Goal: Task Accomplishment & Management: Complete application form

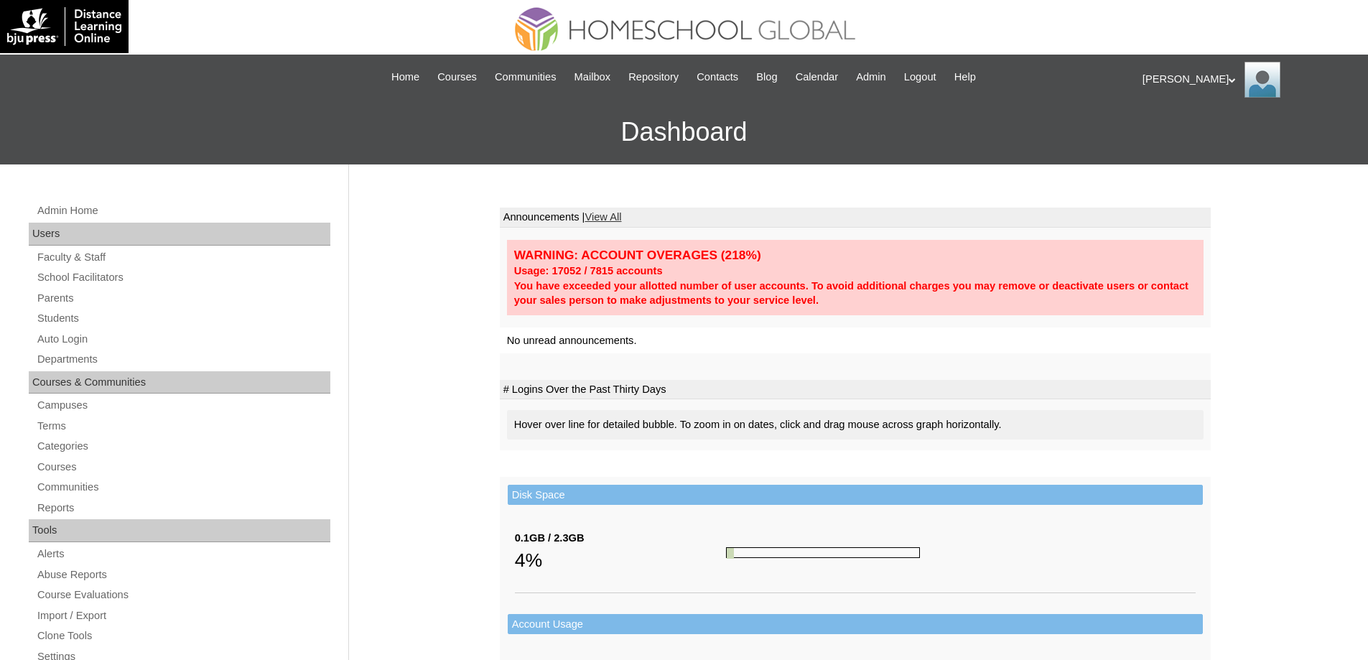
click at [68, 294] on link "Parents" at bounding box center [183, 298] width 294 height 18
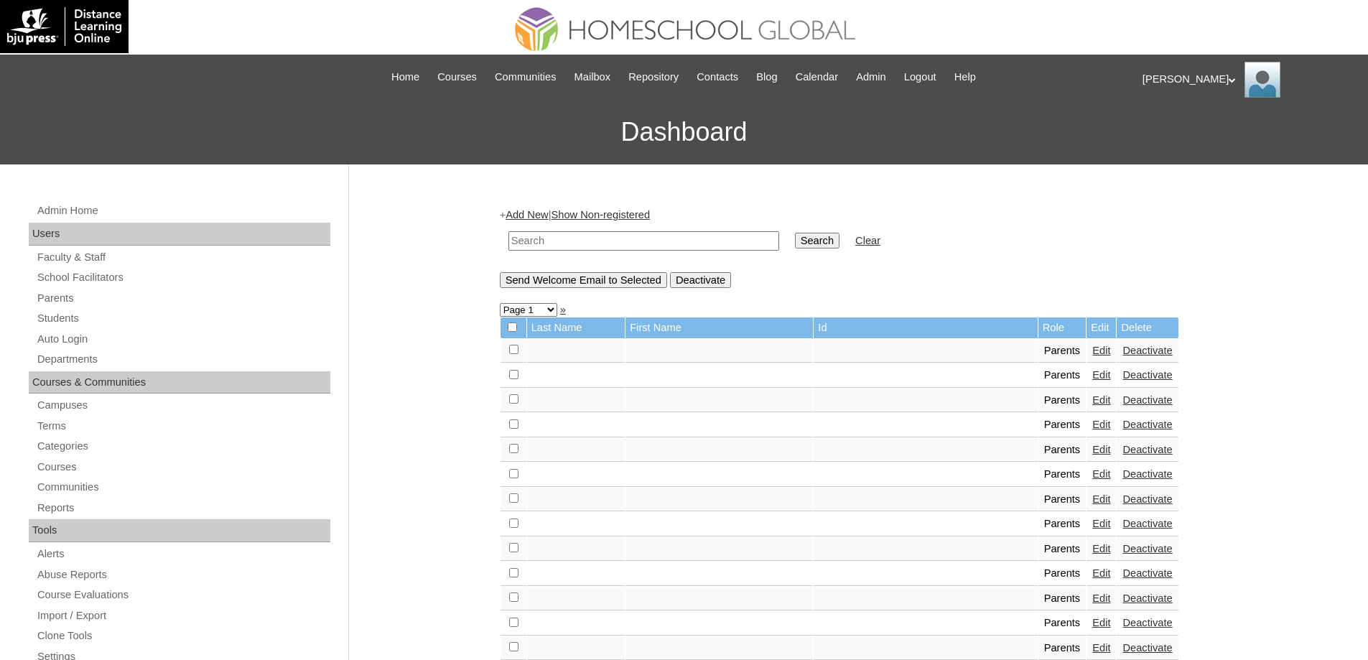
click at [557, 254] on td at bounding box center [643, 241] width 285 height 34
click at [552, 243] on input "text" at bounding box center [643, 240] width 271 height 19
paste input "MHP0236-TECHPH2025"
type input "MHP0236-TECHPH2025"
click at [111, 304] on link "Parents" at bounding box center [183, 298] width 294 height 18
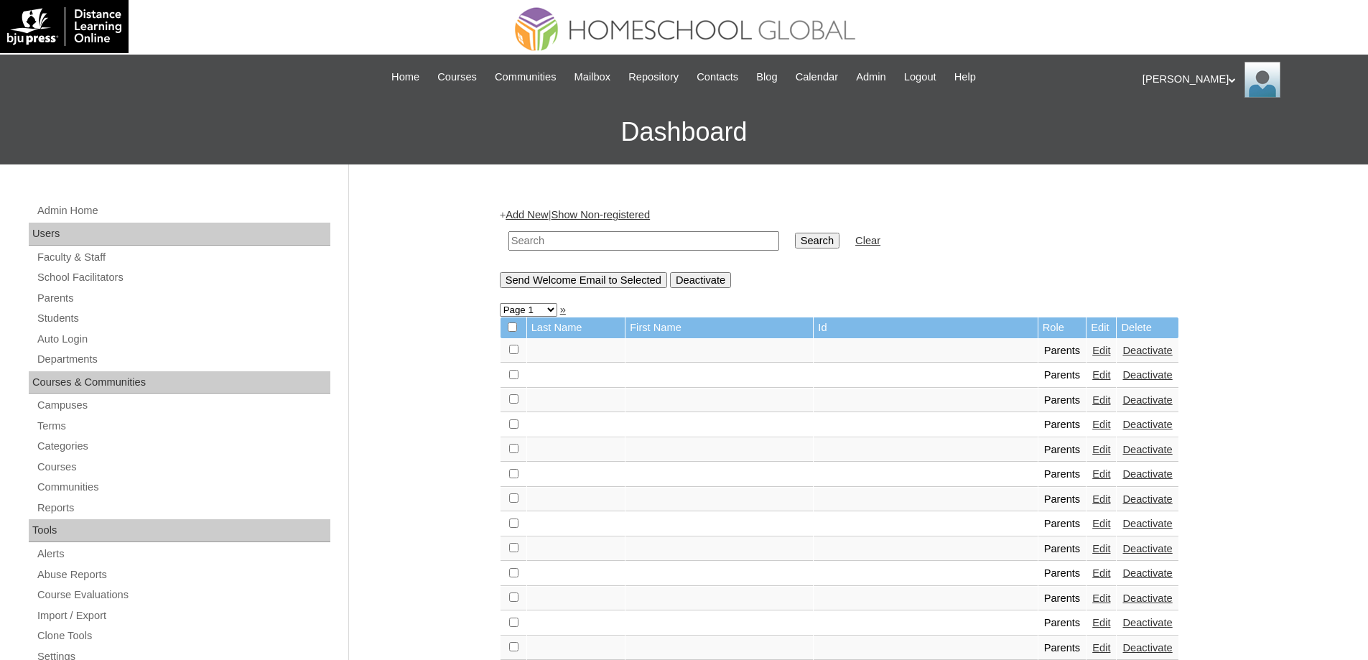
drag, startPoint x: 0, startPoint y: 0, endPoint x: 745, endPoint y: 246, distance: 784.2
click at [618, 239] on input "text" at bounding box center [643, 240] width 271 height 19
paste input "MHP0236-TECHPH2025"
type input "MHP0236-TECHPH2025"
click at [827, 251] on td "Search" at bounding box center [817, 241] width 59 height 34
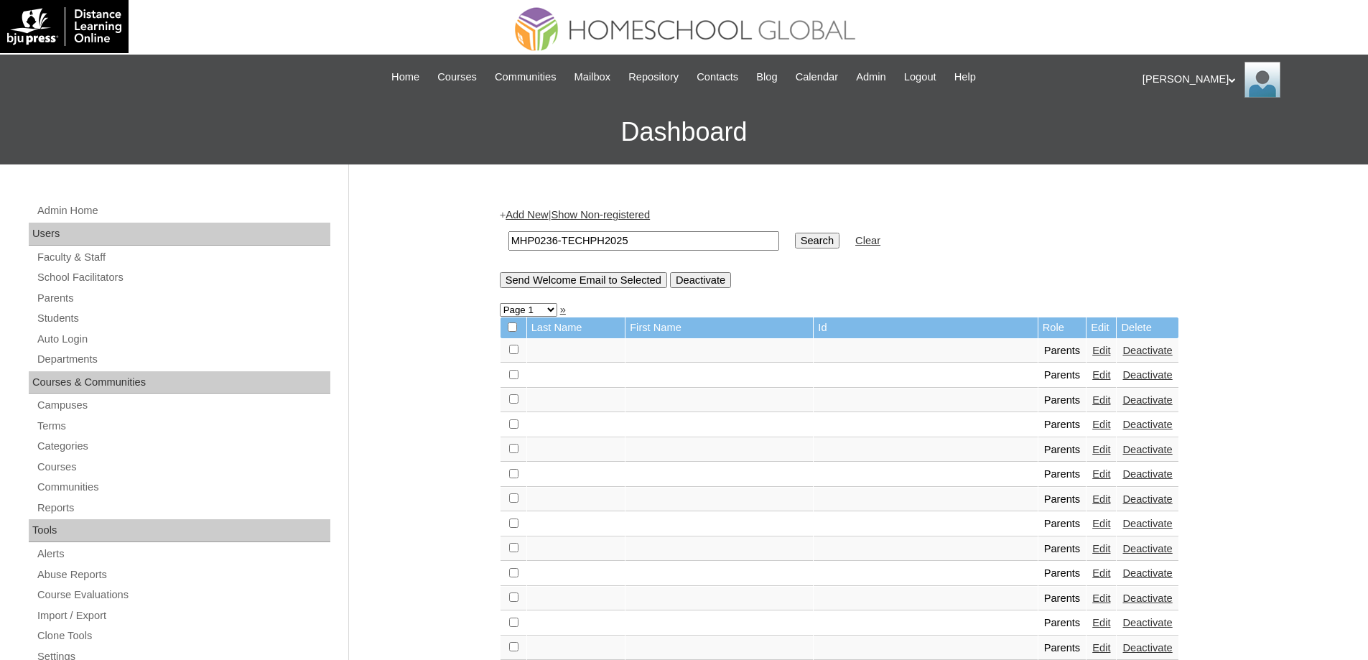
click at [830, 245] on input "Search" at bounding box center [817, 241] width 45 height 16
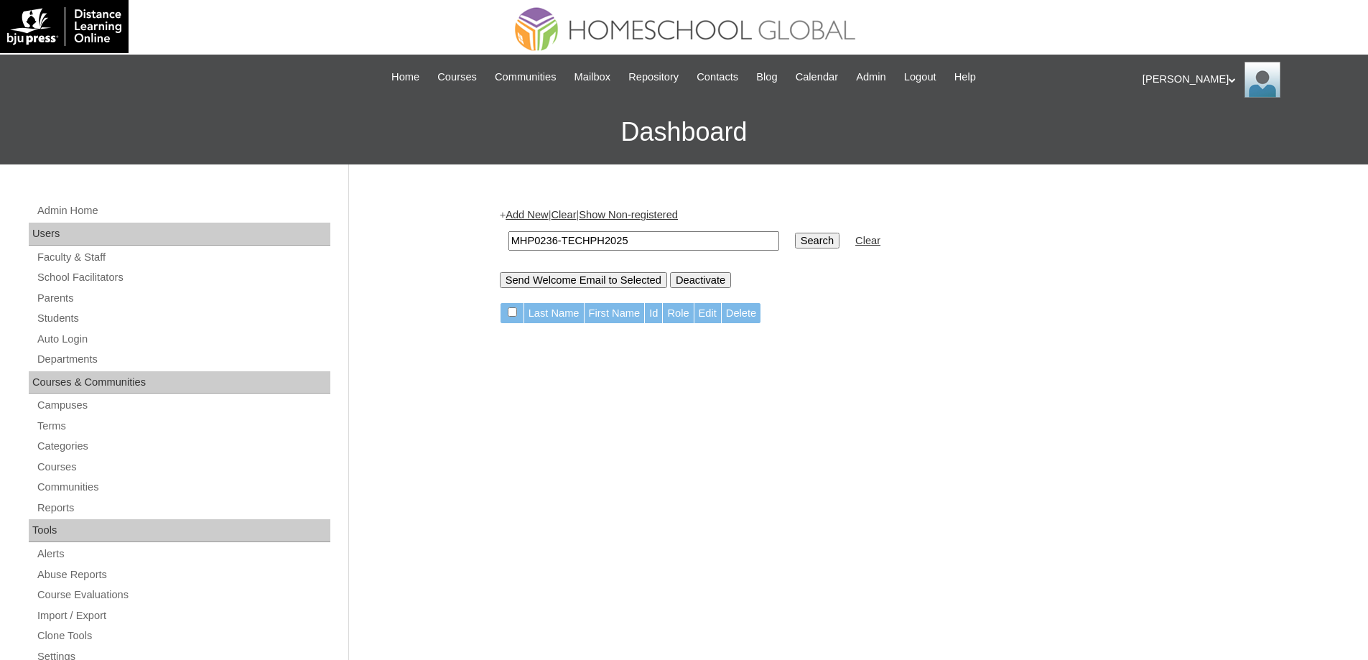
click at [539, 218] on link "Add New" at bounding box center [527, 214] width 42 height 11
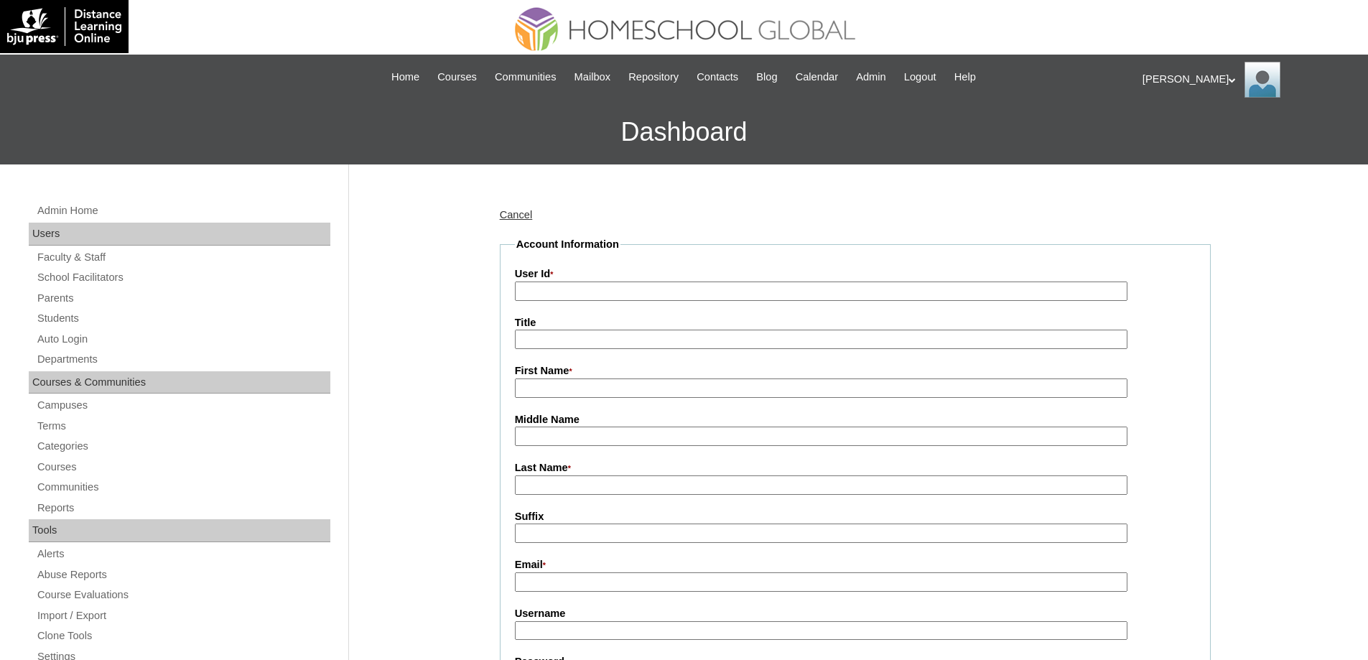
click at [562, 292] on input "User Id *" at bounding box center [821, 291] width 613 height 19
paste input "MHP0236-TECHPH2025"
type input "MHP0236-TECHPH2025"
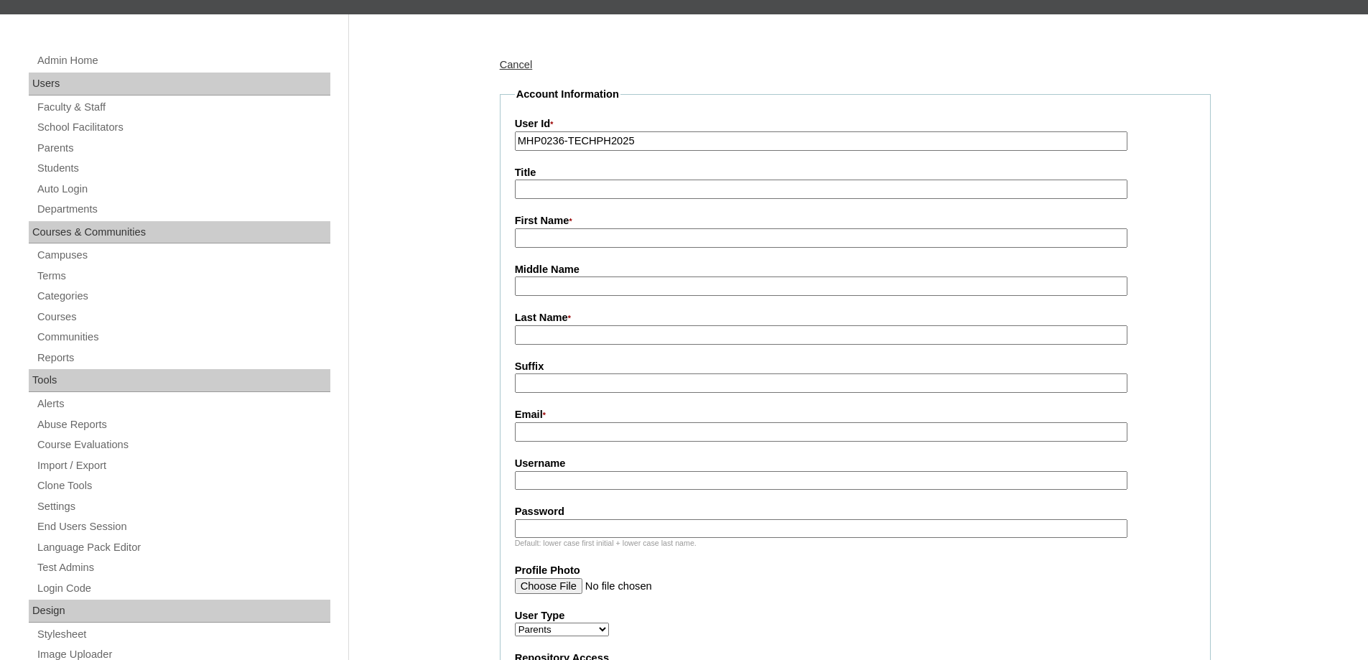
scroll to position [215, 0]
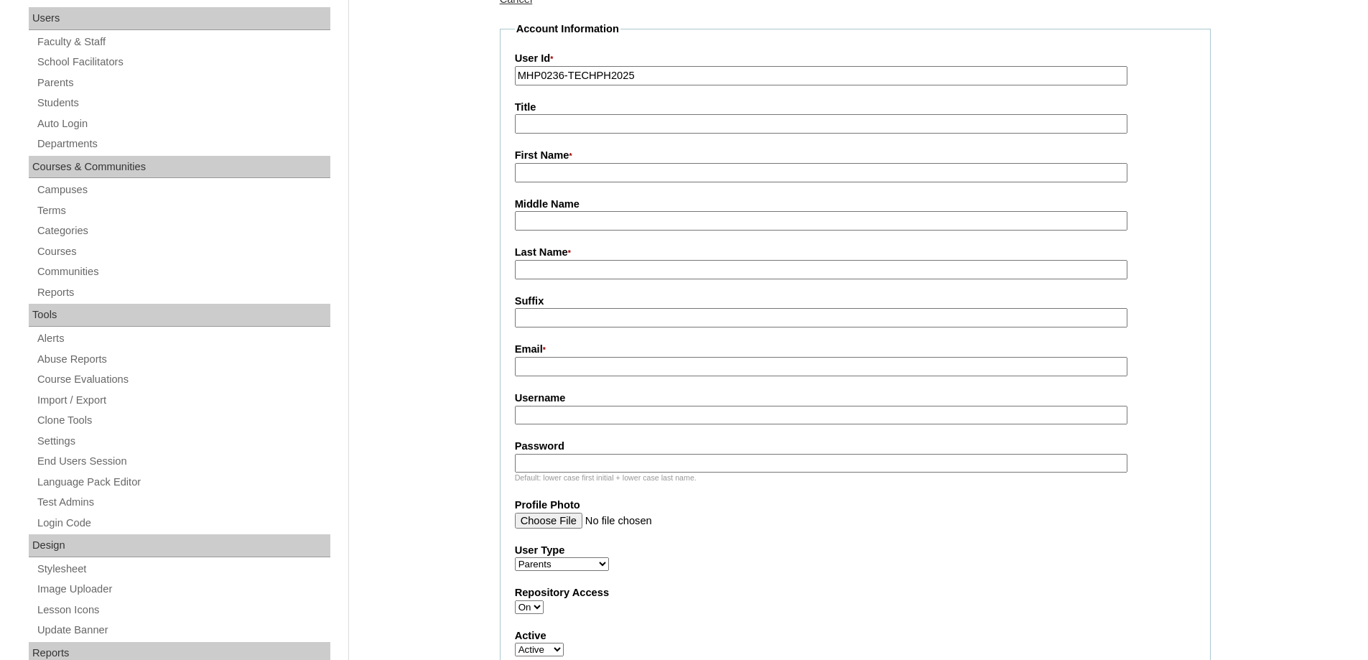
click at [577, 179] on input "First Name *" at bounding box center [821, 172] width 613 height 19
paste input "Jenna"
type input "Jenna"
click at [572, 271] on input "Last Name *" at bounding box center [821, 269] width 613 height 19
paste input "Renong"
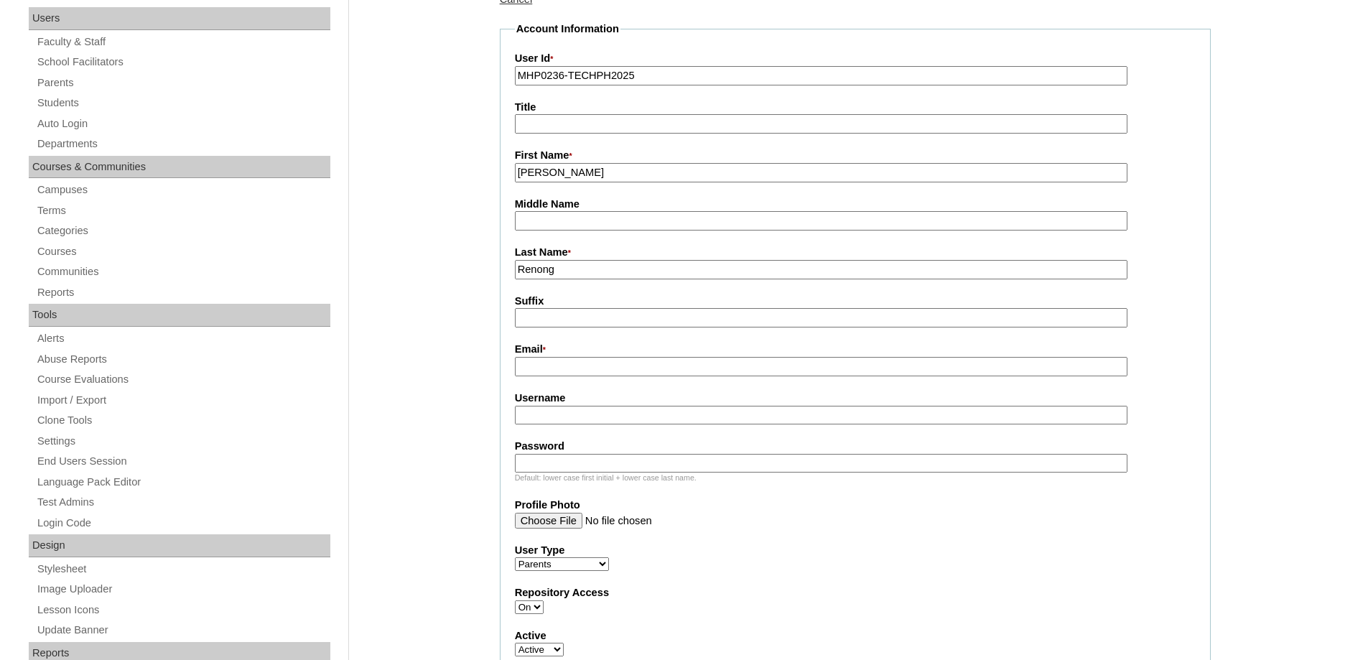
drag, startPoint x: 579, startPoint y: 279, endPoint x: 445, endPoint y: 256, distance: 135.7
click at [541, 366] on input "Email *" at bounding box center [821, 366] width 613 height 19
drag, startPoint x: 535, startPoint y: 267, endPoint x: 447, endPoint y: 256, distance: 89.0
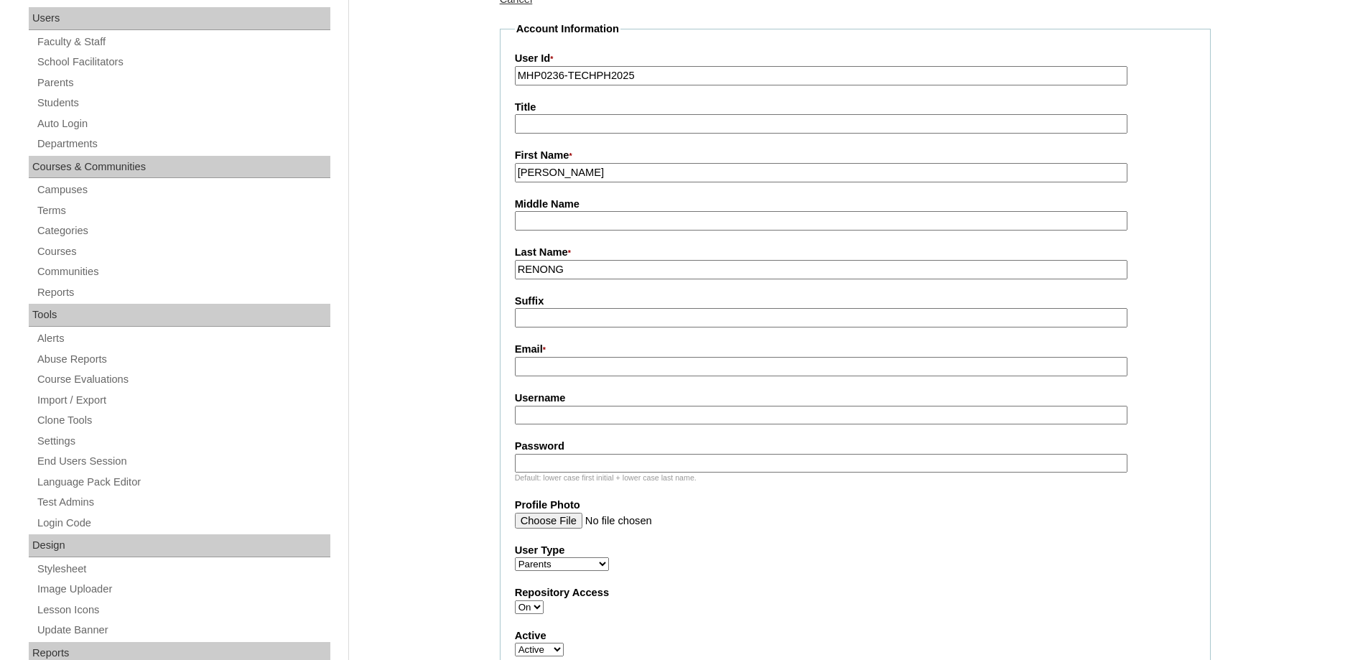
paste input "Jamie Nette"
drag, startPoint x: 603, startPoint y: 269, endPoint x: 488, endPoint y: 259, distance: 116.1
paste input "Legaspi"
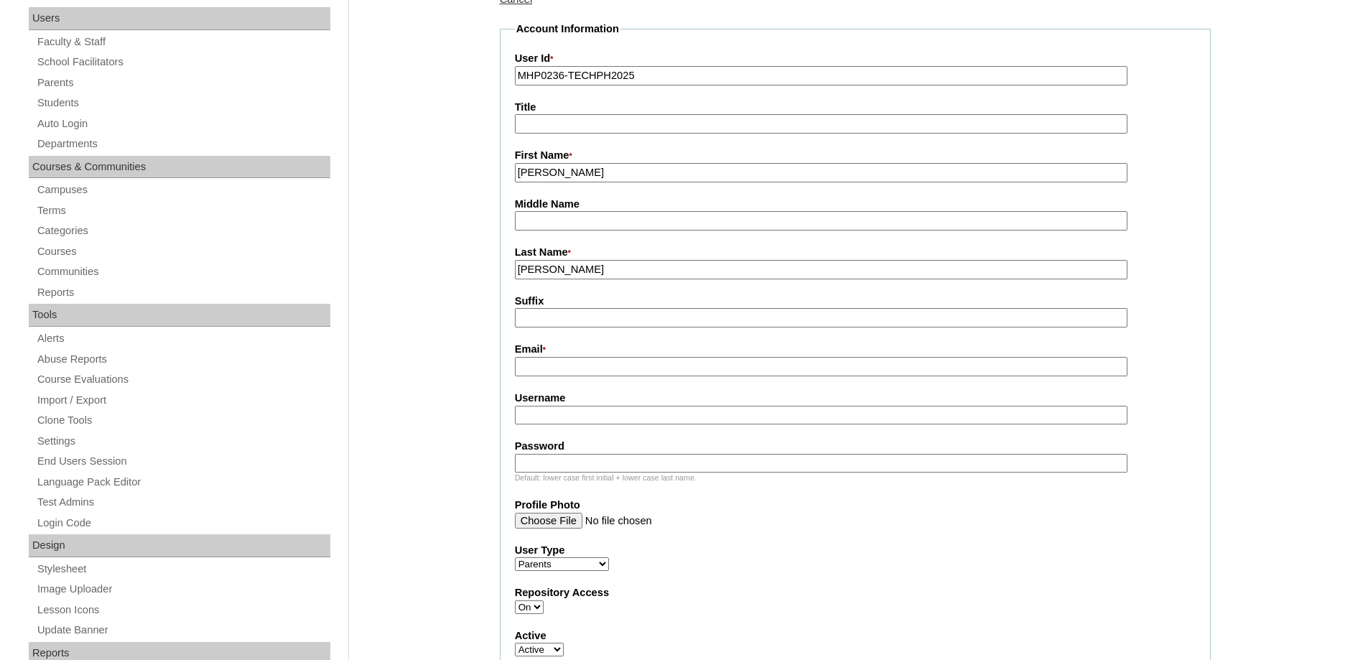
type input "Legaspi"
drag, startPoint x: 570, startPoint y: 172, endPoint x: 442, endPoint y: 154, distance: 129.8
paste input "amie Nette"
type input "Jamie Nette"
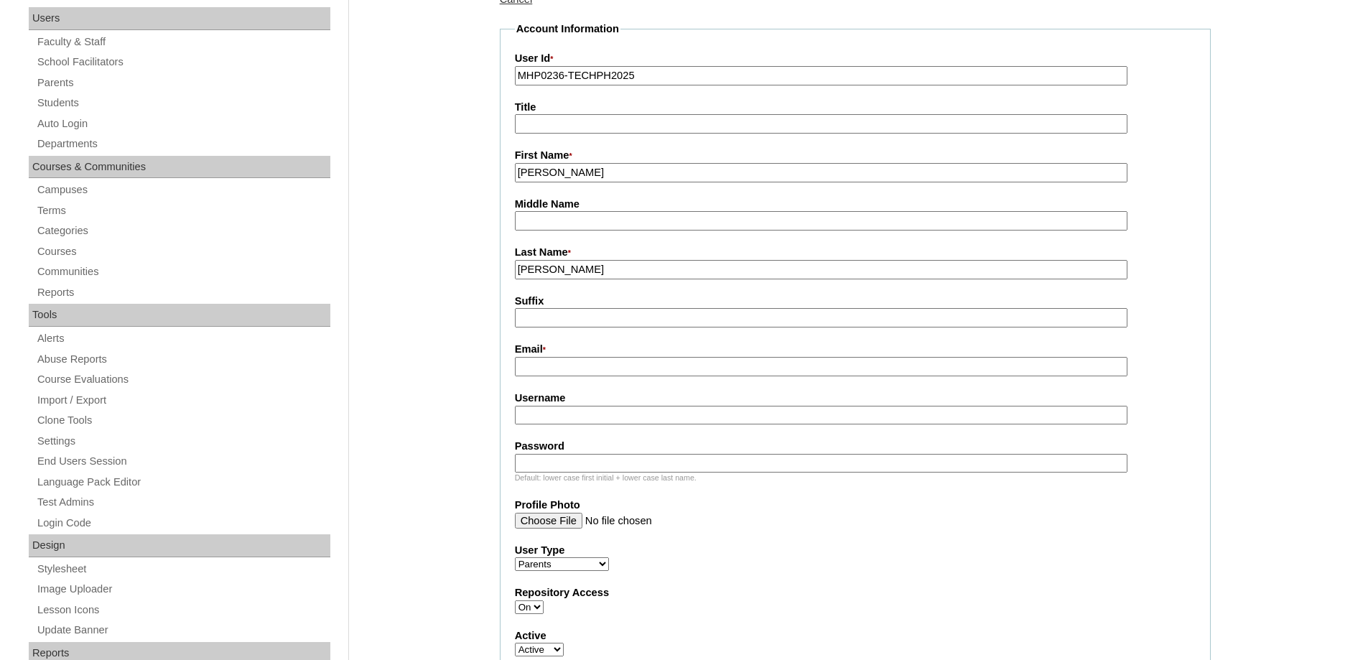
drag, startPoint x: 568, startPoint y: 269, endPoint x: 426, endPoint y: 256, distance: 142.8
type input "LEGASPI"
click at [558, 365] on input "Email *" at bounding box center [821, 366] width 613 height 19
paste input "[EMAIL_ADDRESS][DOMAIN_NAME]"
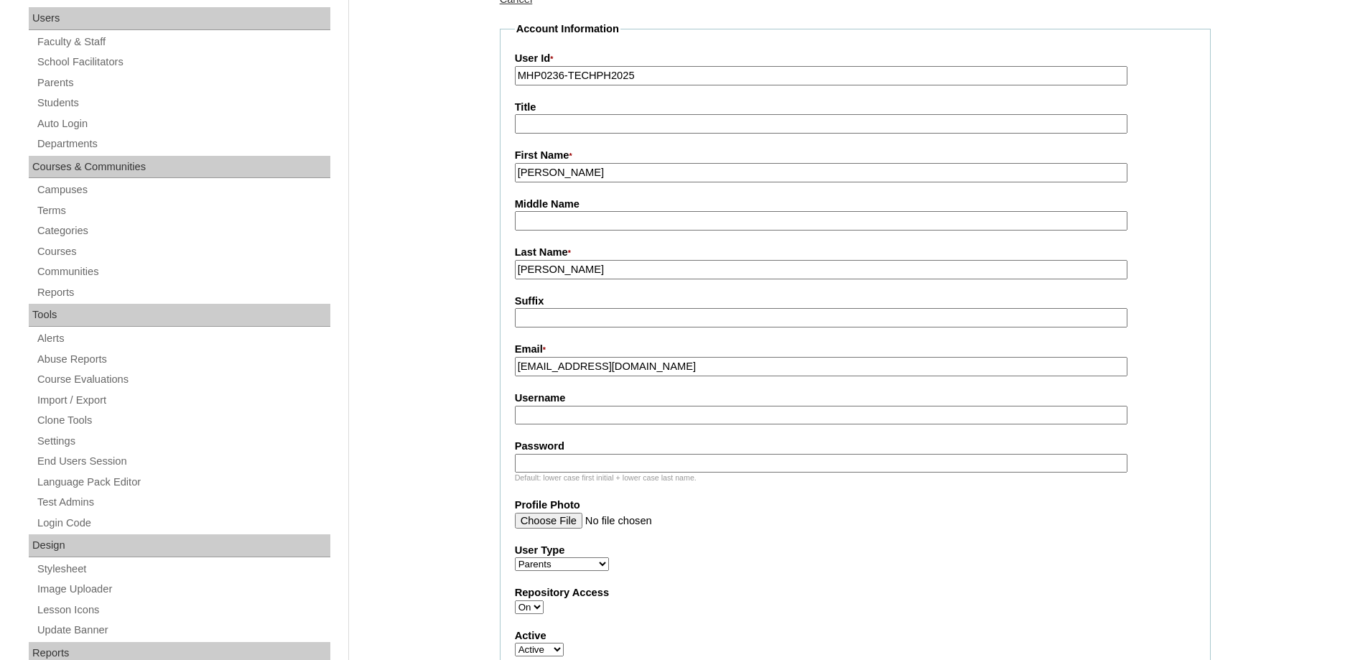
type input "[EMAIL_ADDRESS][DOMAIN_NAME]"
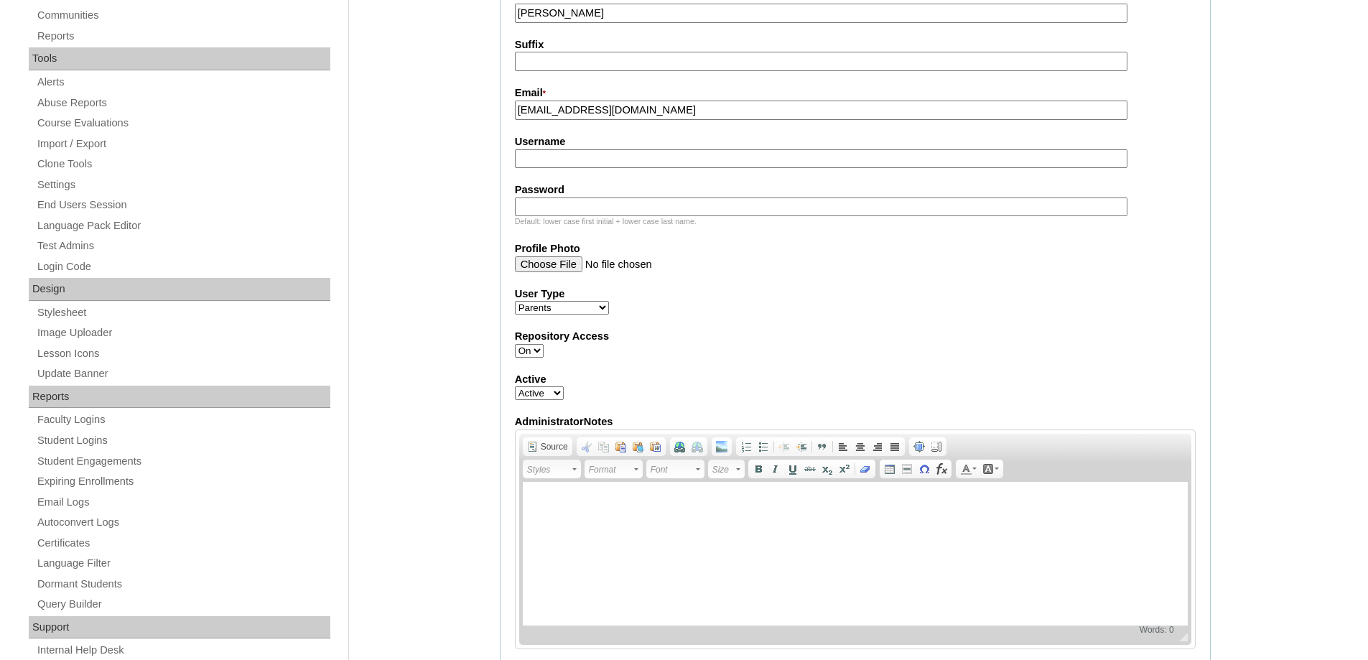
scroll to position [503, 0]
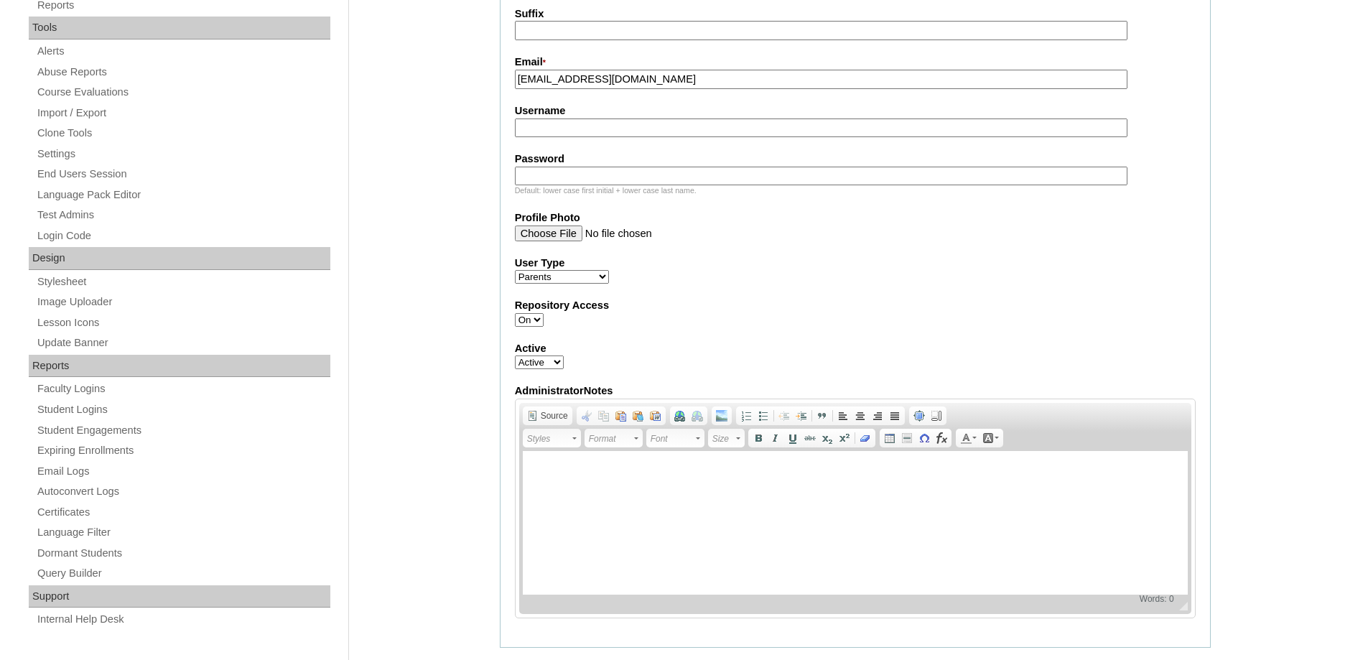
click at [548, 123] on input "Username" at bounding box center [821, 127] width 613 height 19
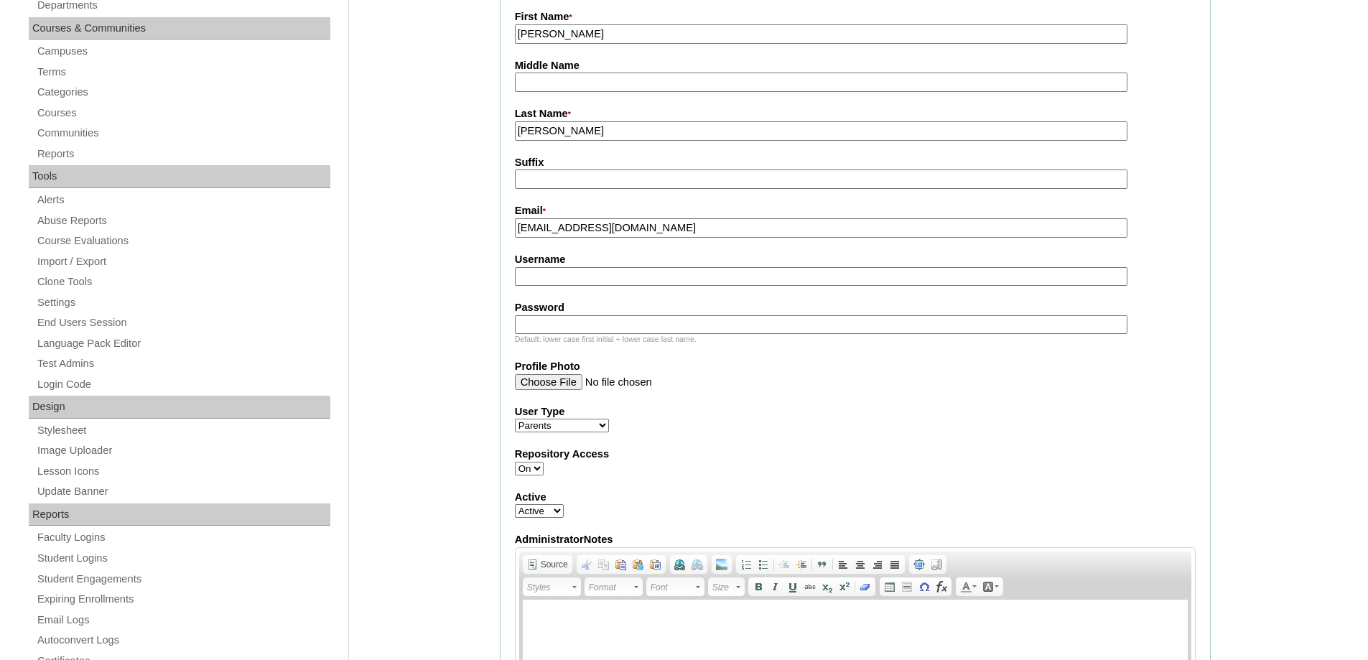
scroll to position [359, 0]
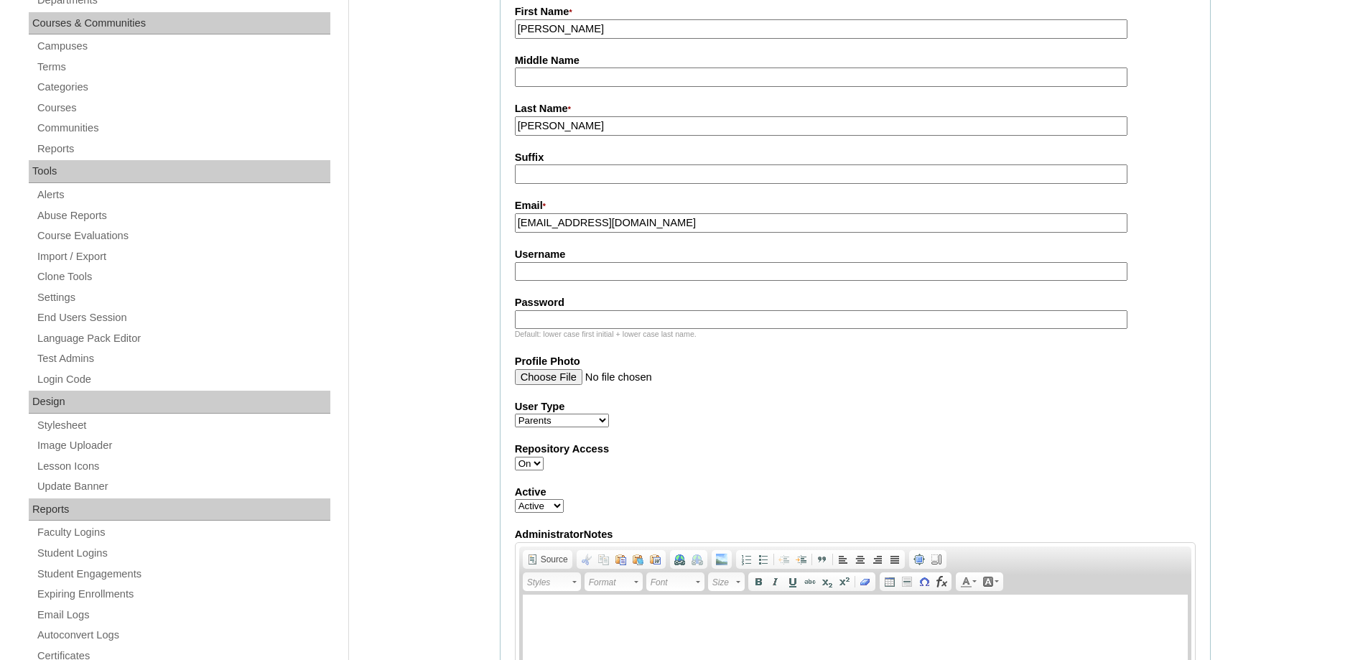
paste input "santiagoJN2025"
type input "santiagoJN2025"
click at [584, 344] on fieldset "Account Information User Id * MHP0236-TECHPH2025 Title First Name * Jamie Nette…" at bounding box center [855, 335] width 711 height 914
click at [572, 322] on input "Password" at bounding box center [821, 319] width 613 height 19
paste input "techMKM829"
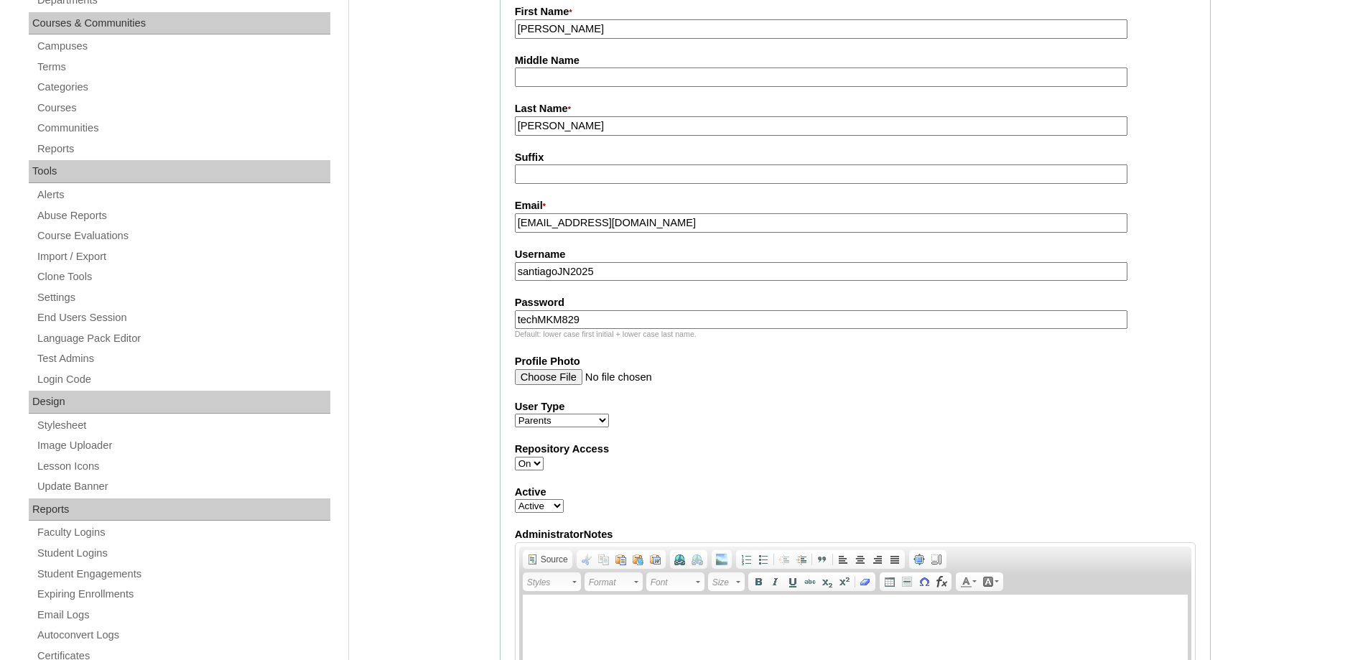
type input "techMKM829"
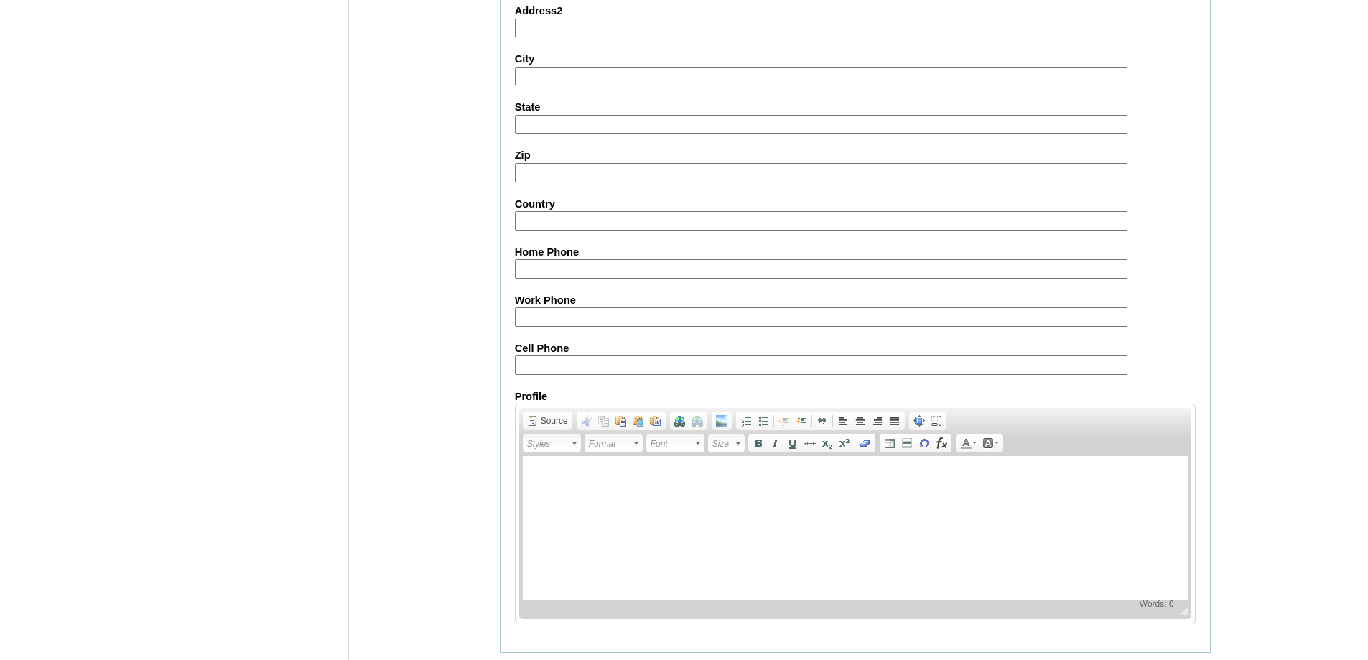
scroll to position [1281, 0]
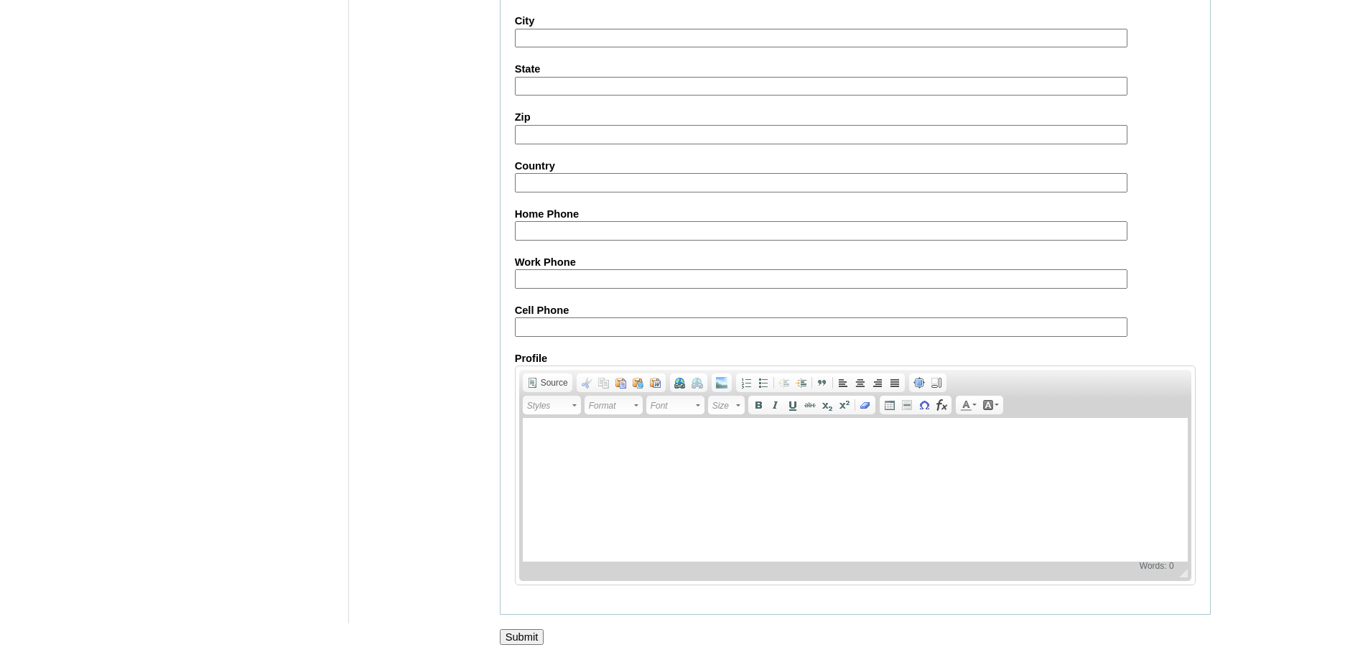
click at [537, 645] on input "Submit" at bounding box center [522, 637] width 45 height 16
click at [539, 642] on input "Submit" at bounding box center [522, 637] width 45 height 16
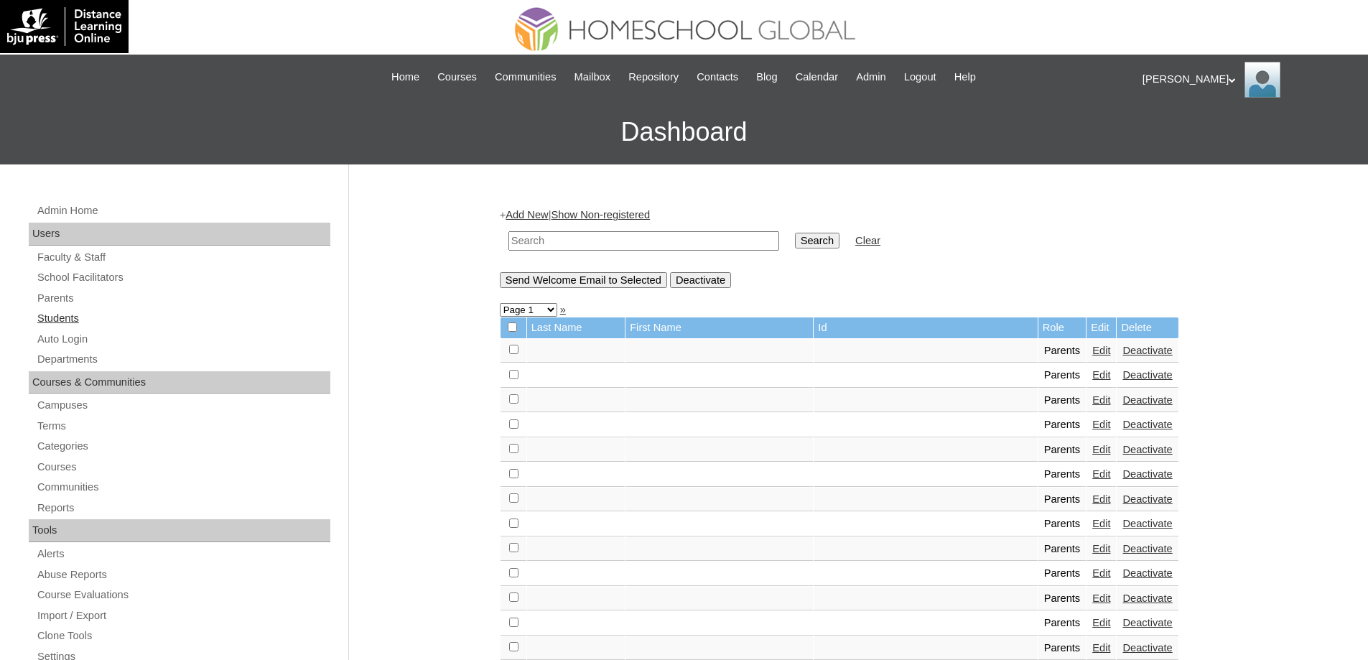
click at [96, 314] on link "Students" at bounding box center [183, 319] width 294 height 18
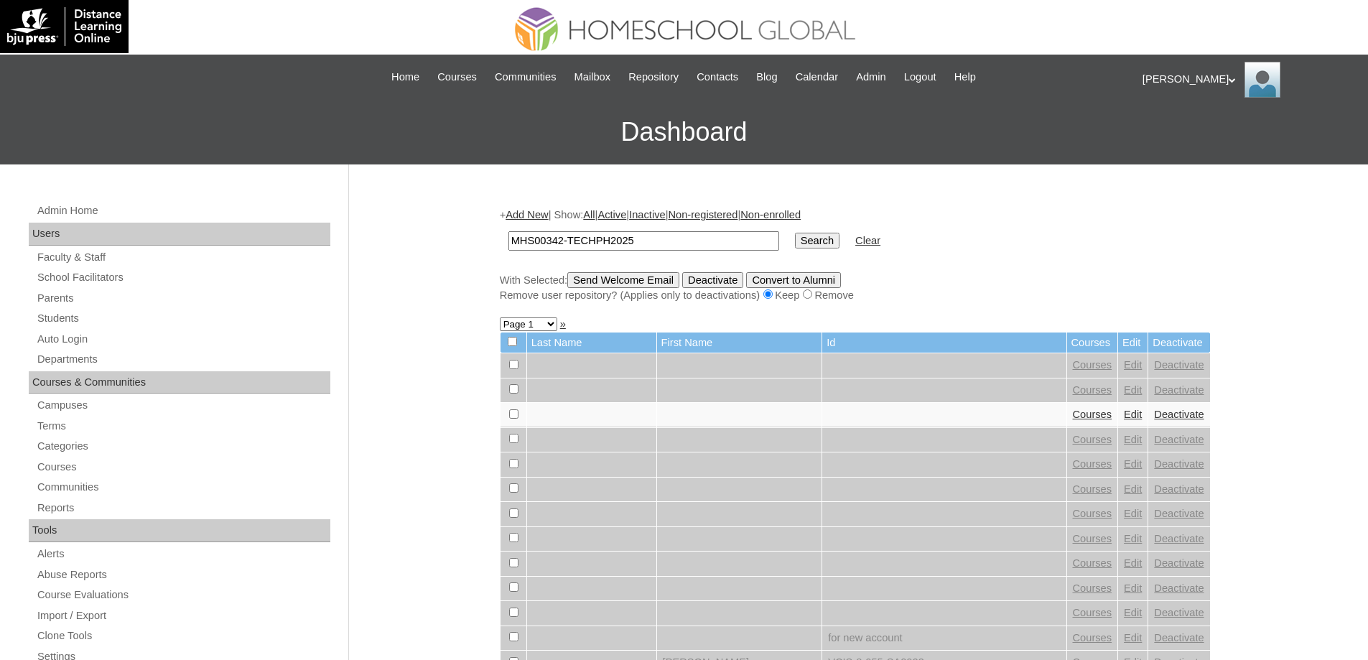
type input "MHS00342-TECHPH2025"
click at [815, 243] on input "Search" at bounding box center [817, 241] width 45 height 16
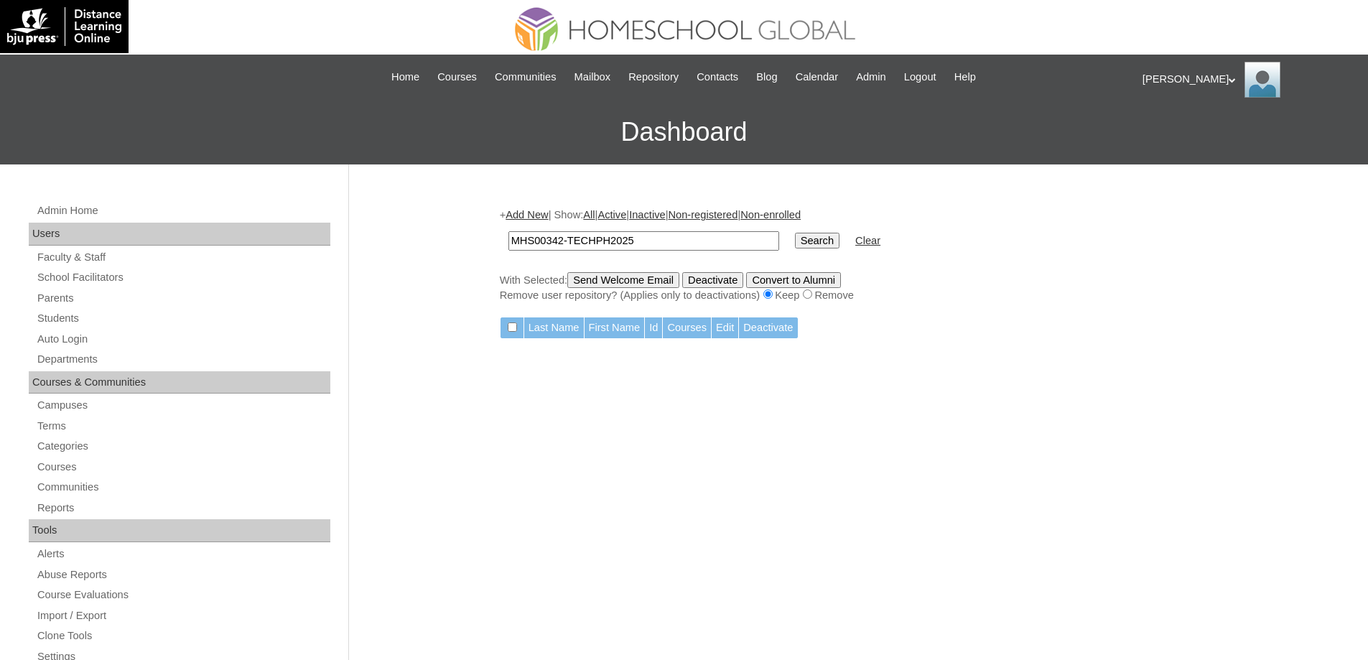
click at [548, 220] on link "Add New" at bounding box center [527, 214] width 42 height 11
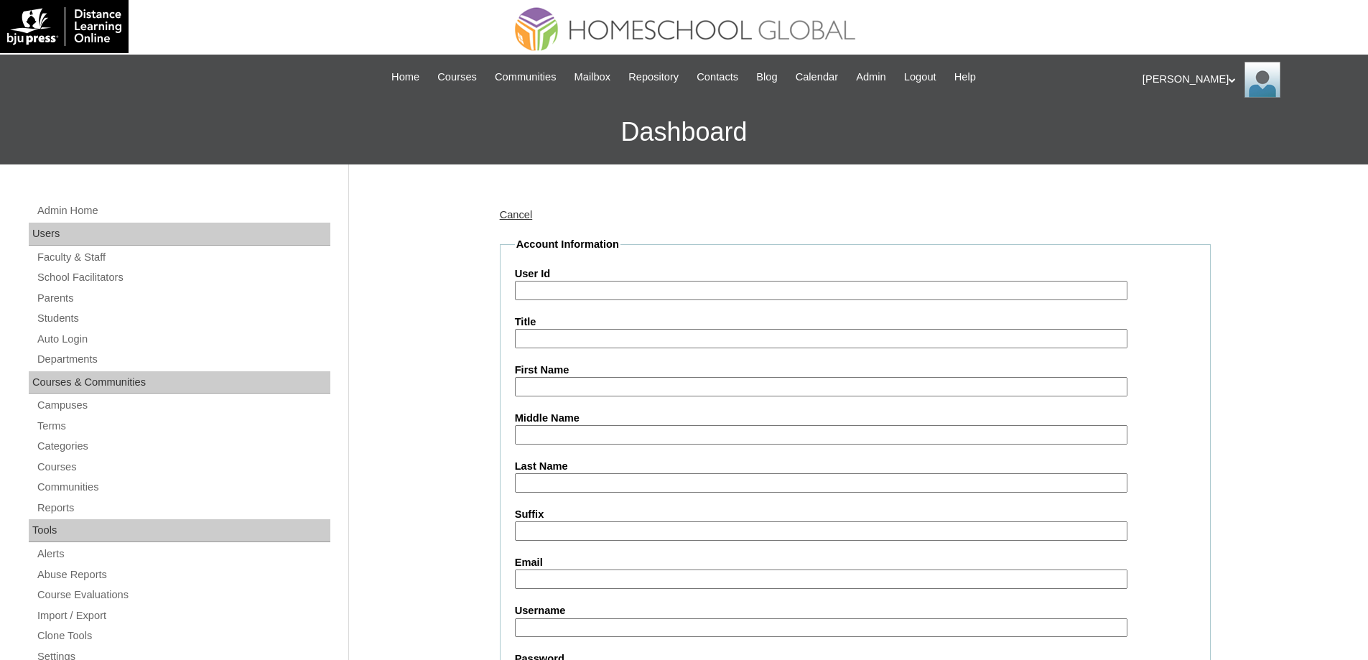
click at [618, 294] on input "User Id" at bounding box center [821, 290] width 613 height 19
paste input "MHS00342-TECHPH2025"
type input "MHS00342-TECHPH2025"
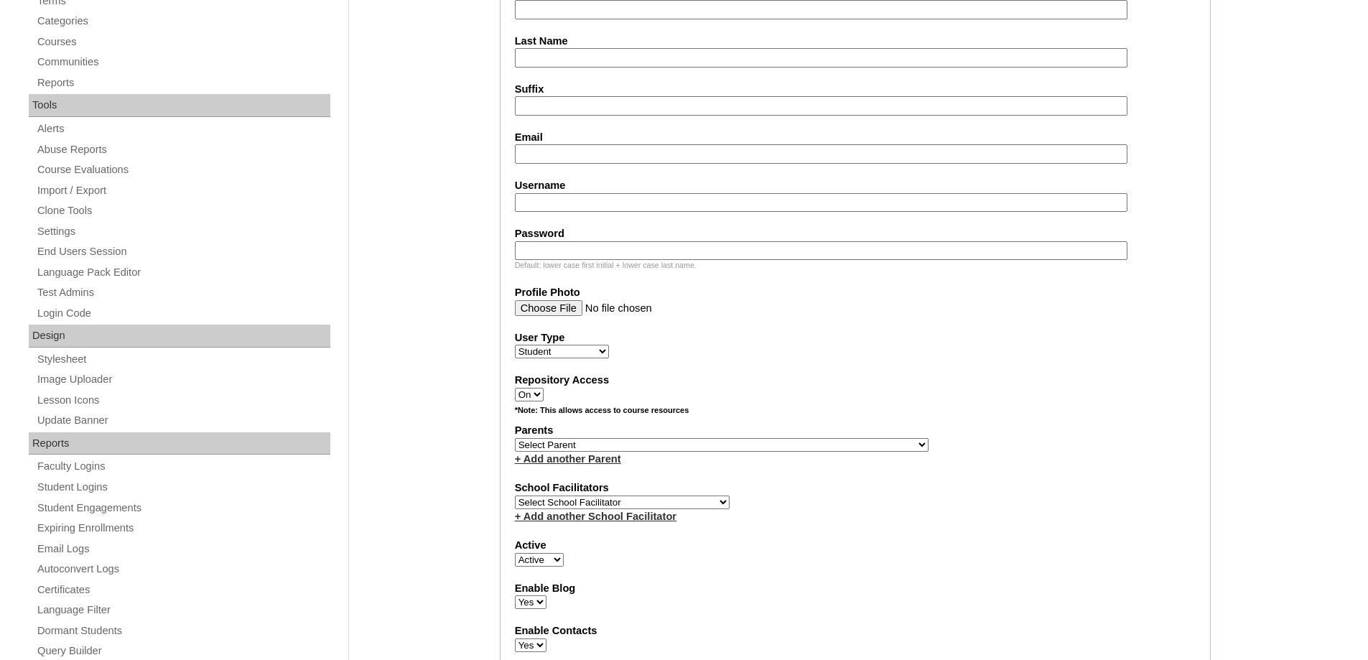
scroll to position [431, 0]
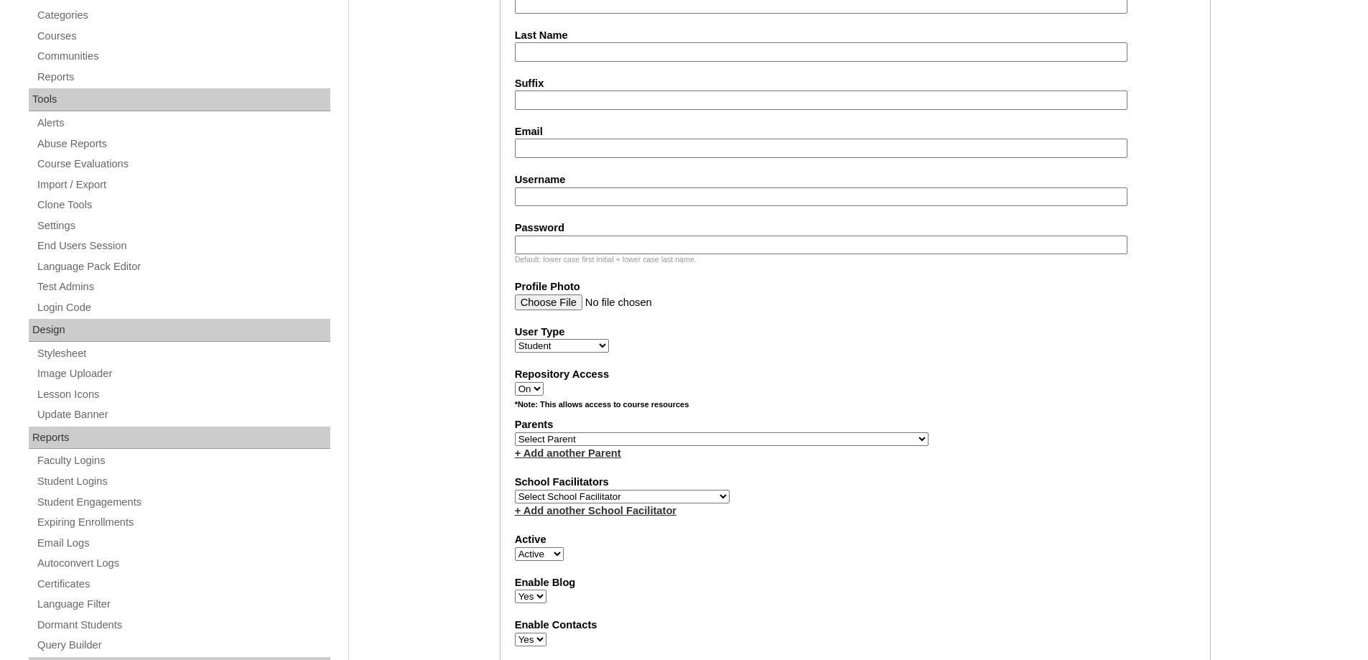
click at [561, 439] on select "Select Parent , , , , , , , , , , , , , , , , , , , , , , , , , , , , , , , , ,…" at bounding box center [722, 439] width 414 height 14
select select "44196"
click at [515, 432] on select "Select Parent , , , , , , , , , , , , , , , , , , , , , , , , , , , , , , , , ,…" at bounding box center [722, 439] width 414 height 14
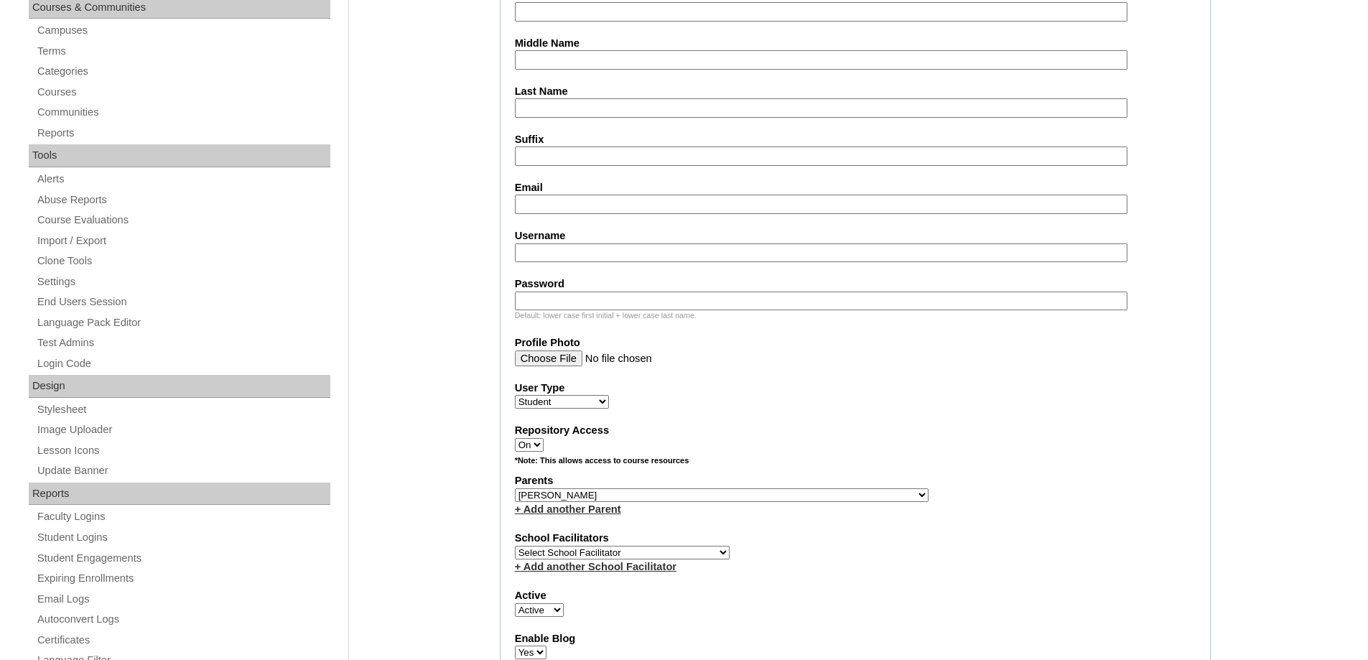
scroll to position [144, 0]
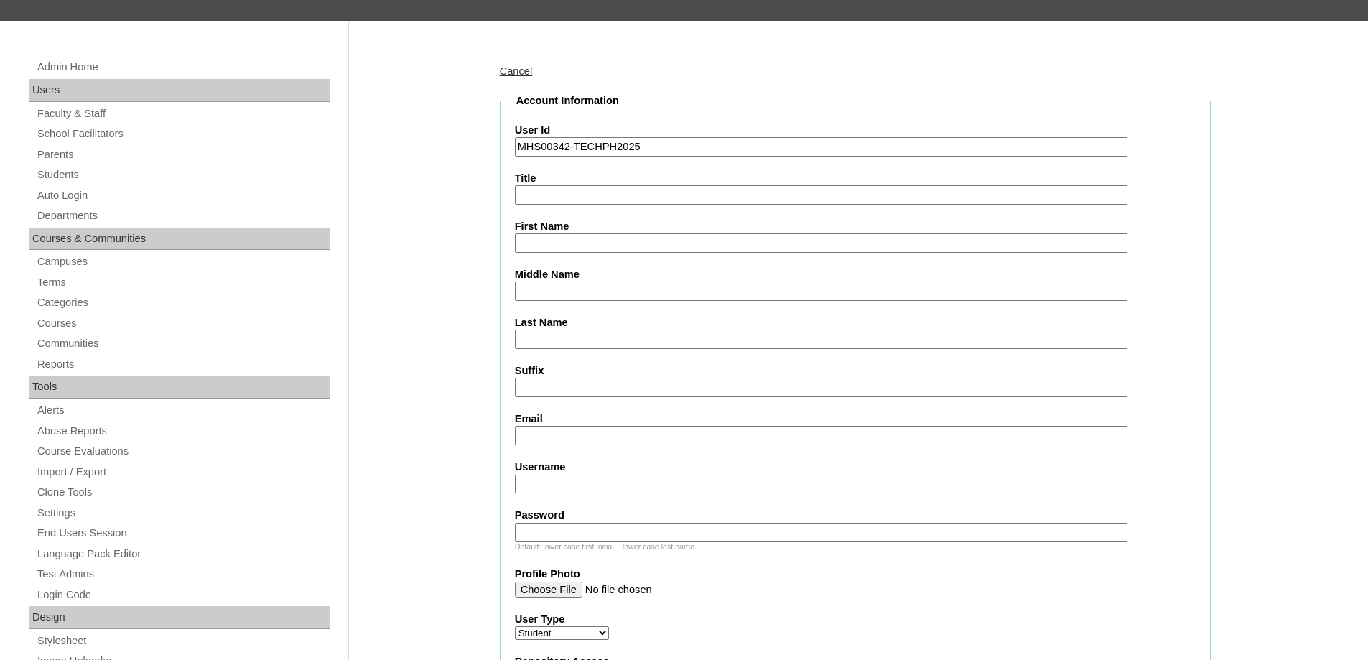
click at [586, 238] on input "First Name" at bounding box center [821, 242] width 613 height 19
paste input "Vera Jazlene"
type input "Vera Jazlene"
click at [536, 287] on input "Middle Name" at bounding box center [821, 291] width 613 height 19
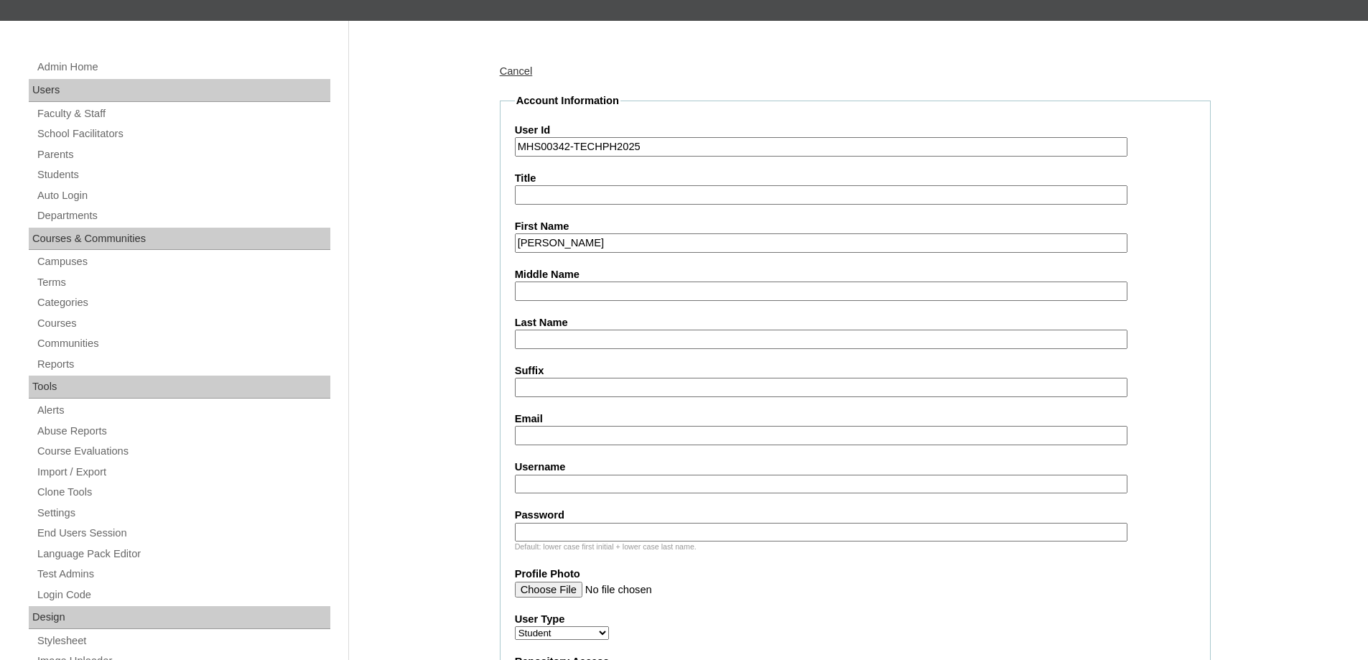
paste input "Legaspi"
type input "Legaspi"
click at [542, 348] on input "Last Name" at bounding box center [821, 339] width 613 height 19
paste input "Santiago"
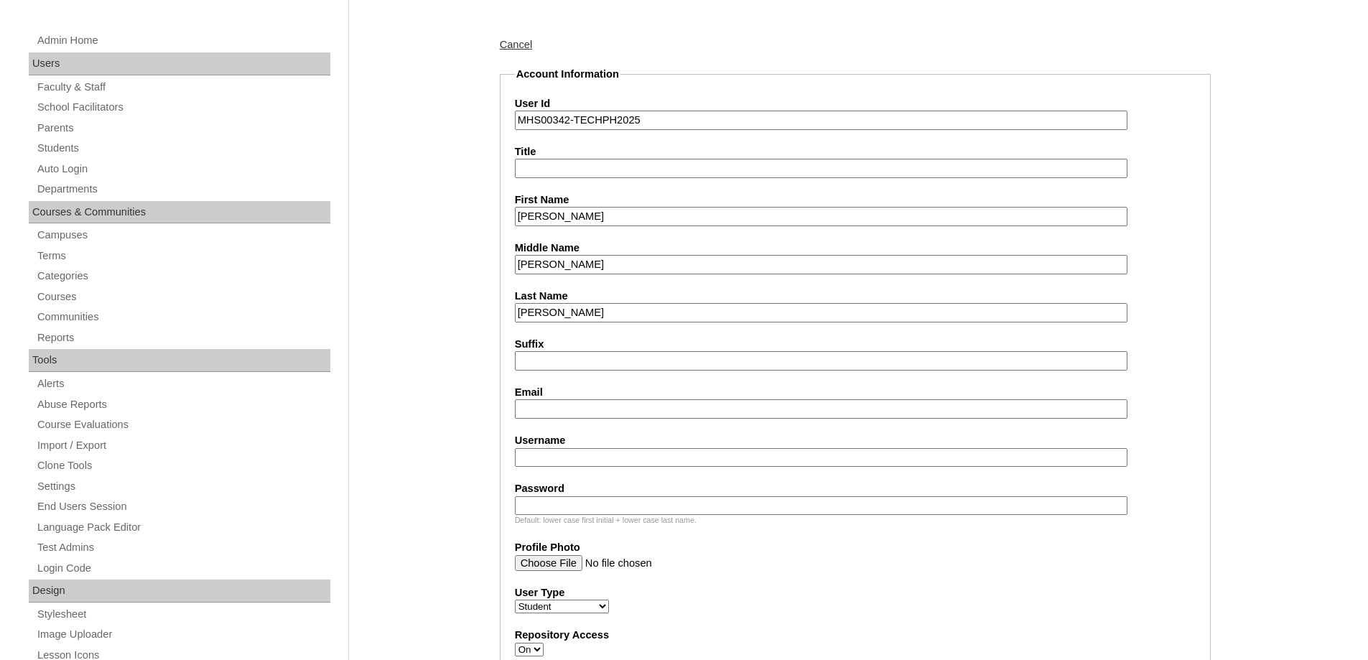
scroll to position [287, 0]
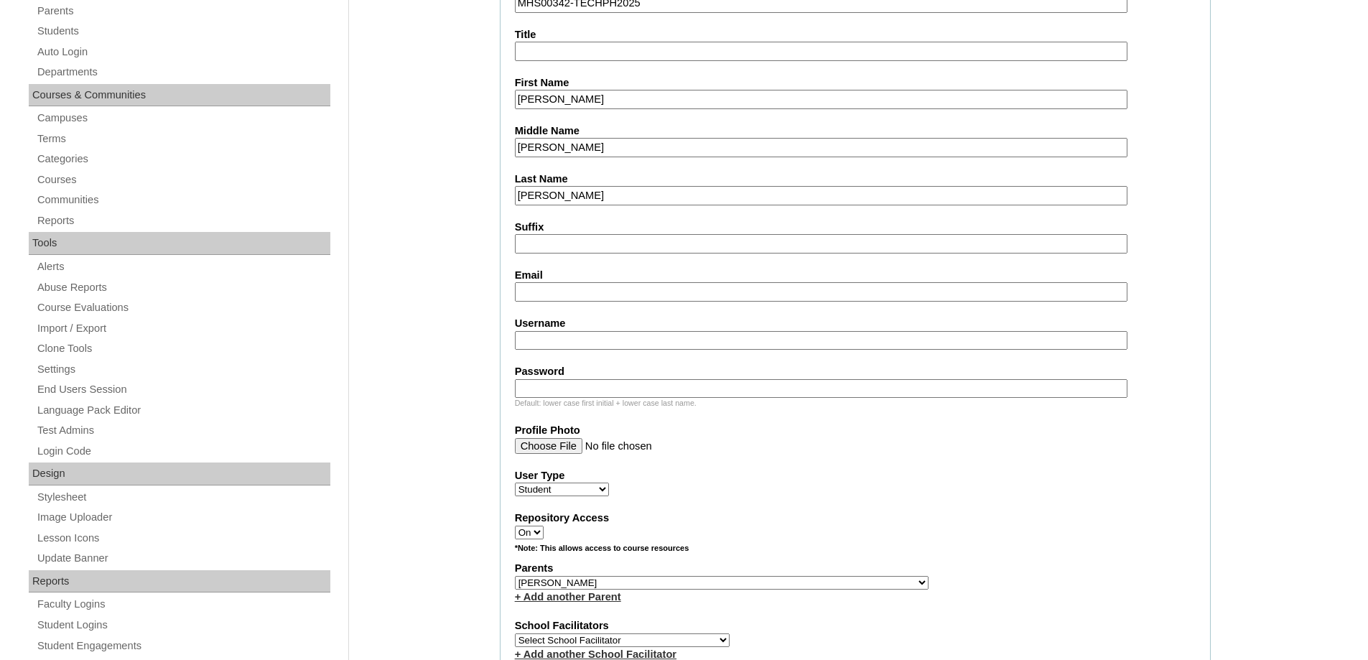
type input "Santiago"
click at [552, 297] on input "Email" at bounding box center [821, 291] width 613 height 19
paste input "jamielegaspi@gmail.com"
type input "jamielegaspi@gmail.com"
click at [568, 342] on input "Username" at bounding box center [821, 340] width 613 height 19
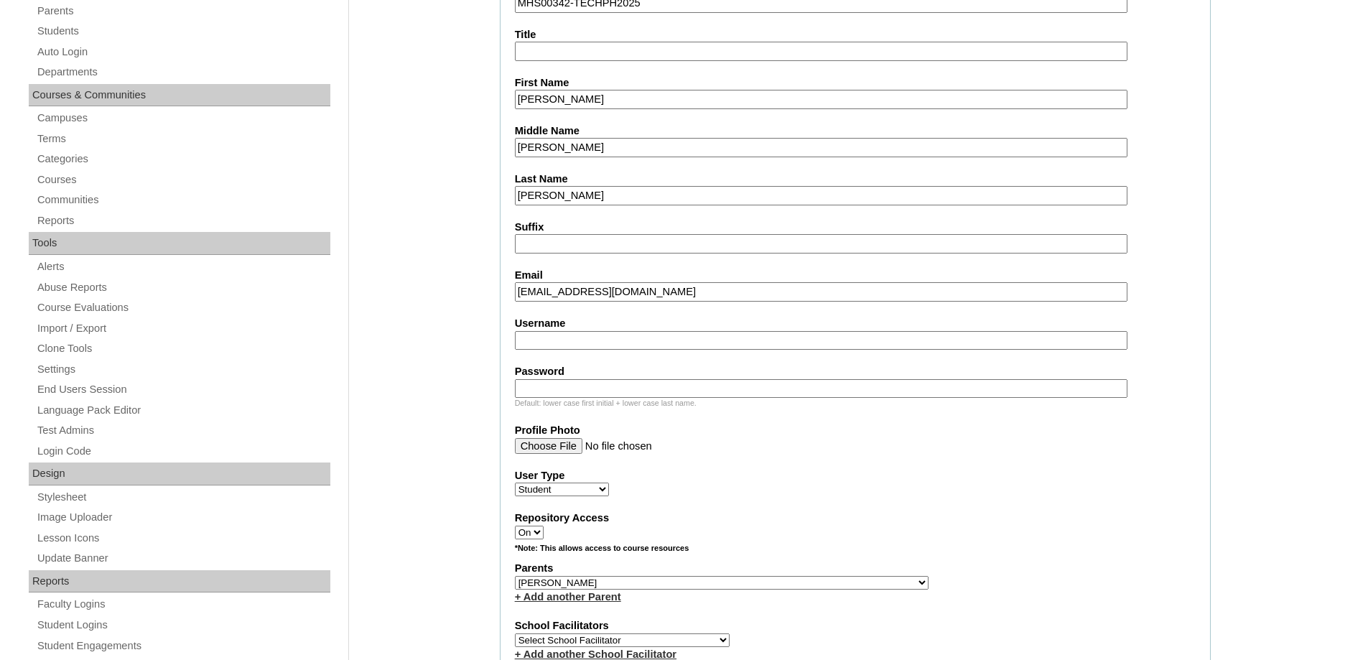
paste input "verajazlenesantiago"
type input "verajazlenesantiago"
click at [573, 391] on input "Password" at bounding box center [821, 388] width 613 height 19
paste input "250007314"
type input "250007314"
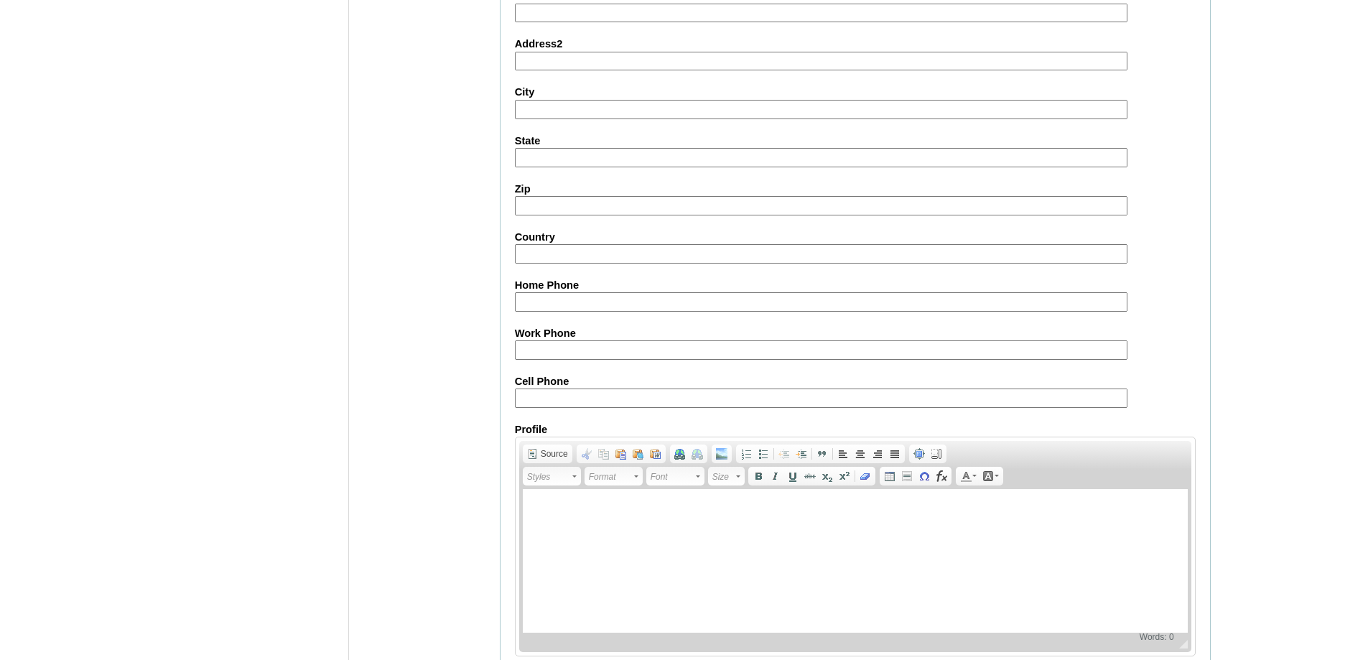
scroll to position [1525, 0]
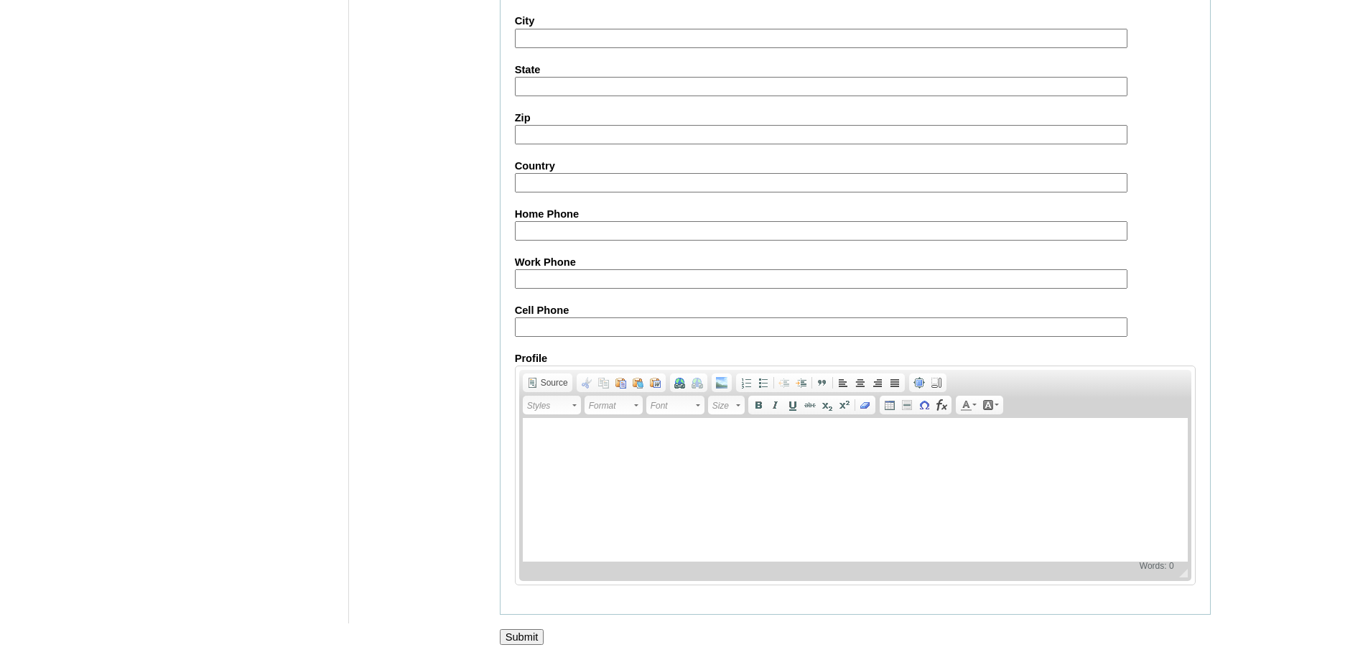
click at [516, 631] on input "Submit" at bounding box center [522, 637] width 45 height 16
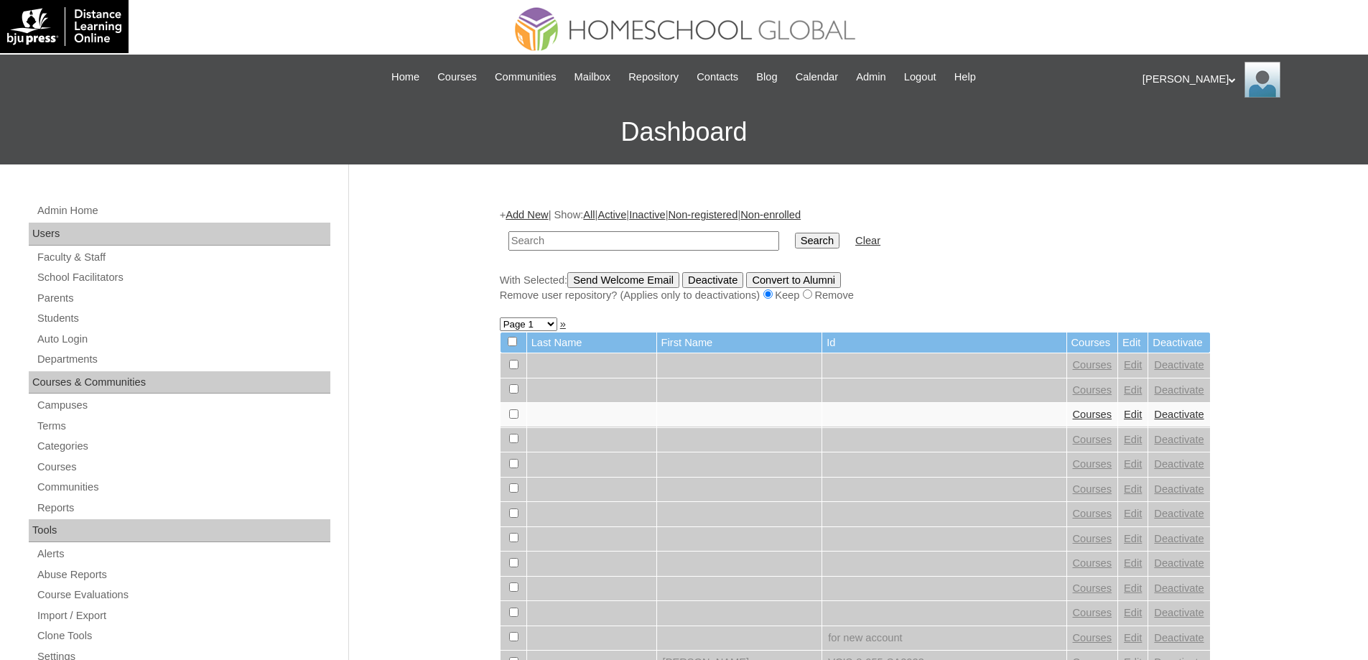
click at [578, 248] on input "text" at bounding box center [643, 240] width 271 height 19
paste input "MHS00342-TECHPH2025"
type input "MHS00342-TECHPH2025"
click at [786, 240] on td "MHS00342-TECHPH2025" at bounding box center [643, 241] width 285 height 34
click at [814, 240] on input "Search" at bounding box center [817, 241] width 45 height 16
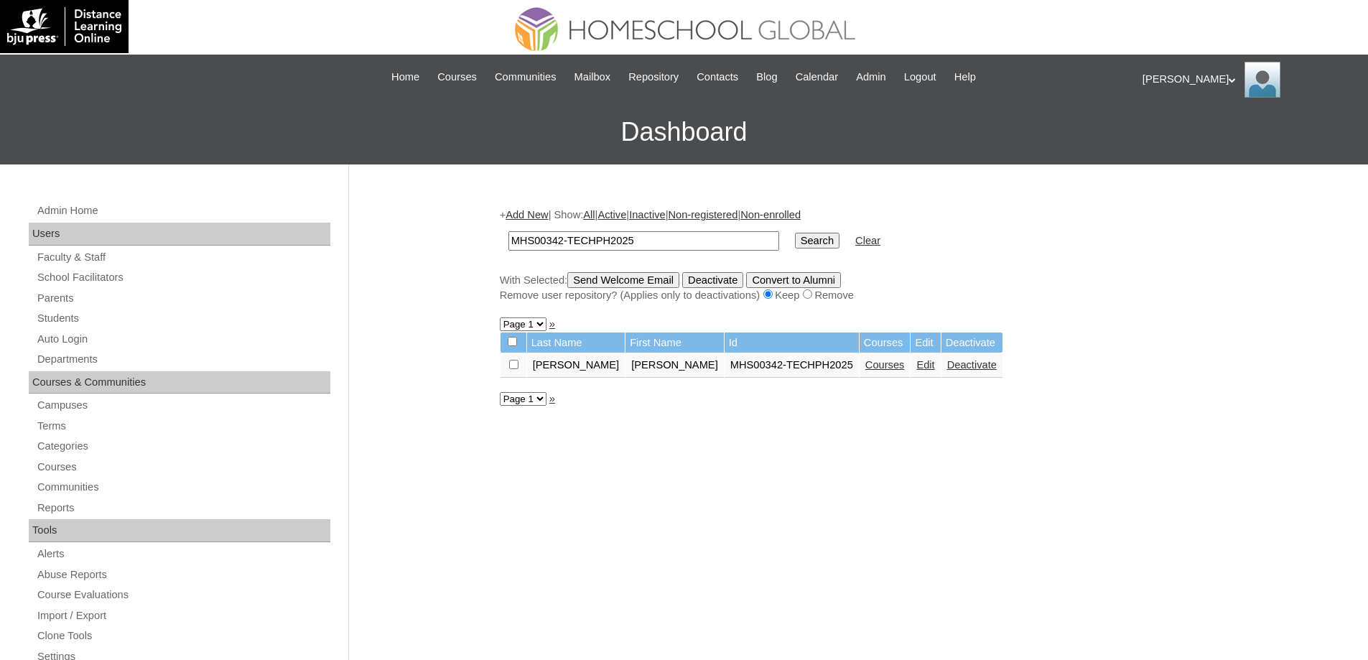
click at [865, 368] on link "Courses" at bounding box center [884, 364] width 39 height 11
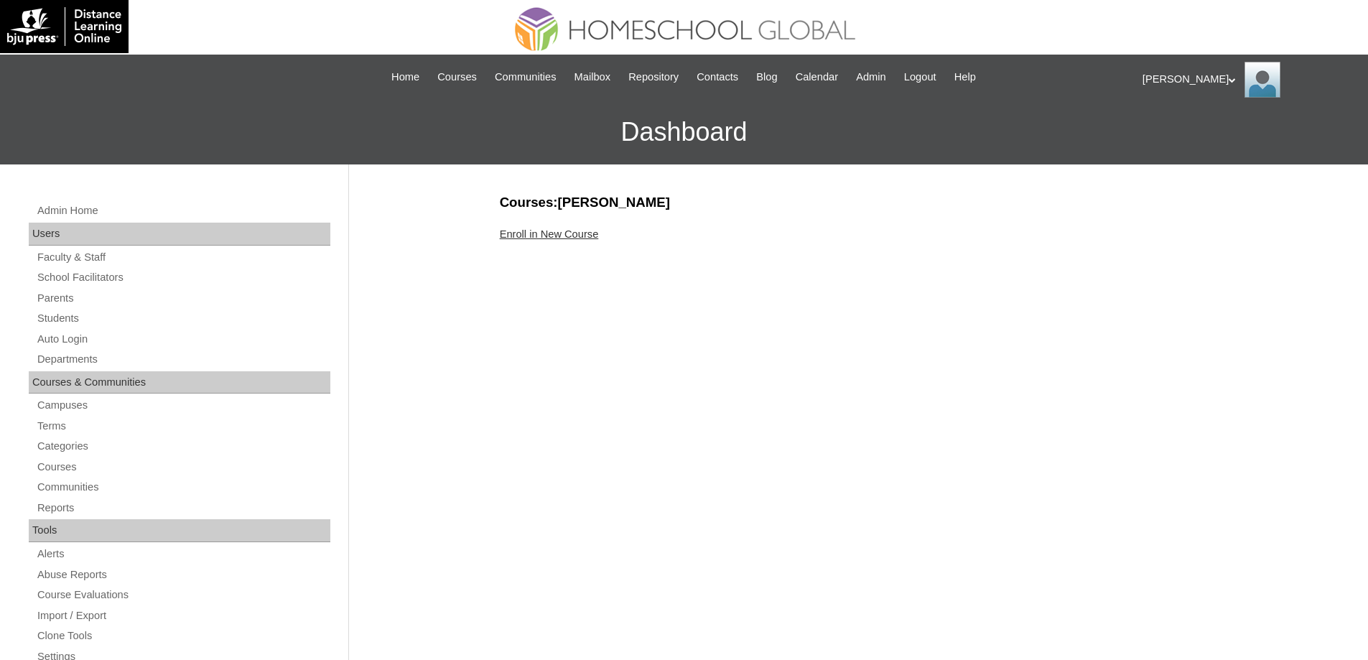
click at [540, 236] on link "Enroll in New Course" at bounding box center [549, 233] width 99 height 11
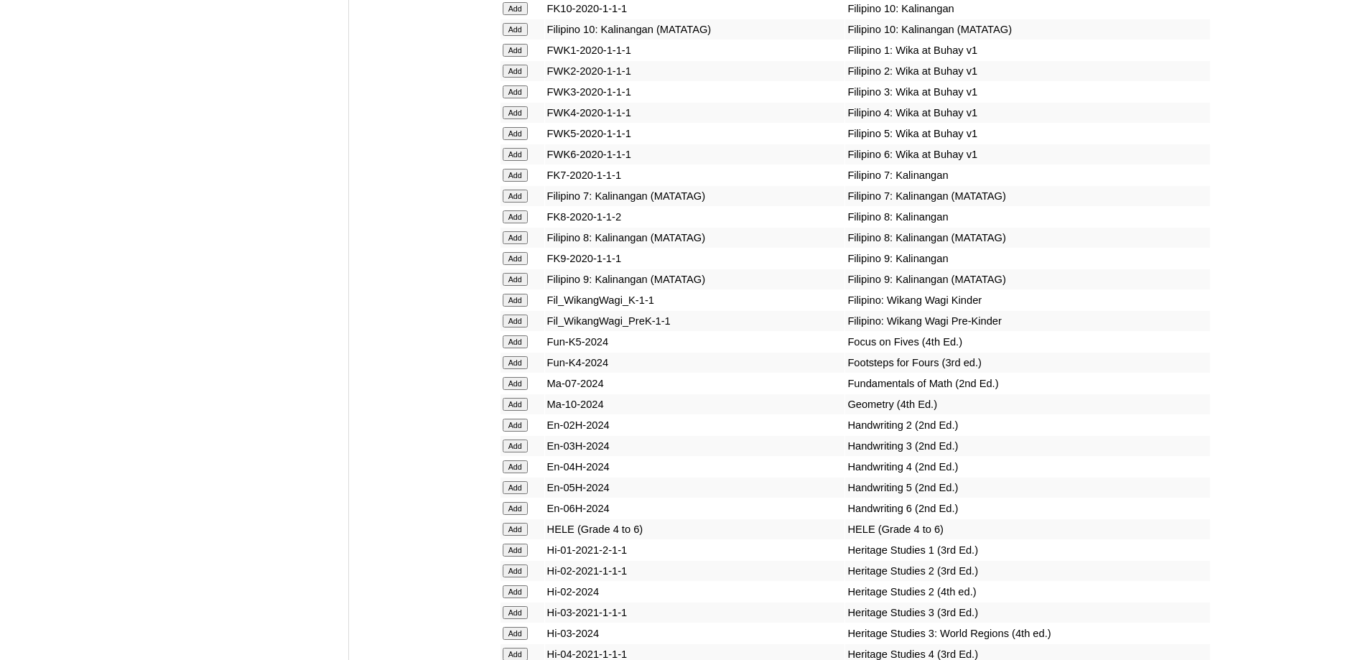
scroll to position [4811, 0]
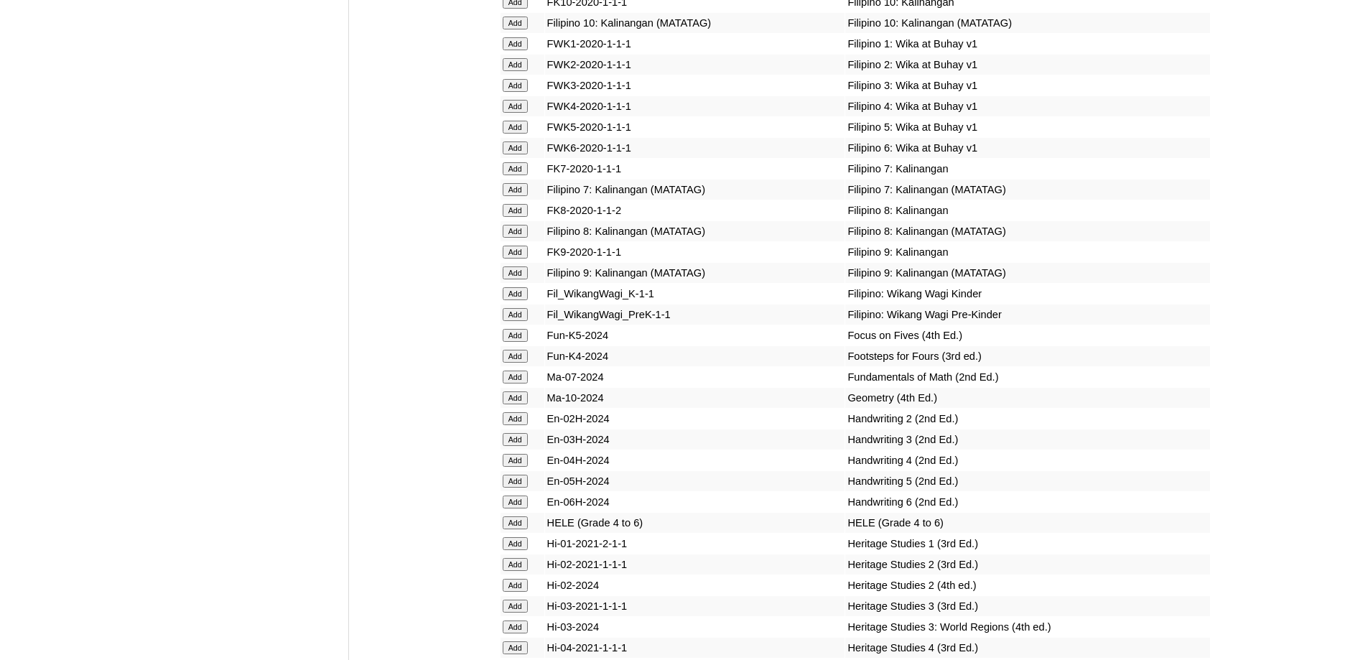
click at [519, 321] on input "Add" at bounding box center [515, 314] width 25 height 13
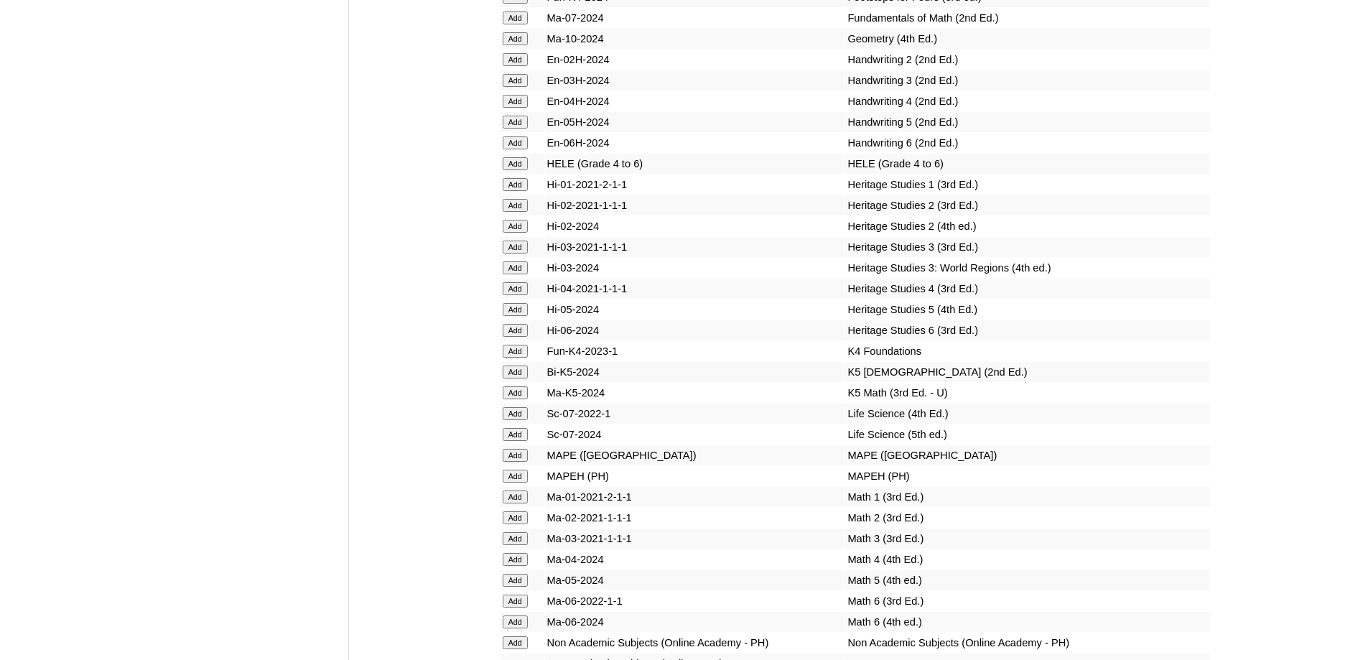
click at [513, 358] on input "Add" at bounding box center [515, 351] width 25 height 13
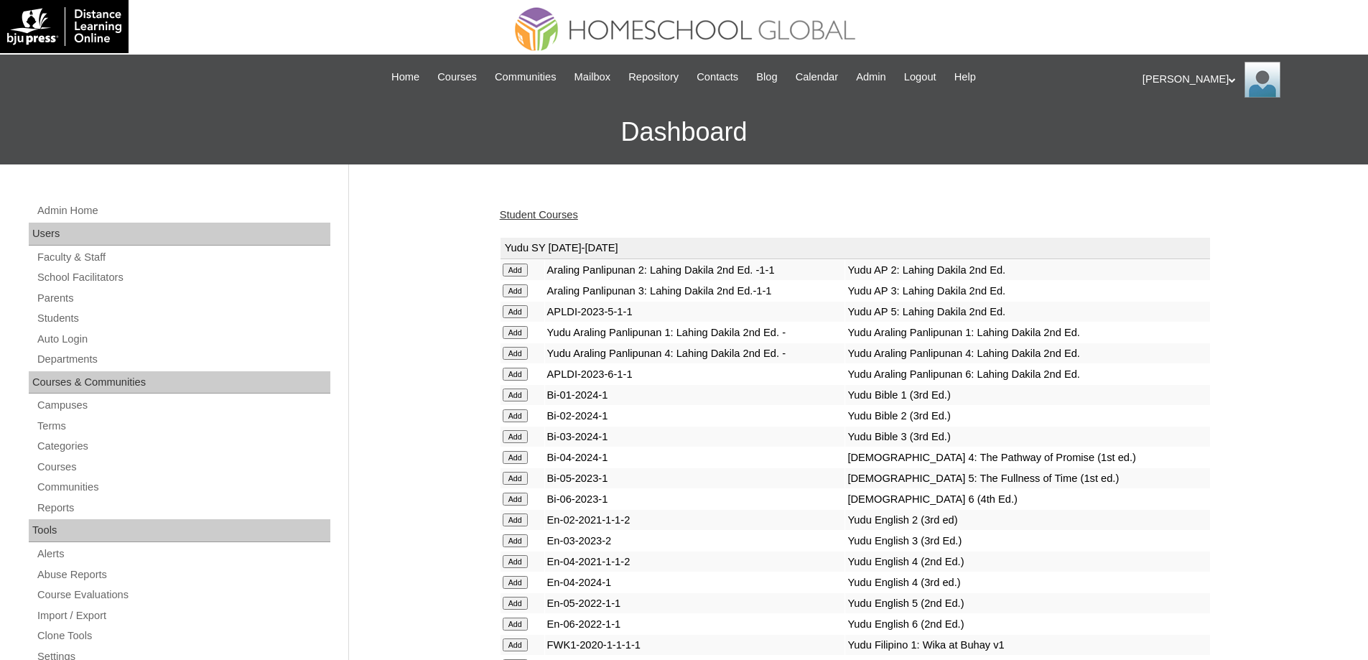
click at [547, 215] on link "Student Courses" at bounding box center [539, 214] width 78 height 11
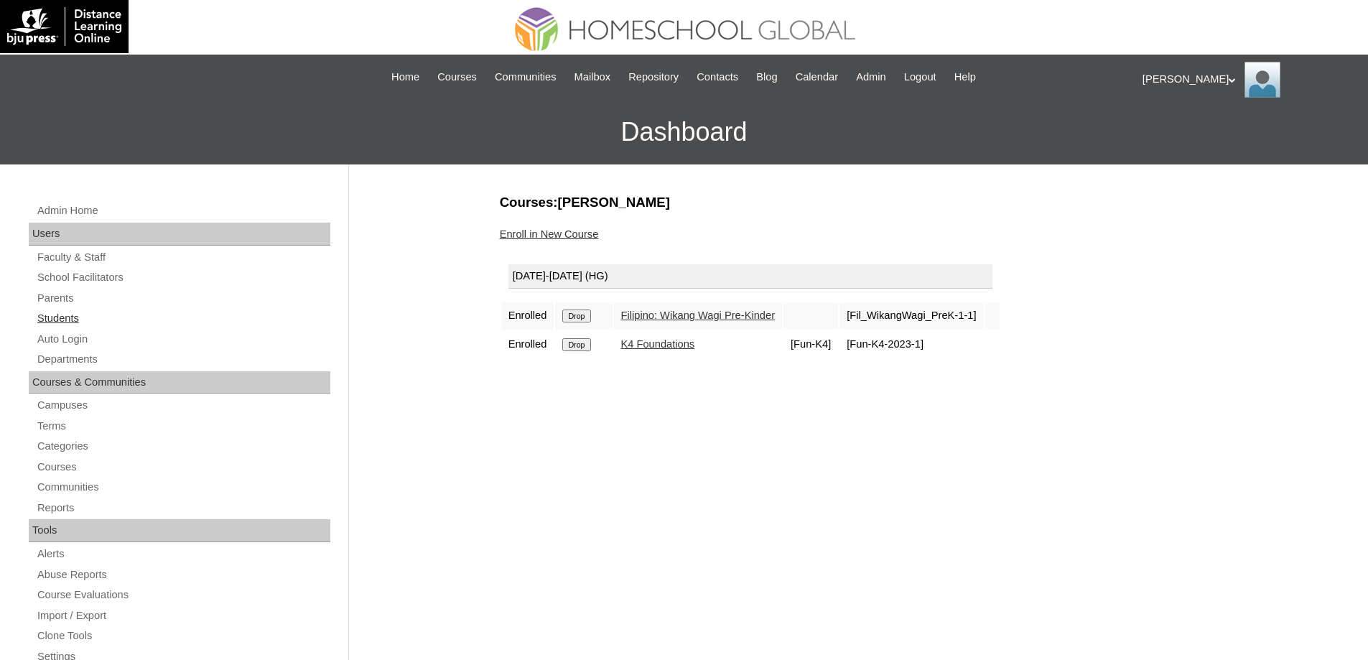
click at [117, 325] on link "Students" at bounding box center [183, 319] width 294 height 18
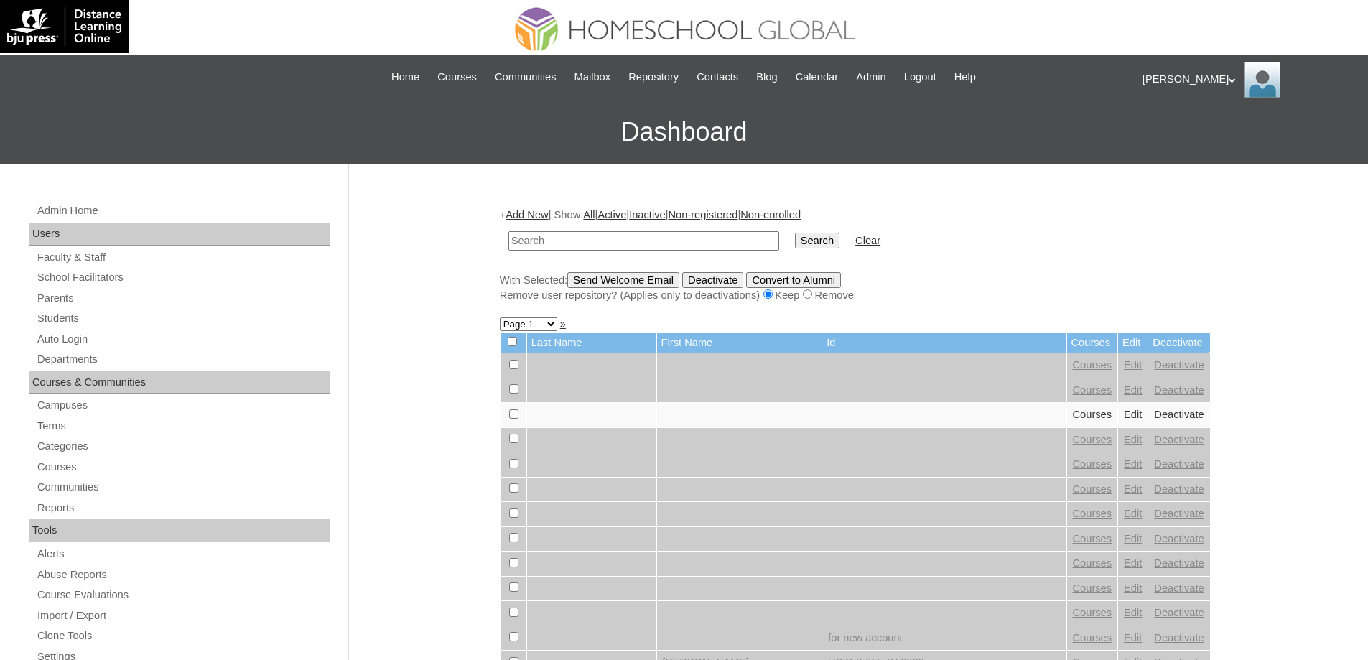
drag, startPoint x: 621, startPoint y: 236, endPoint x: 636, endPoint y: 236, distance: 15.1
click at [623, 236] on input "text" at bounding box center [643, 240] width 271 height 19
paste input "MHS00343-TECHPH2025"
type input "MHS00343-TECHPH2025"
click at [814, 244] on input "Search" at bounding box center [817, 241] width 45 height 16
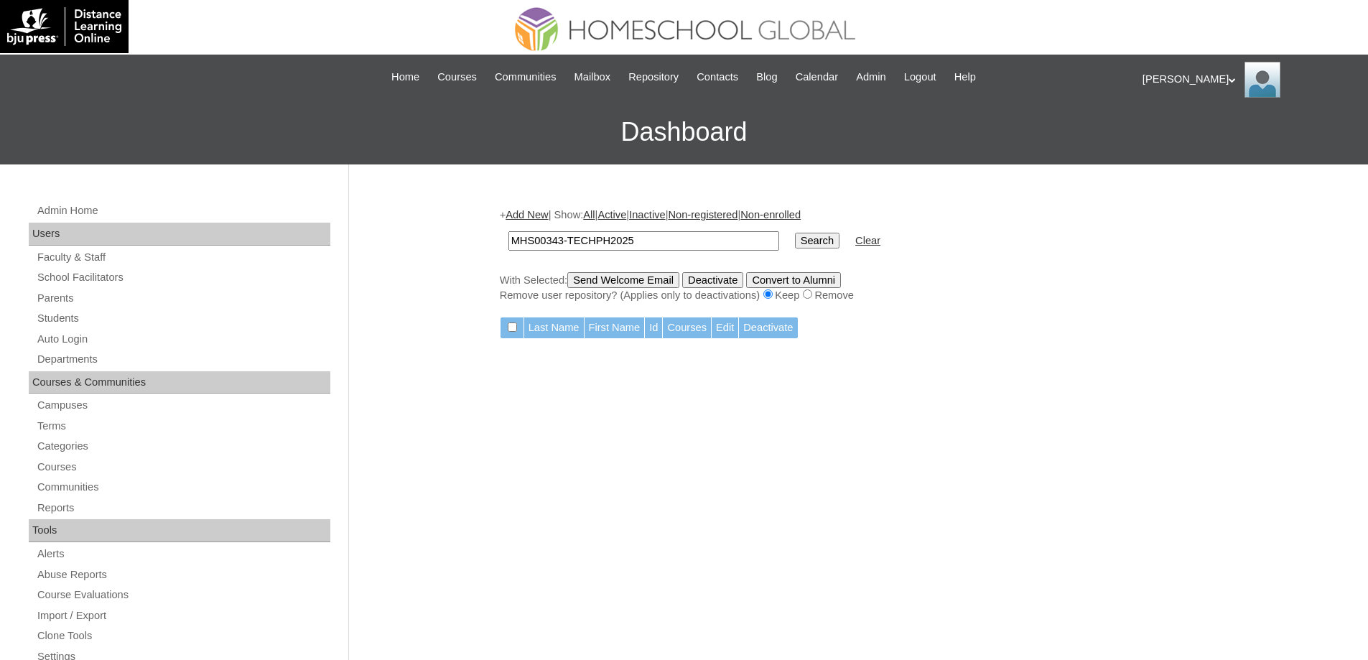
click at [533, 220] on link "Add New" at bounding box center [527, 214] width 42 height 11
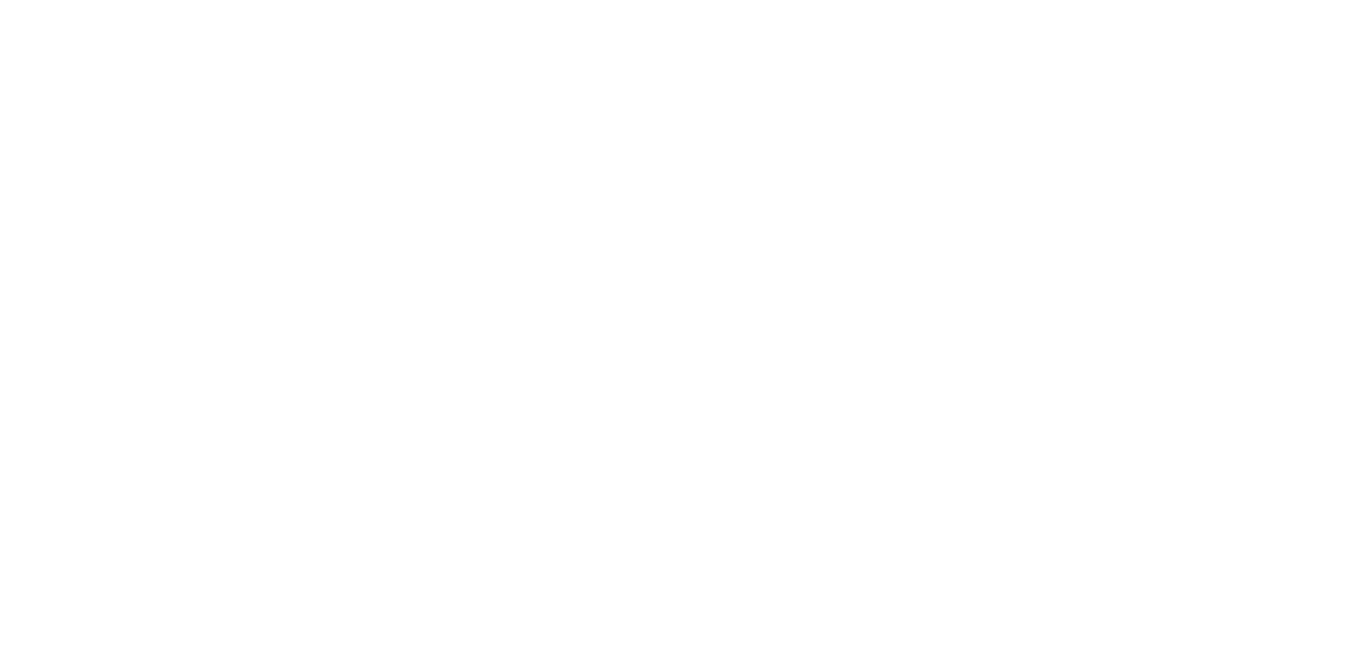
paste input "MHS00343-TECHPH2025"
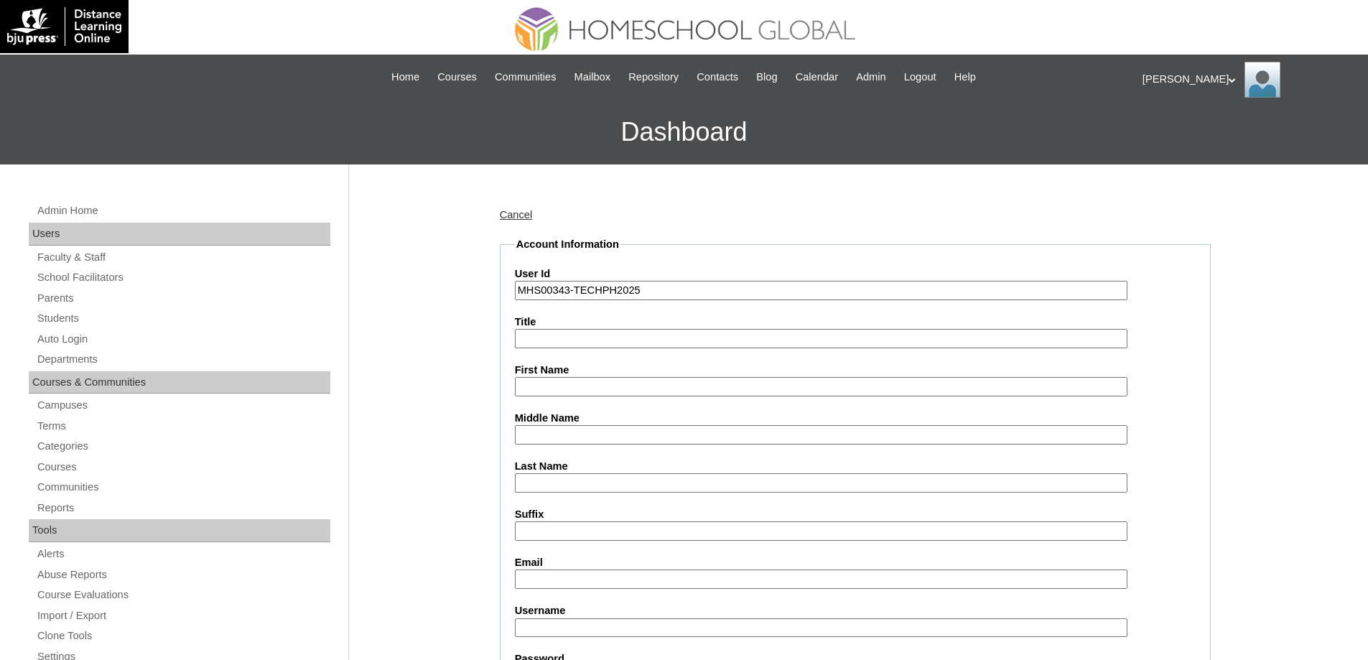
type input "MHS00343-TECHPH2025"
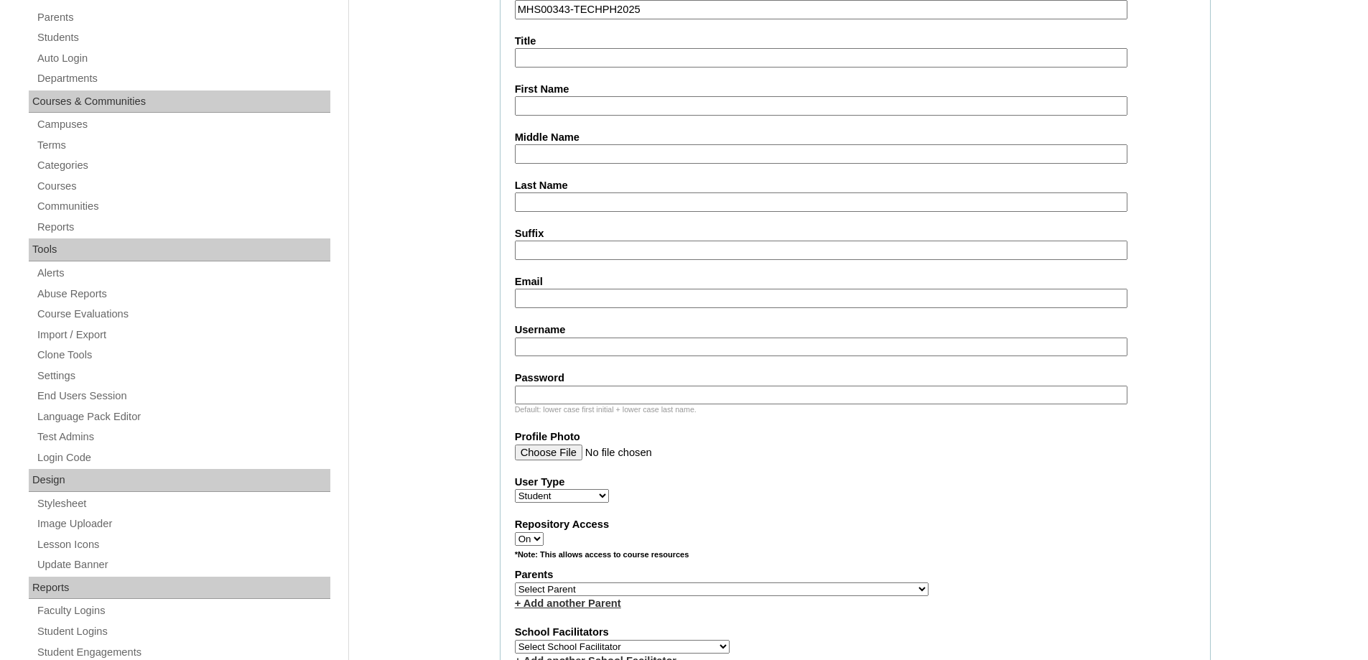
scroll to position [359, 0]
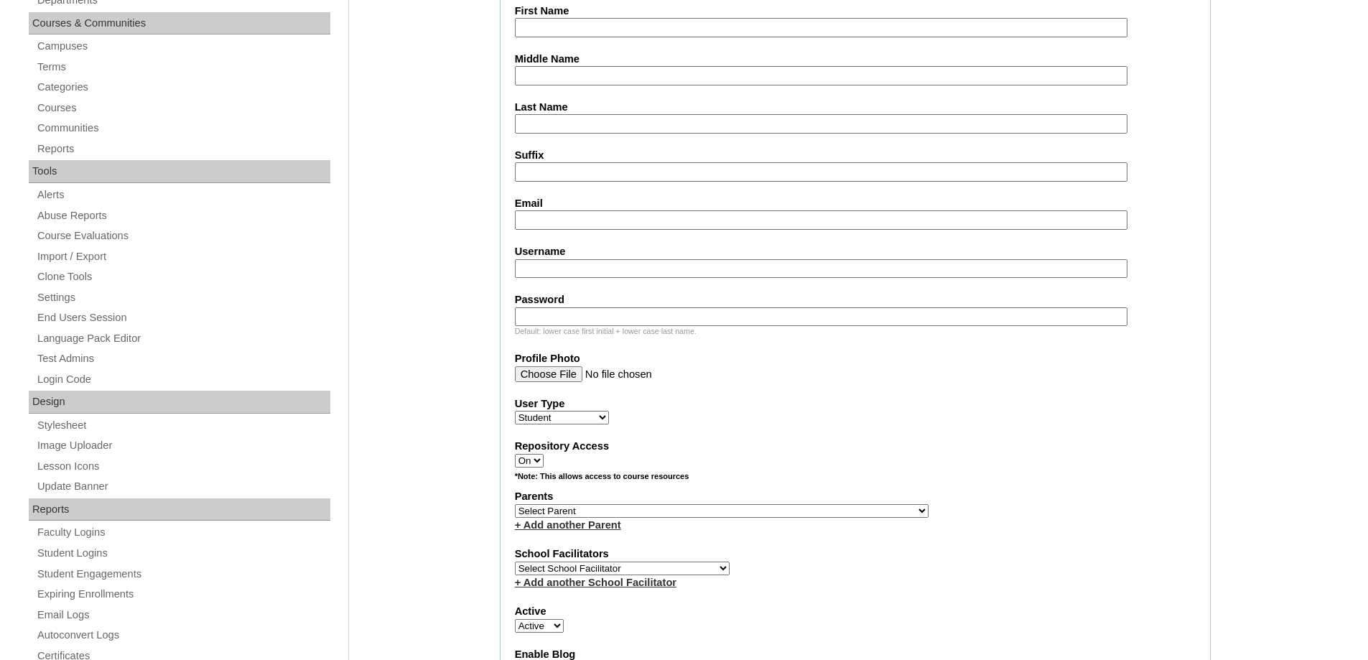
click at [546, 73] on input "Middle Name" at bounding box center [821, 75] width 613 height 19
paste input "Vera Jasmine"
type input "Vera Jasmine"
click at [556, 126] on input "Last Name" at bounding box center [821, 123] width 613 height 19
paste input "Santiago"
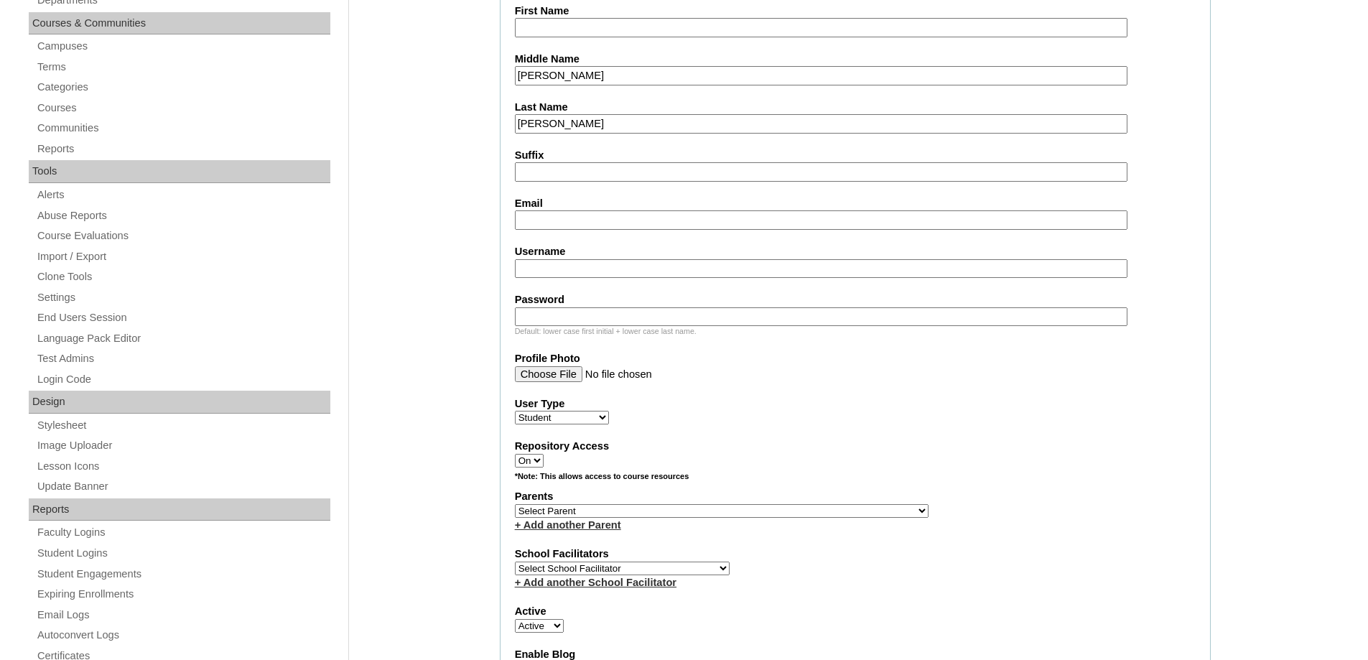
type input "Santiago"
drag, startPoint x: 539, startPoint y: 77, endPoint x: 508, endPoint y: 49, distance: 41.7
drag, startPoint x: 559, startPoint y: 26, endPoint x: 558, endPoint y: 19, distance: 7.3
click at [559, 26] on input "First Name" at bounding box center [821, 27] width 613 height 19
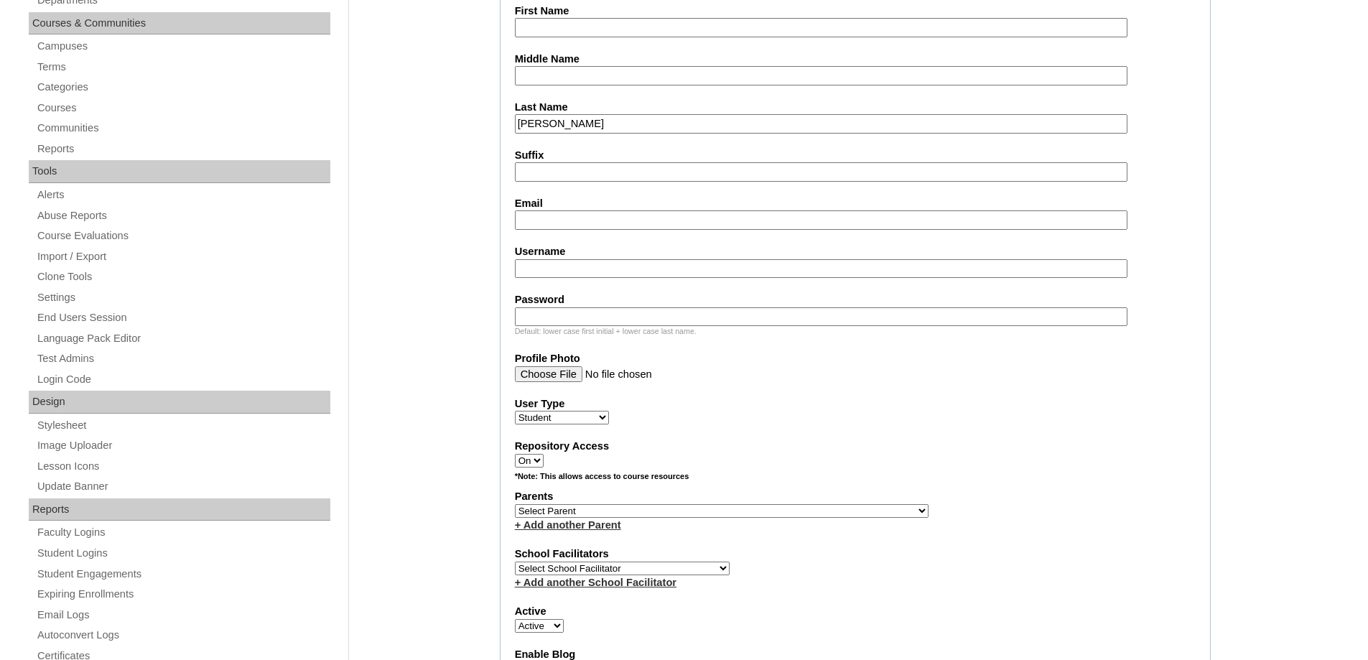
paste input "Vera Jasmine"
type input "Vera Jasmine"
drag, startPoint x: 568, startPoint y: 73, endPoint x: 559, endPoint y: 83, distance: 13.8
click at [568, 73] on input "Middle Name" at bounding box center [821, 75] width 613 height 19
paste input "Legaspi"
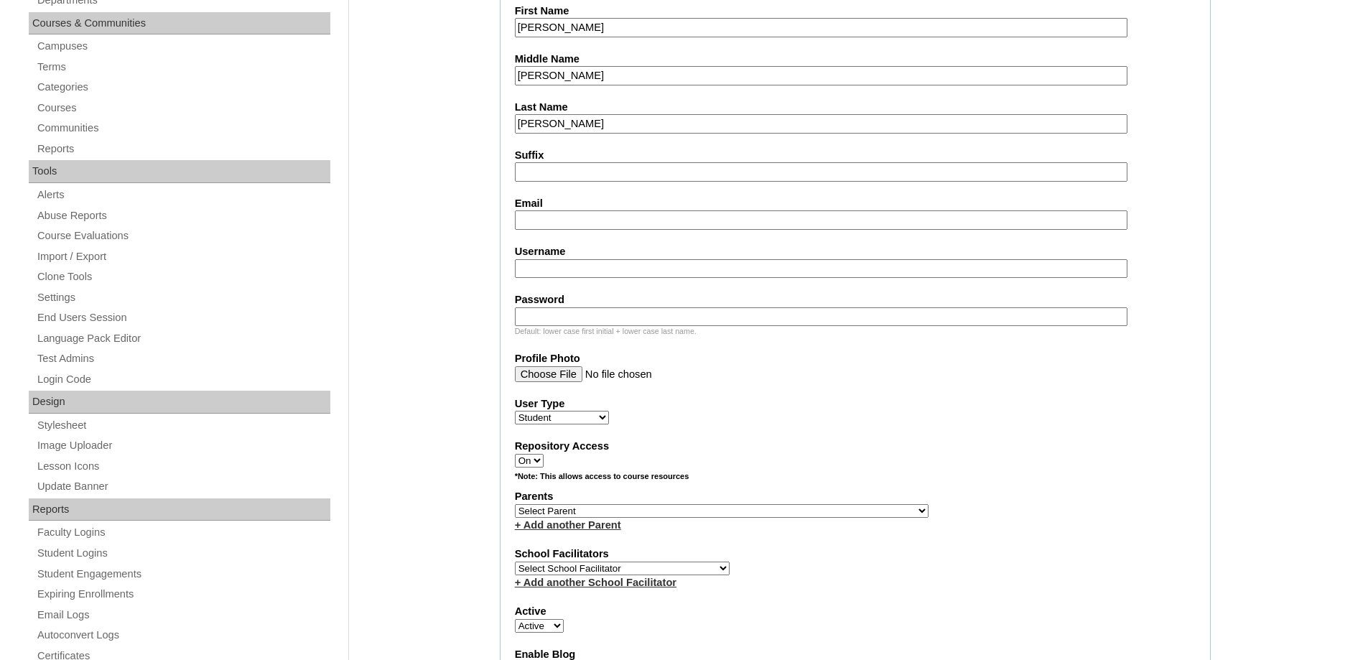
type input "Legaspi"
drag, startPoint x: 533, startPoint y: 228, endPoint x: 530, endPoint y: 220, distance: 8.4
click at [533, 228] on input "Email" at bounding box center [821, 219] width 613 height 19
paste input "jamielegaspi@gmail.com"
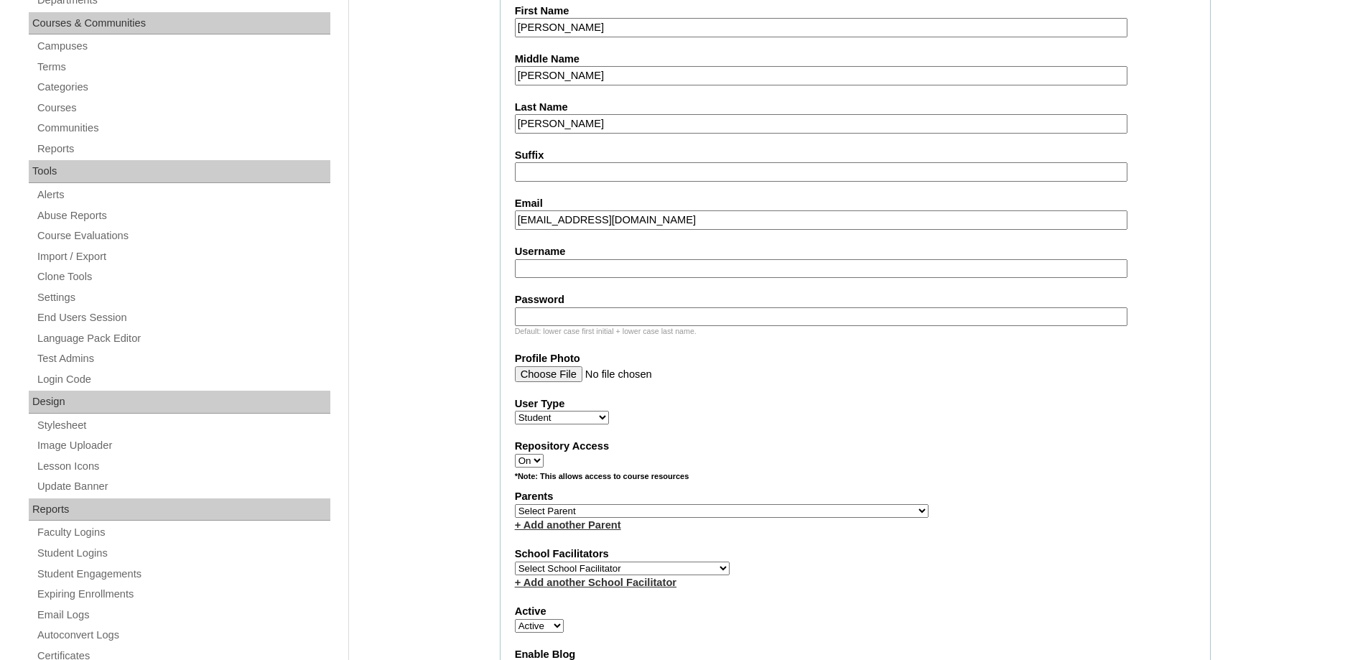
type input "jamielegaspi@gmail.com"
click at [597, 280] on fieldset "Account Information User Id MHS00343-TECHPH2025 Title First Name Vera Jasmine M…" at bounding box center [855, 458] width 711 height 1161
click at [590, 267] on input "Username" at bounding box center [821, 268] width 613 height 19
paste input "verajasminesantiago"
type input "verajasminesantiago"
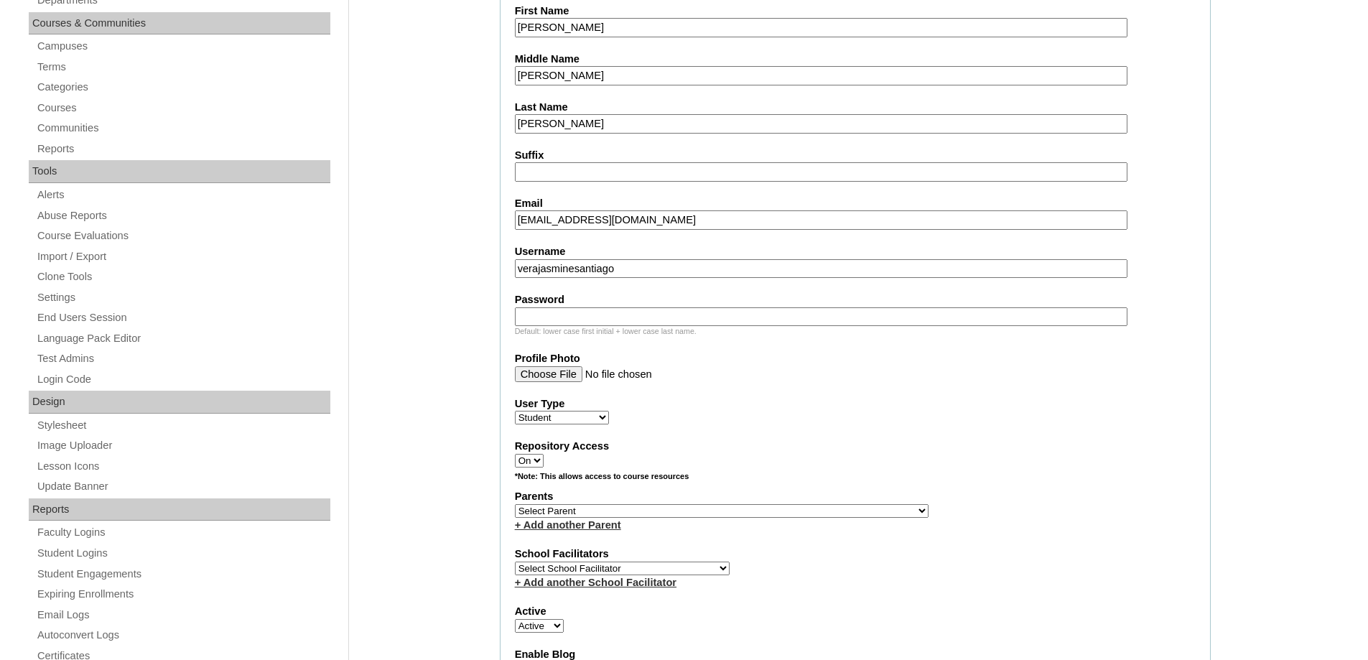
click at [577, 325] on input "Password" at bounding box center [821, 316] width 613 height 19
paste input "250007313"
type input "250007313"
click at [779, 412] on div "User Type Faculty Staff Student Parents School Facilitators" at bounding box center [855, 410] width 681 height 29
click at [713, 399] on label "User Type" at bounding box center [855, 403] width 681 height 15
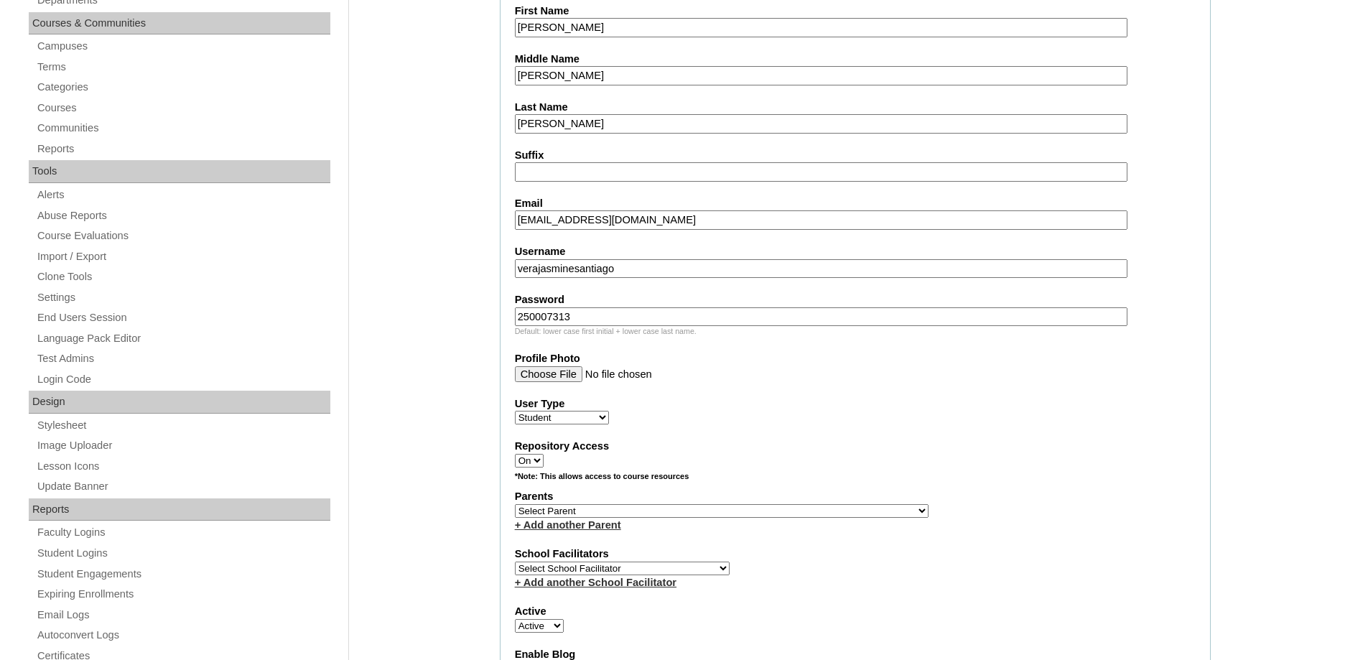
click at [609, 411] on select "Faculty Staff Student Parents School Facilitators" at bounding box center [562, 418] width 94 height 14
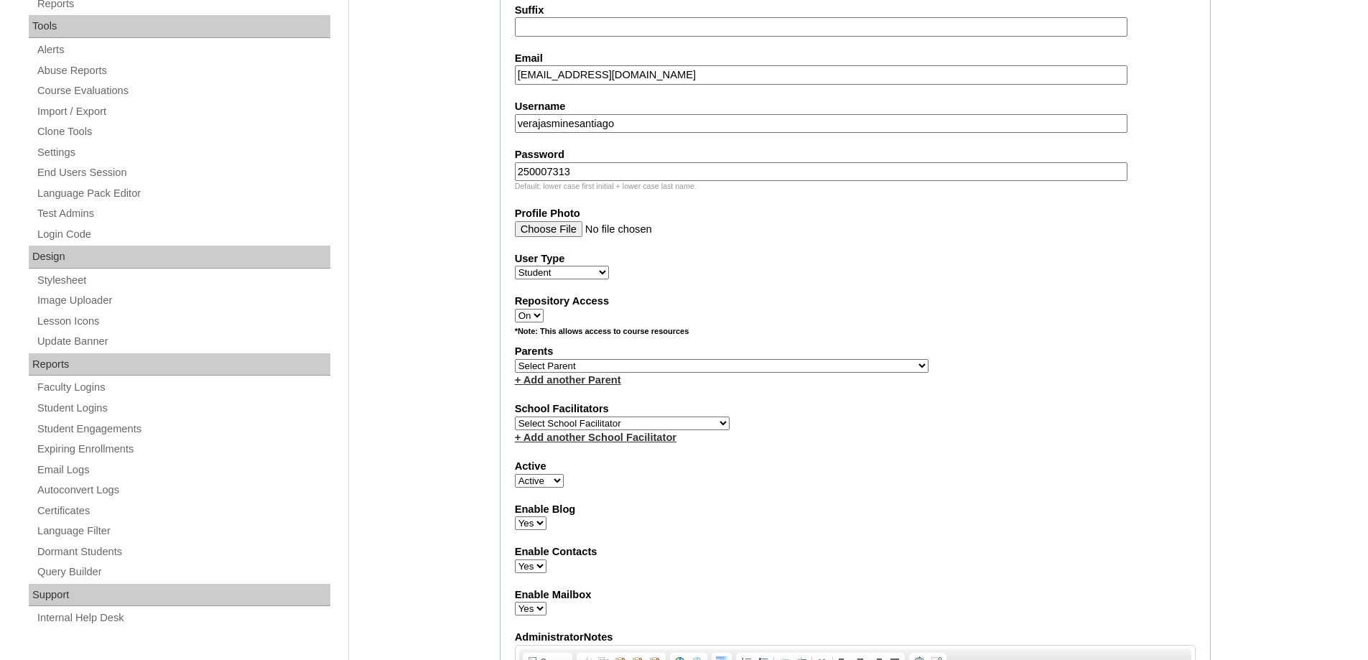
scroll to position [575, 0]
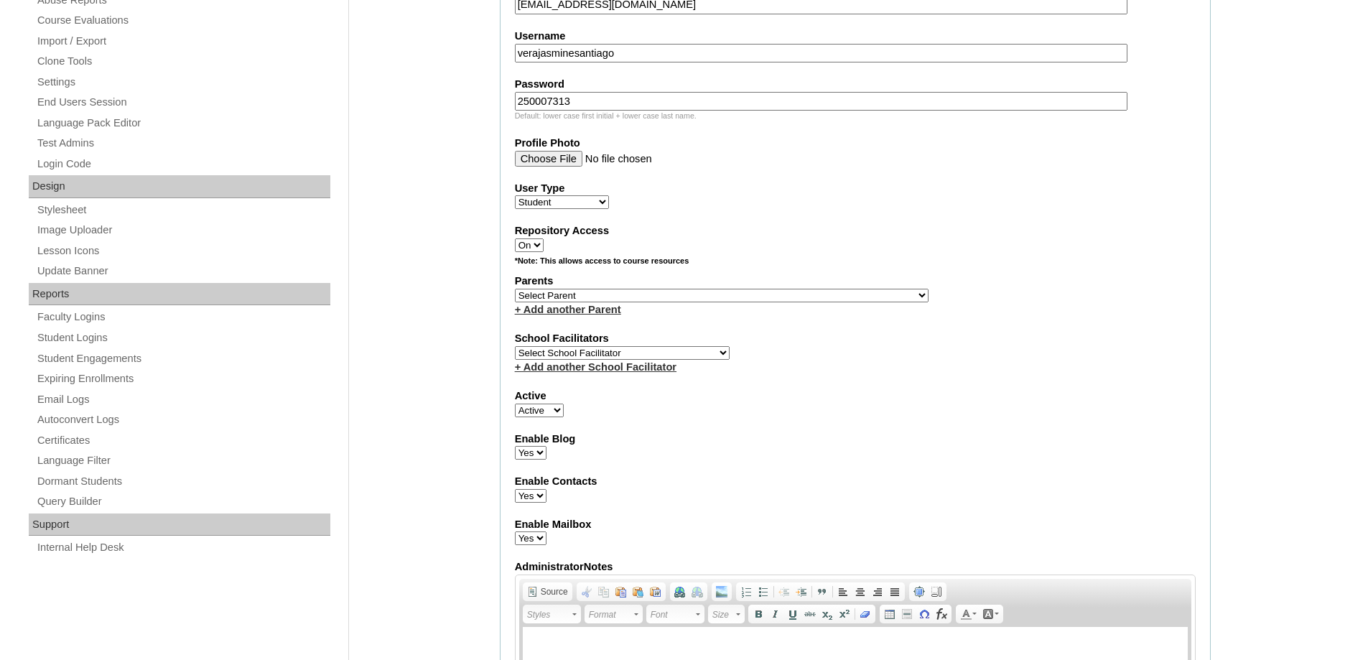
click at [613, 294] on select "Select Parent , , , , , , , , , , , , , , , , , , , , , , , , , , , , , , , , ,…" at bounding box center [722, 296] width 414 height 14
select select "44196"
click at [515, 289] on select "Select Parent , , , , , , , , , , , , , , , , , , , , , , , , , , , , , , , , ,…" at bounding box center [722, 296] width 414 height 14
click at [844, 406] on div "Active Active Inactive" at bounding box center [855, 403] width 681 height 29
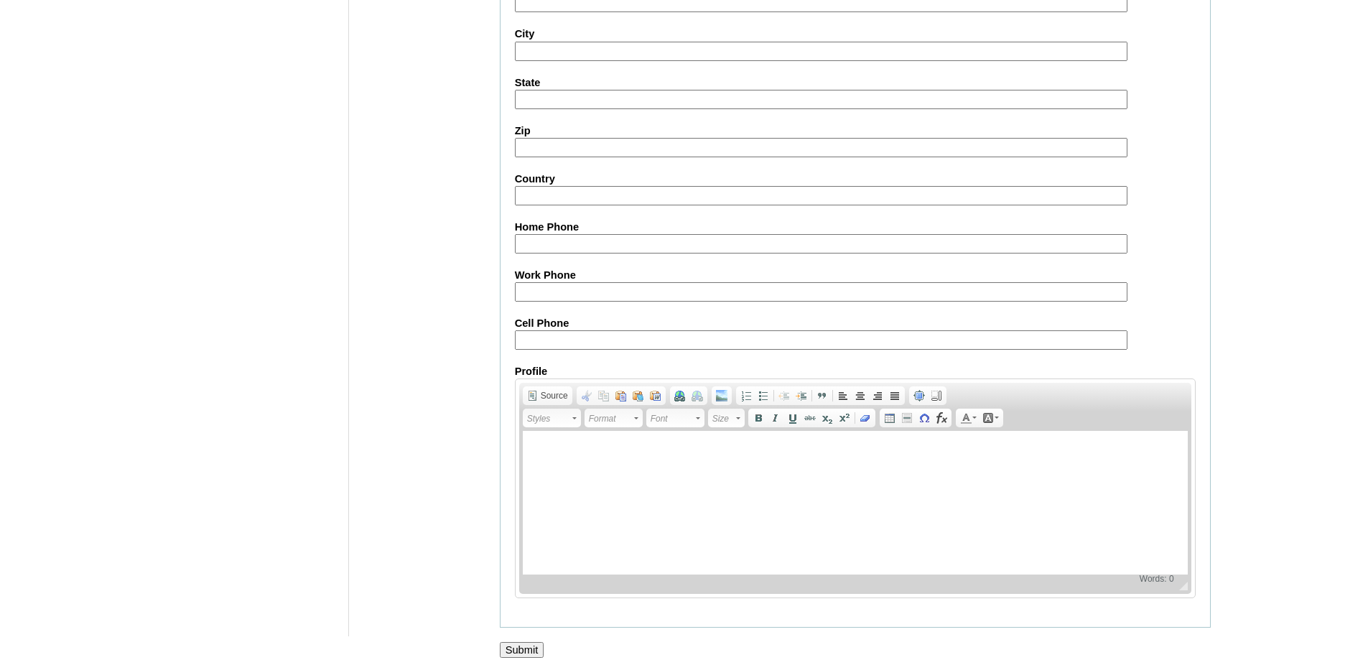
scroll to position [1525, 0]
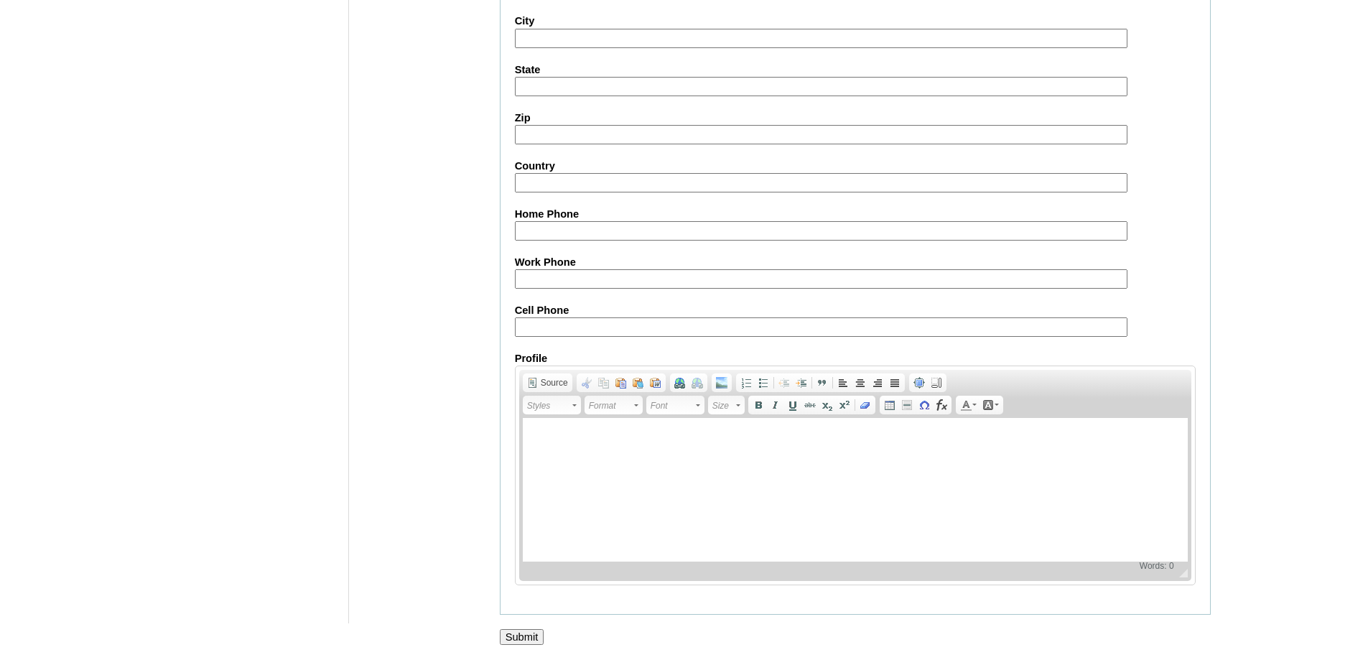
click at [519, 635] on input "Submit" at bounding box center [522, 637] width 45 height 16
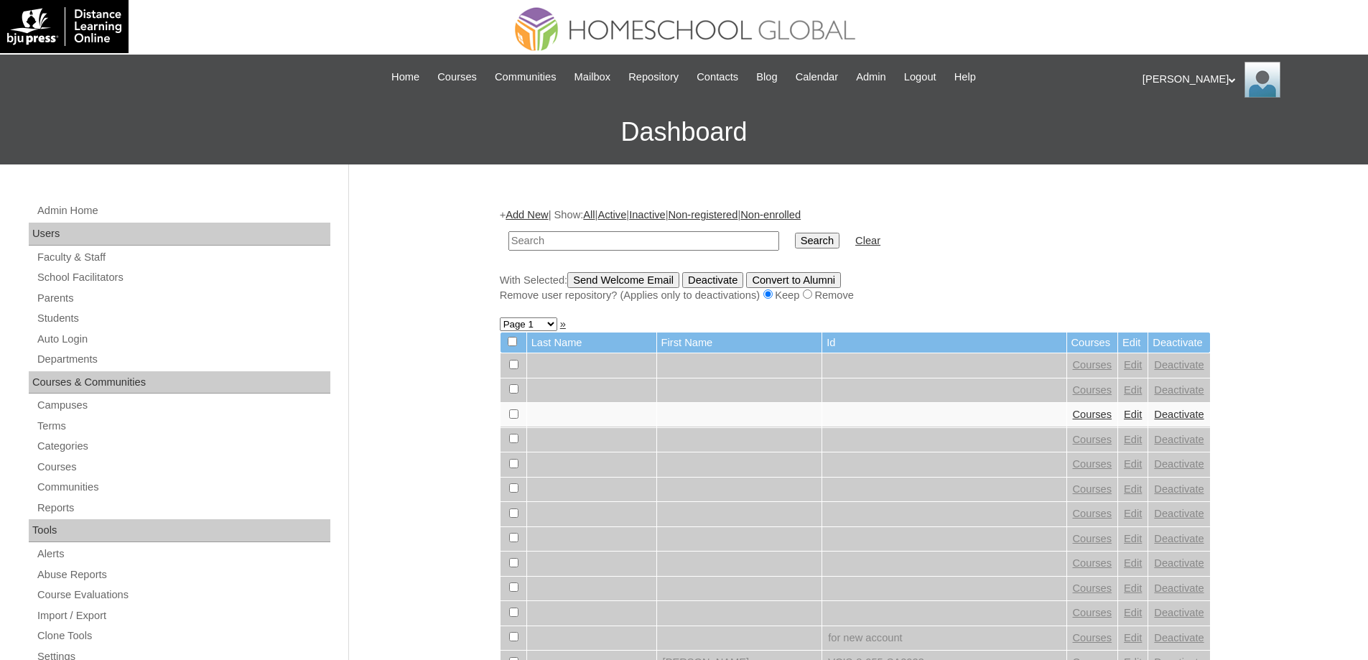
click at [575, 242] on input "text" at bounding box center [643, 240] width 271 height 19
type input "MHS00343-TECHPH2025"
click at [801, 245] on td "Search" at bounding box center [817, 241] width 59 height 34
click at [812, 237] on input "Search" at bounding box center [817, 241] width 45 height 16
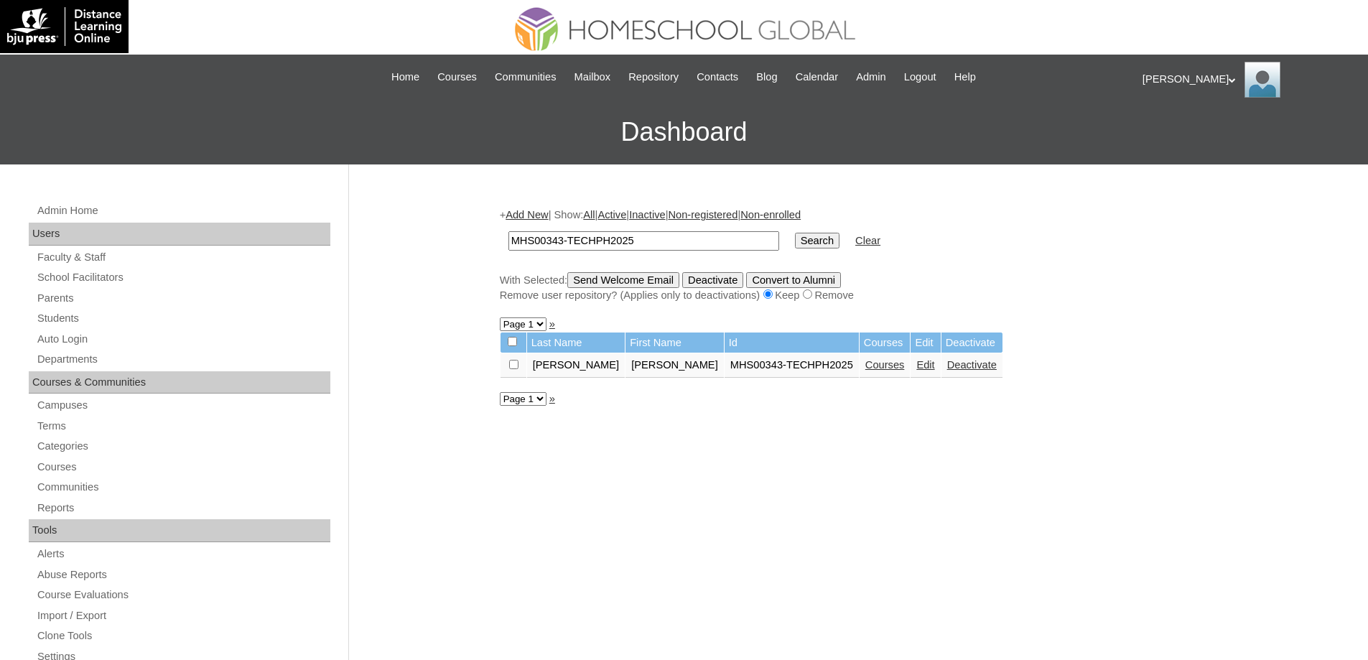
click at [865, 369] on link "Courses" at bounding box center [884, 364] width 39 height 11
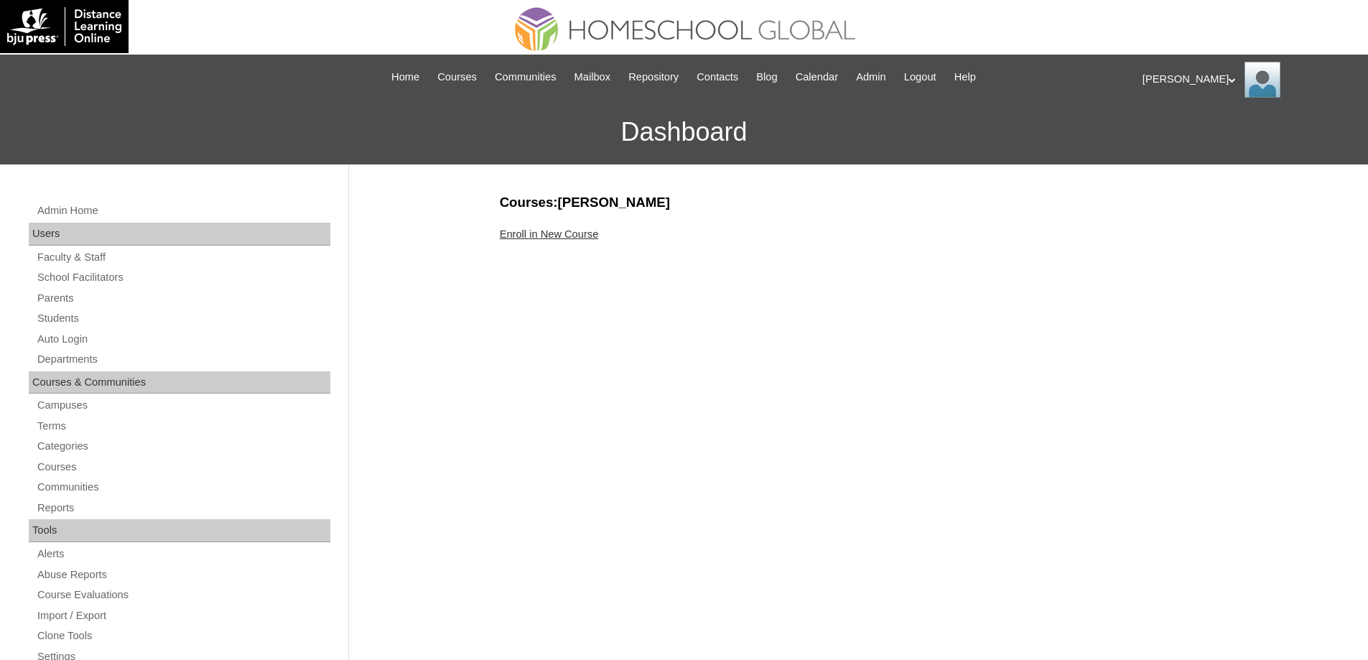
click at [577, 238] on link "Enroll in New Course" at bounding box center [549, 233] width 99 height 11
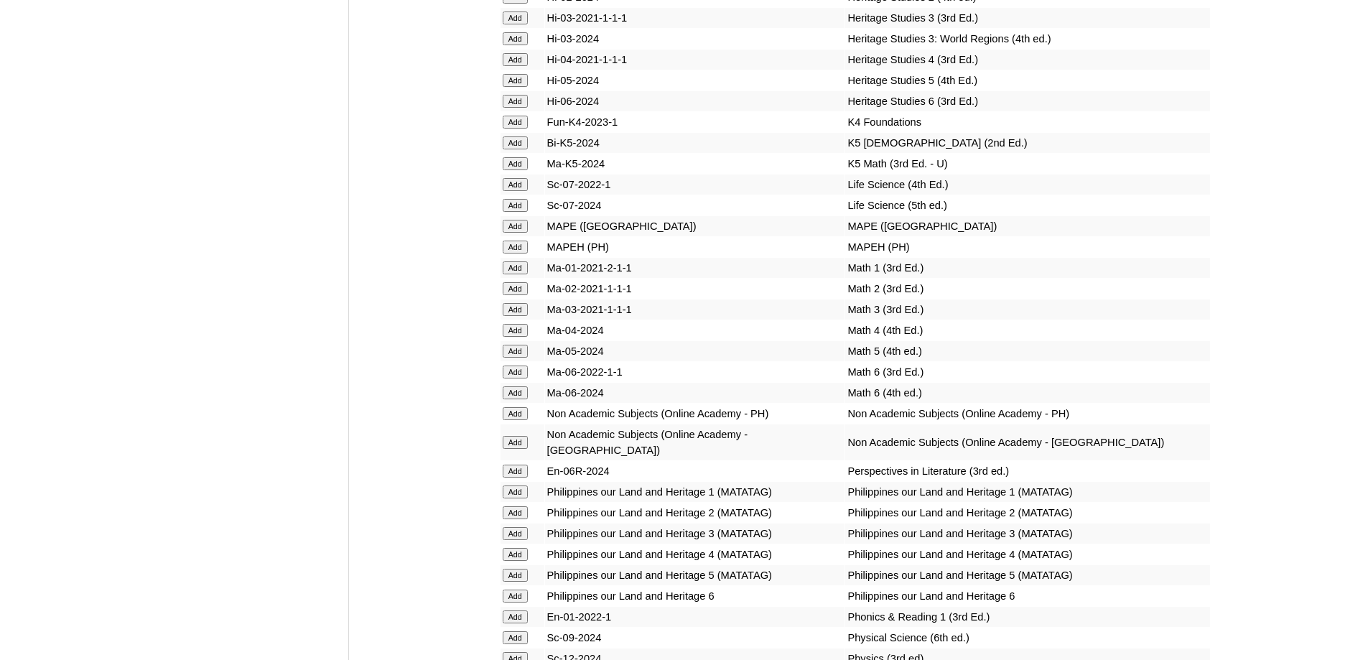
scroll to position [5092, 0]
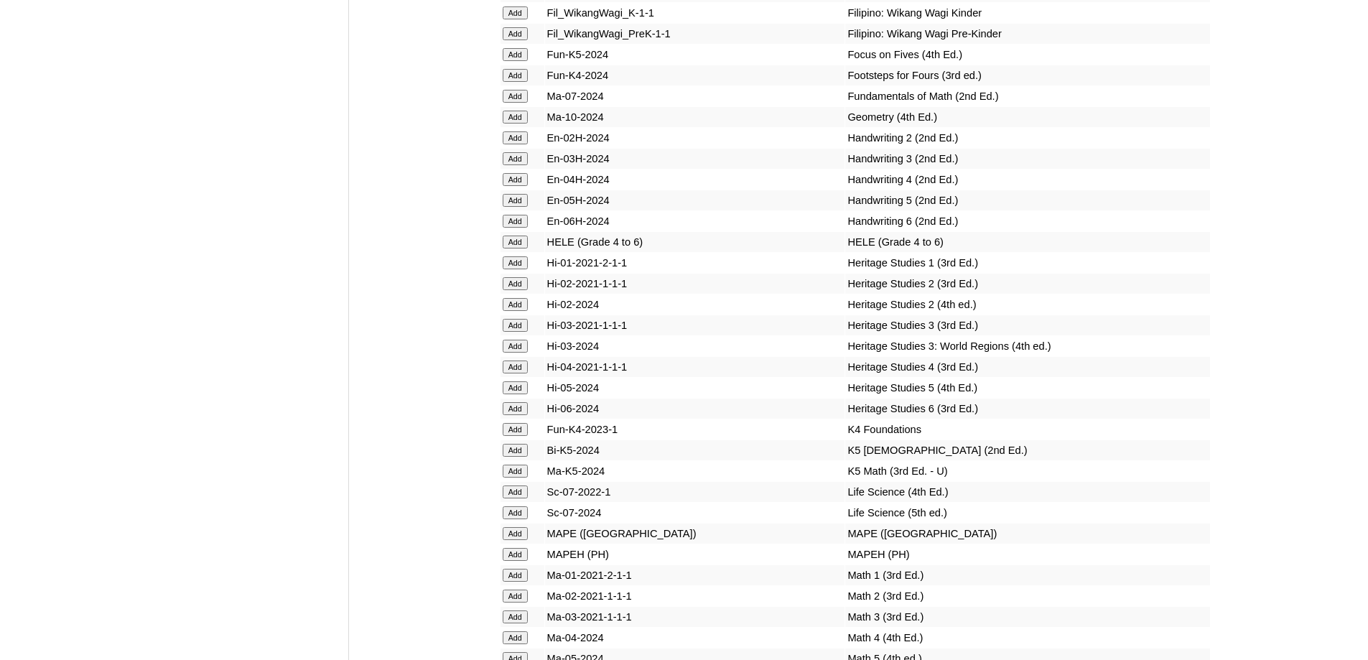
click at [519, 40] on input "Add" at bounding box center [515, 33] width 25 height 13
click at [526, 436] on input "Add" at bounding box center [515, 429] width 25 height 13
click at [524, 436] on input "Add" at bounding box center [515, 429] width 25 height 13
click at [523, 436] on input "Add" at bounding box center [515, 429] width 25 height 13
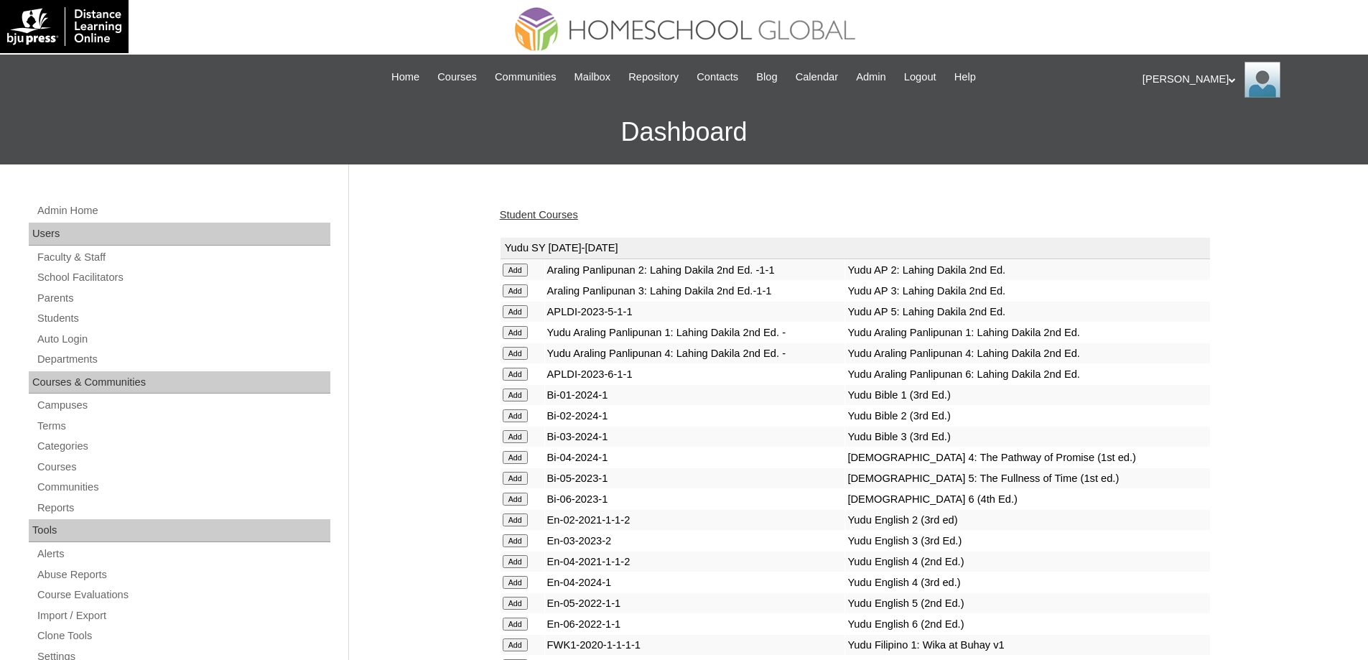
click at [538, 212] on link "Student Courses" at bounding box center [539, 214] width 78 height 11
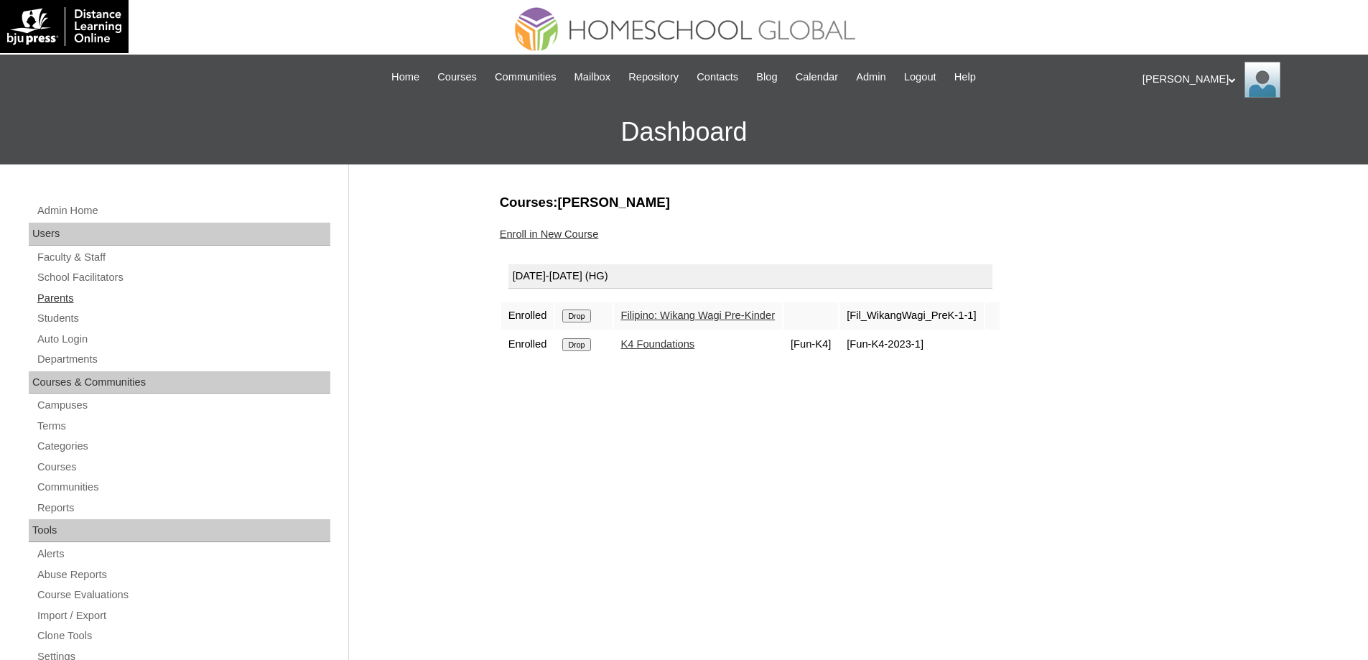
click at [131, 294] on link "Parents" at bounding box center [183, 298] width 294 height 18
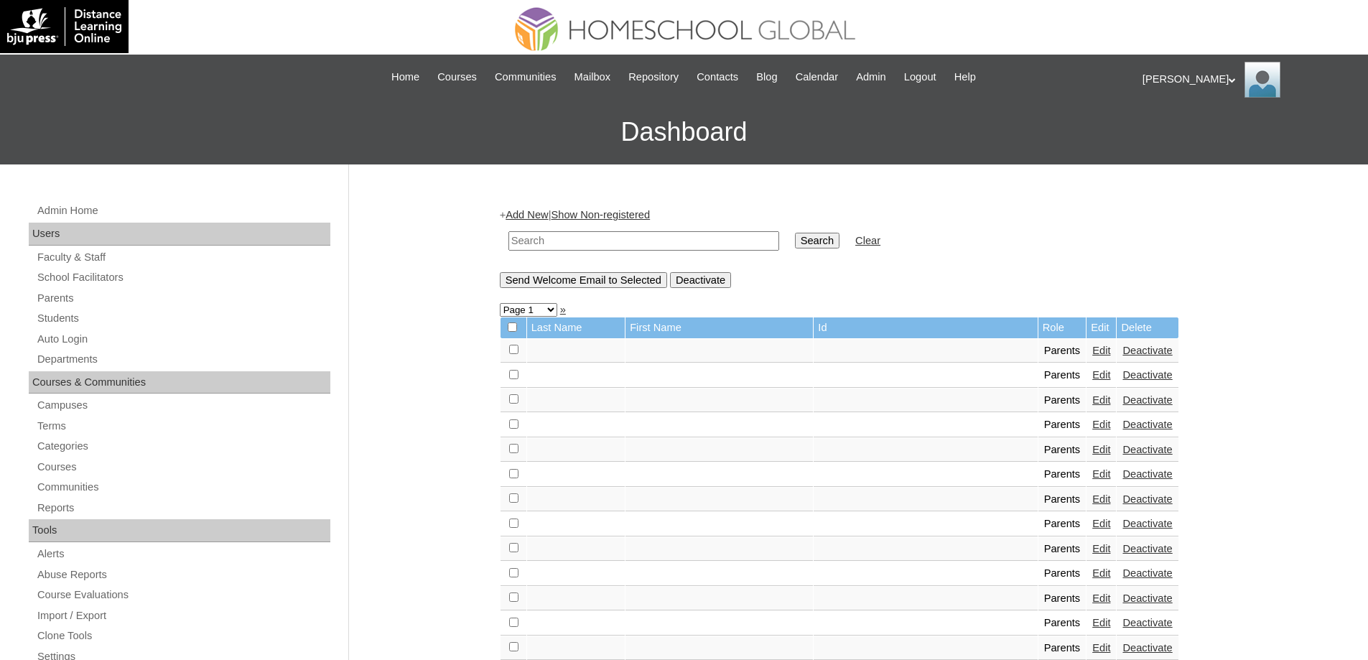
click at [650, 246] on input "text" at bounding box center [643, 240] width 271 height 19
paste input "MHP0238-TECHPH2025"
type input "MHP0238-TECHPH2025"
click at [829, 241] on input "Search" at bounding box center [817, 241] width 45 height 16
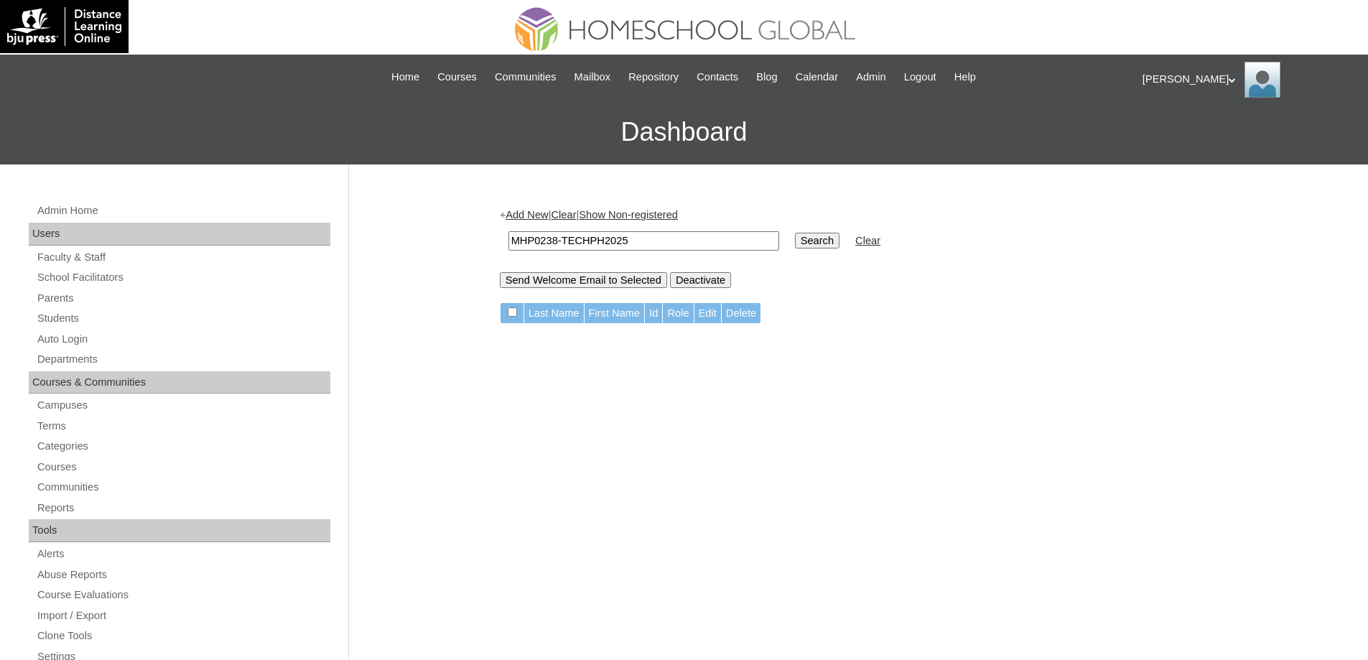
click at [534, 226] on td "MHP0238-TECHPH2025" at bounding box center [643, 241] width 285 height 34
click at [534, 218] on link "Add New" at bounding box center [527, 214] width 42 height 11
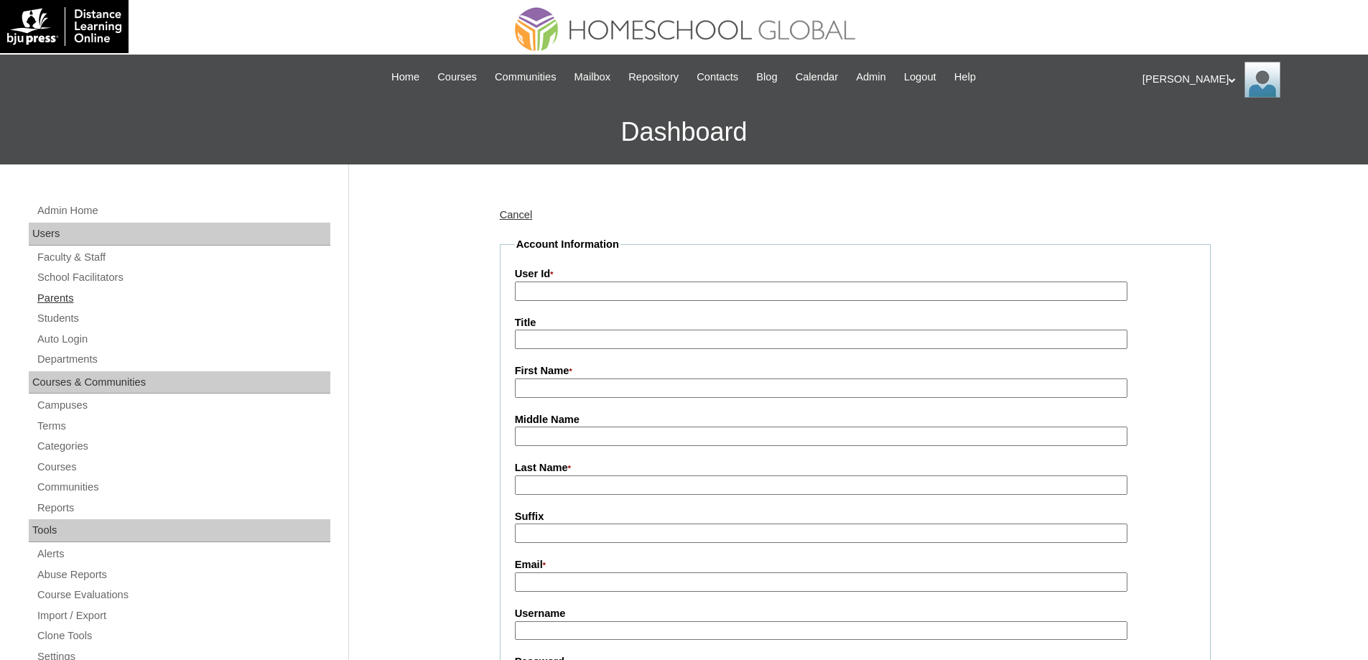
click at [104, 297] on link "Parents" at bounding box center [183, 298] width 294 height 18
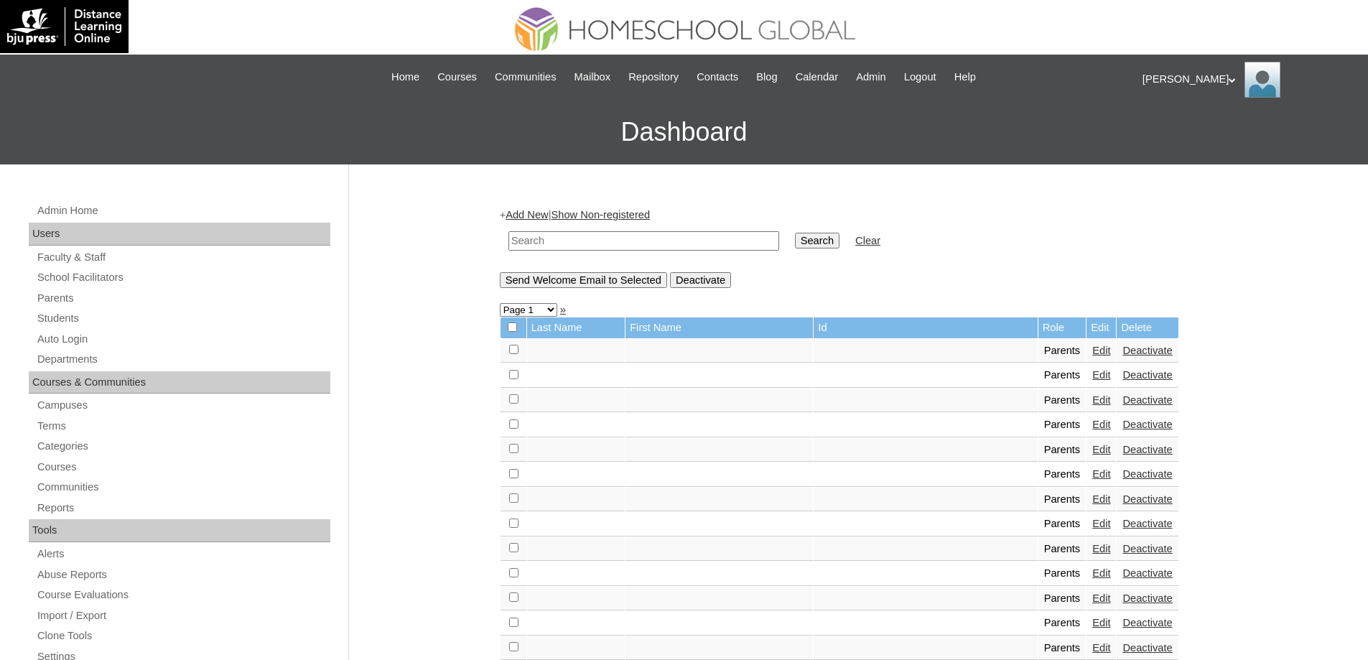
drag, startPoint x: 594, startPoint y: 242, endPoint x: 768, endPoint y: 251, distance: 174.8
click at [600, 242] on input "text" at bounding box center [643, 240] width 271 height 19
paste input "MHP0238-TECHPH2025"
type input "MHP0238-TECHPH2025"
click at [825, 250] on td "Search" at bounding box center [817, 241] width 59 height 34
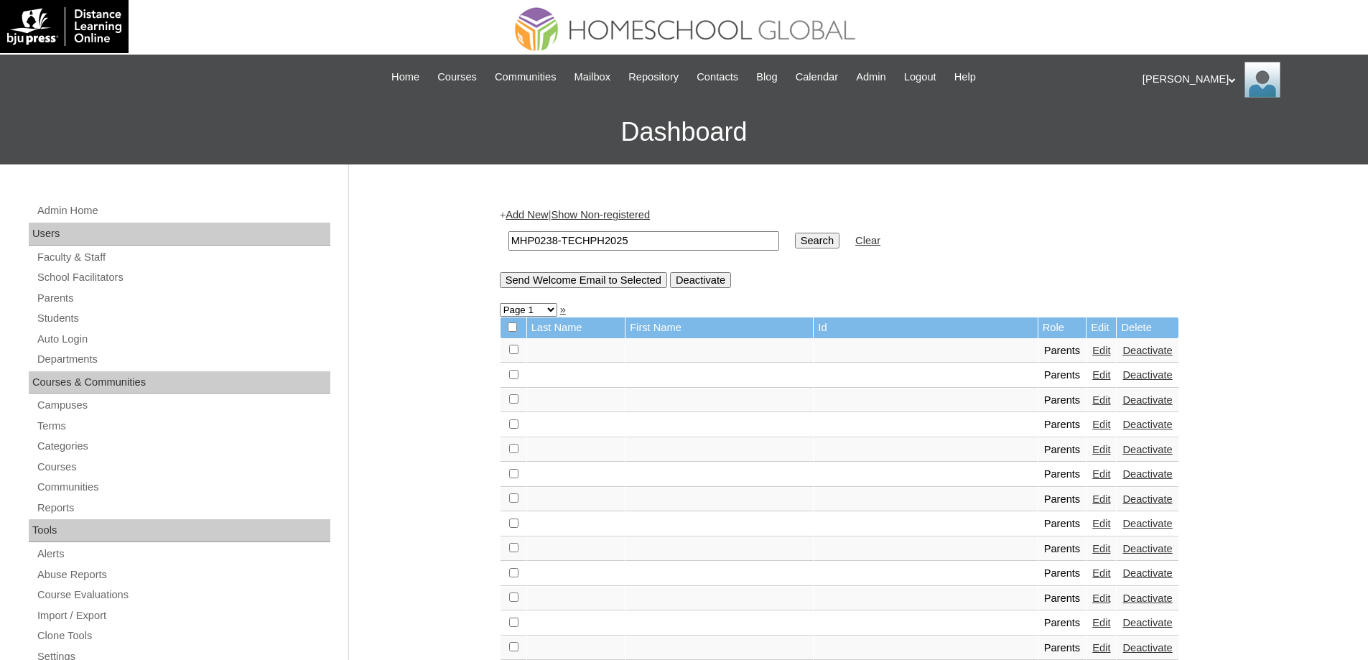
drag, startPoint x: 827, startPoint y: 246, endPoint x: 804, endPoint y: 243, distance: 22.4
click at [827, 246] on input "Search" at bounding box center [817, 241] width 45 height 16
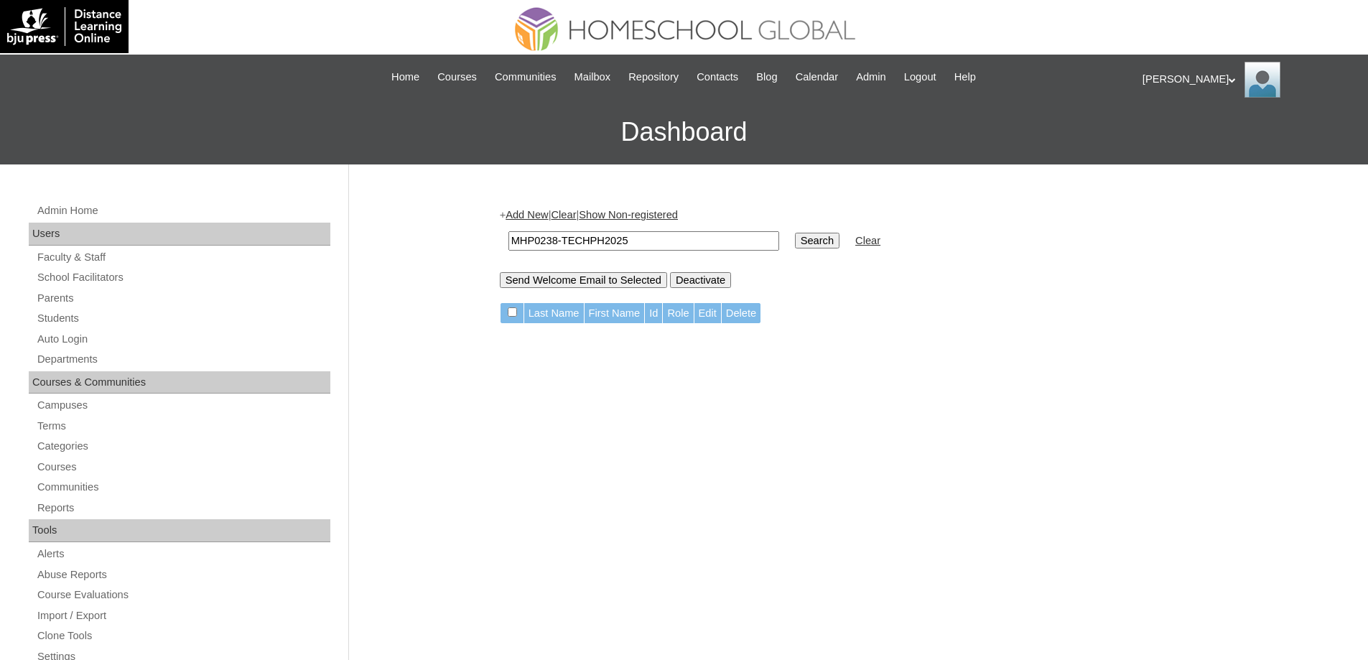
click at [541, 215] on link "Add New" at bounding box center [527, 214] width 42 height 11
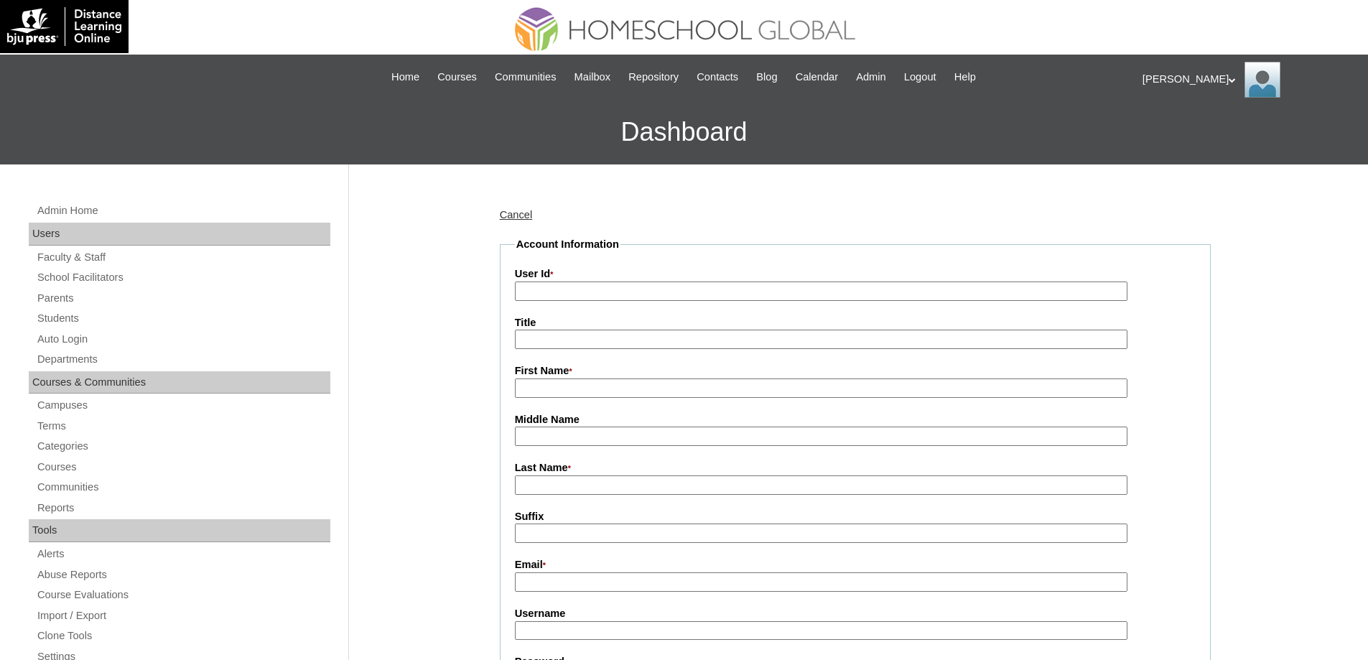
click at [575, 291] on input "User Id *" at bounding box center [821, 291] width 613 height 19
paste input "MHP0238-TECHPH2025"
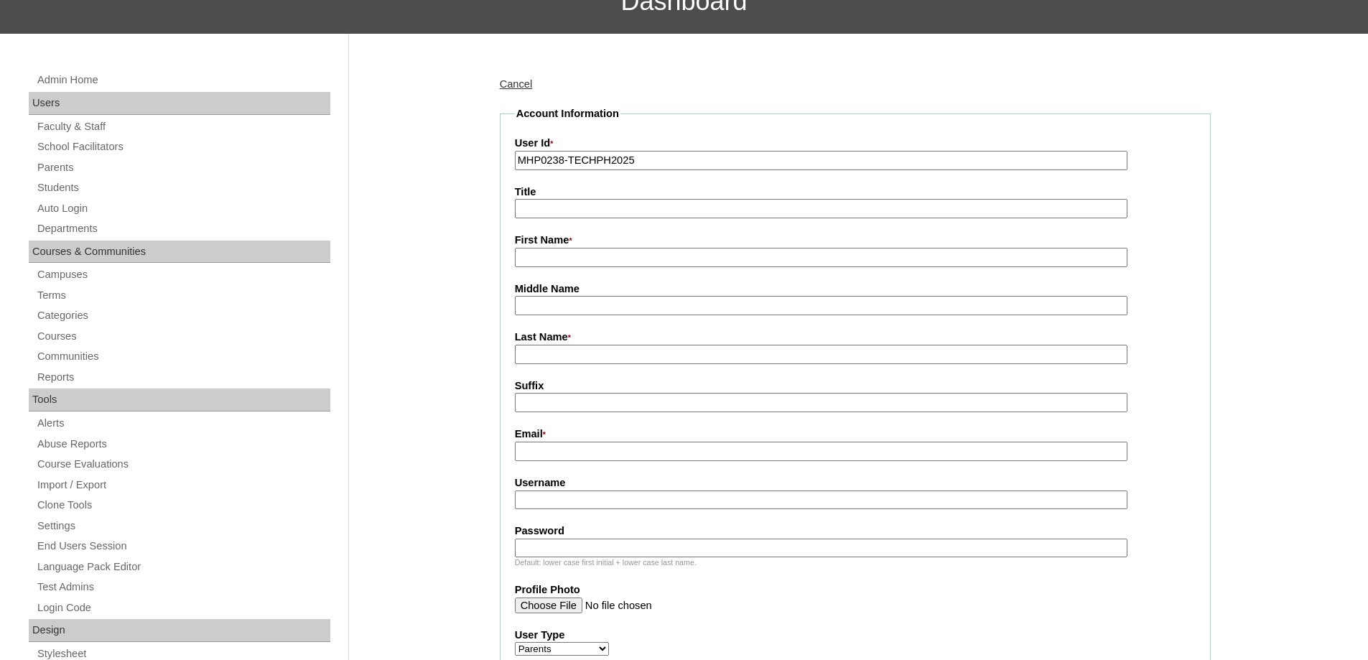
scroll to position [144, 0]
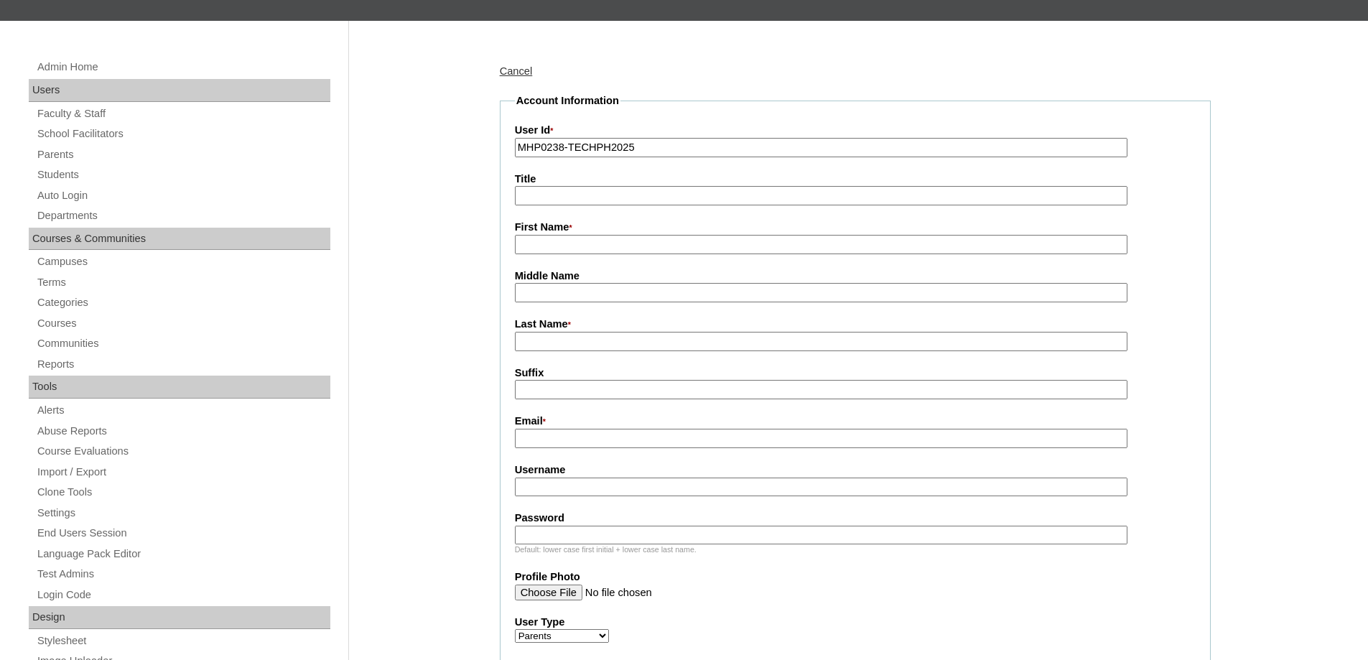
type input "MHP0238-TECHPH2025"
click at [552, 246] on input "First Name *" at bounding box center [821, 244] width 613 height 19
paste input "[PERSON_NAME]"
type input "[PERSON_NAME]"
drag, startPoint x: 534, startPoint y: 340, endPoint x: 551, endPoint y: 342, distance: 16.6
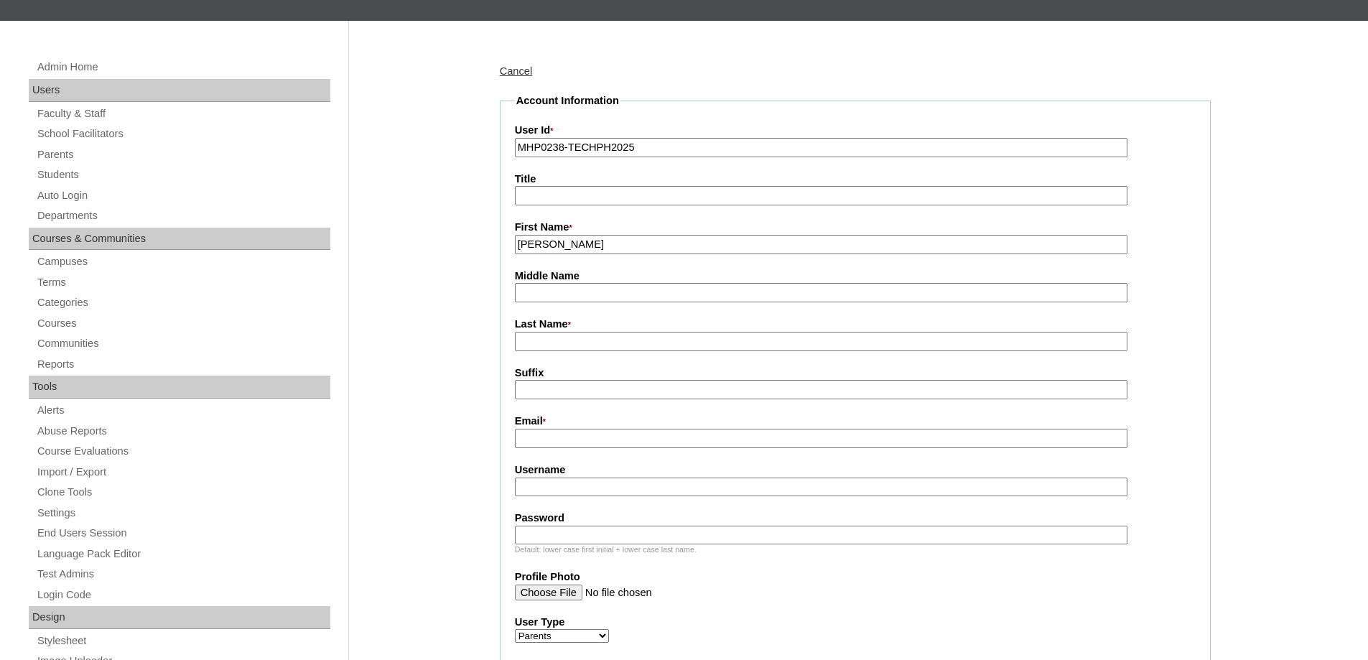
click at [534, 340] on input "Last Name *" at bounding box center [821, 341] width 613 height 19
paste input "Renong"
drag, startPoint x: 591, startPoint y: 348, endPoint x: 483, endPoint y: 347, distance: 107.7
click at [520, 348] on input "Renong" at bounding box center [821, 341] width 613 height 19
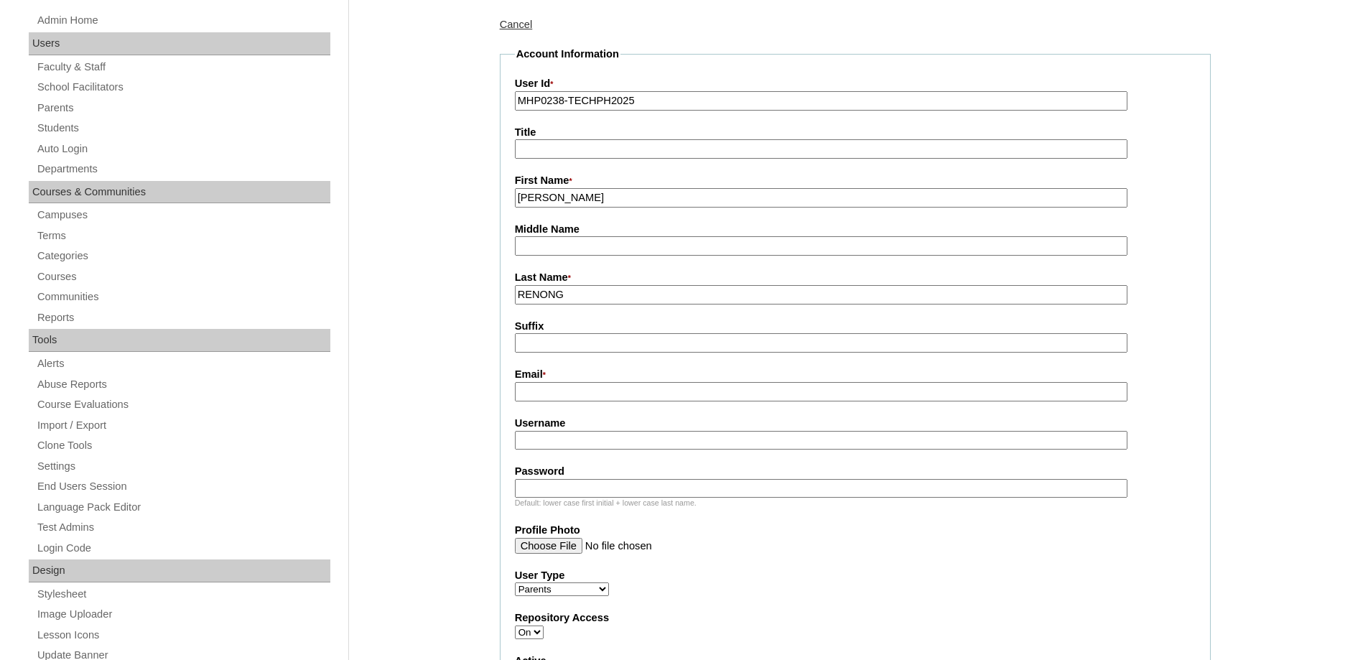
scroll to position [359, 0]
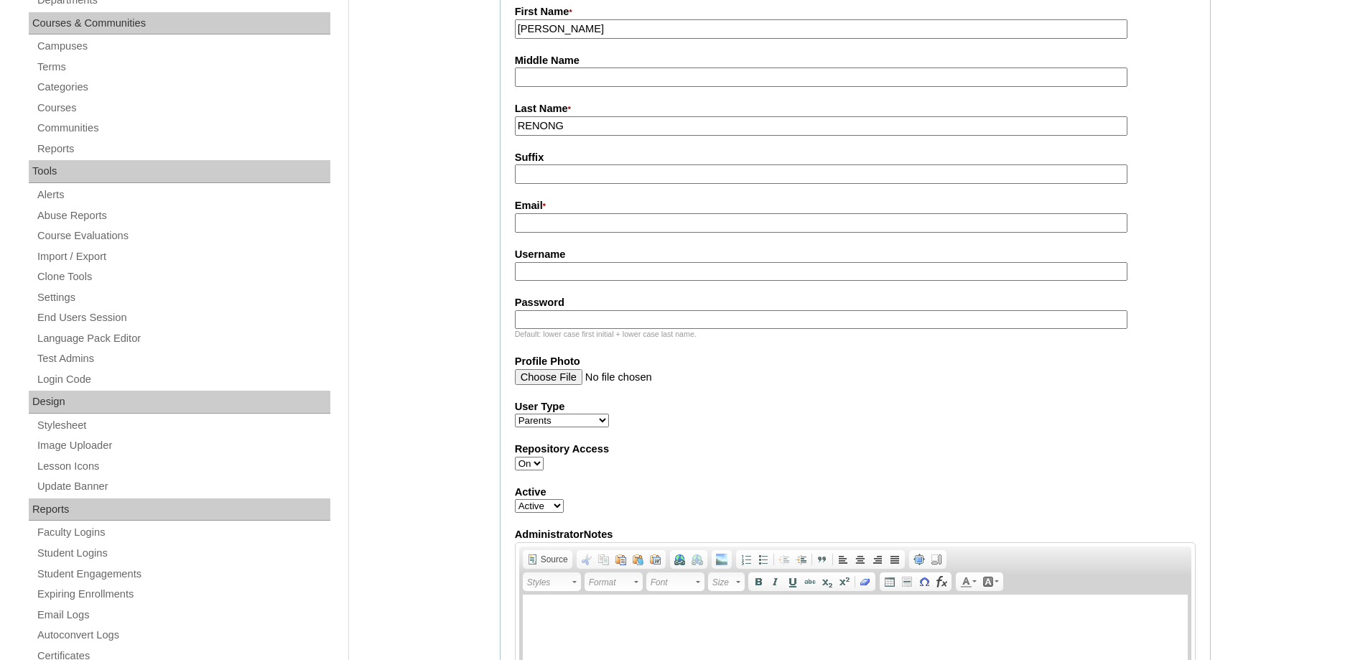
type input "RENONG"
click at [527, 229] on input "Email *" at bounding box center [821, 222] width 613 height 19
click at [556, 228] on input "Email *" at bounding box center [821, 222] width 613 height 19
paste input "atty.jenna@gmail.com"
type input "atty.jenna@gmail.com"
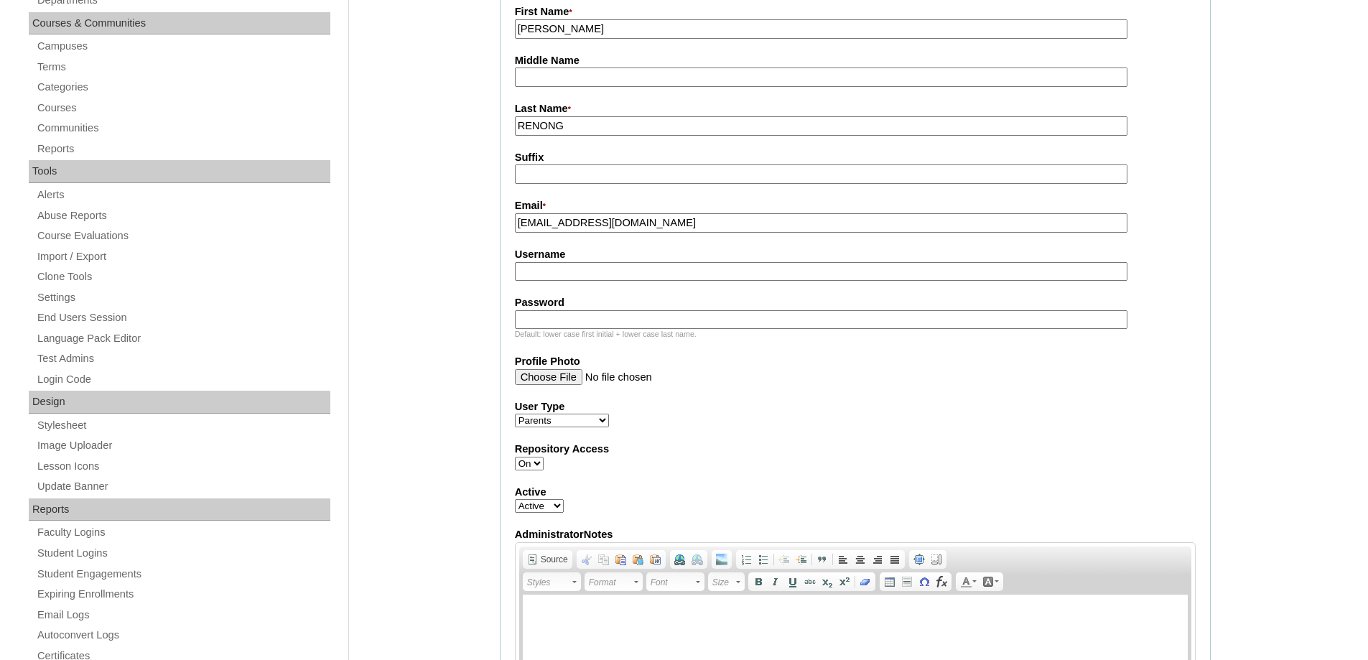
drag, startPoint x: 567, startPoint y: 272, endPoint x: 540, endPoint y: 174, distance: 101.9
click at [566, 271] on input "Username" at bounding box center [821, 271] width 613 height 19
paste input "someraJ2025"
type input "someraJ2025"
click at [577, 333] on div "Default: lower case first initial + lower case last name." at bounding box center [855, 334] width 681 height 11
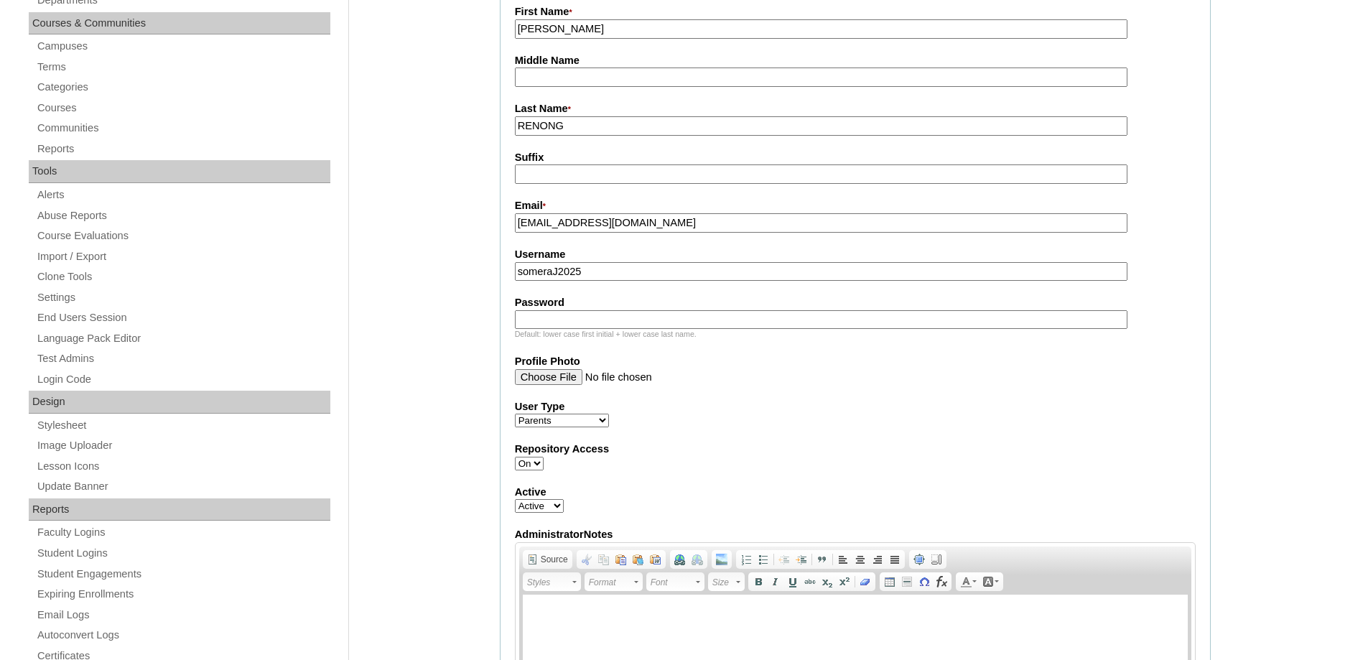
click at [559, 323] on input "Password" at bounding box center [821, 319] width 613 height 19
paste input "techMKM830"
type input "techMKM830"
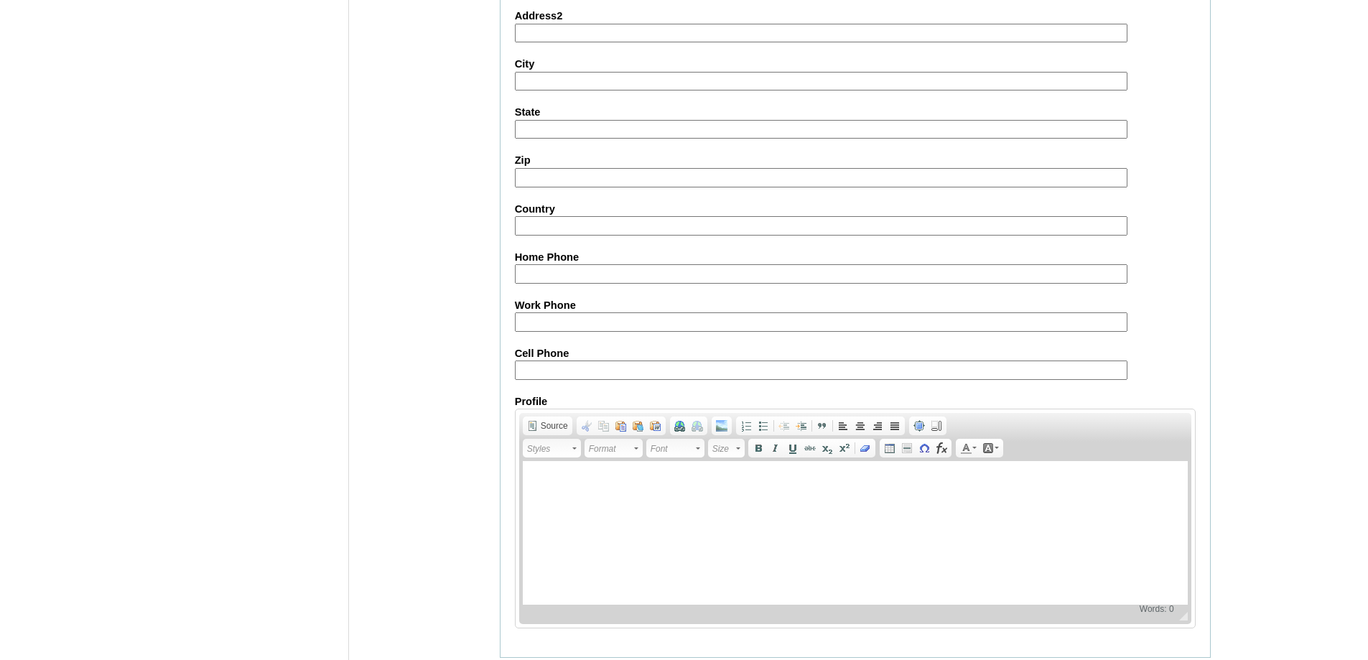
scroll to position [1281, 0]
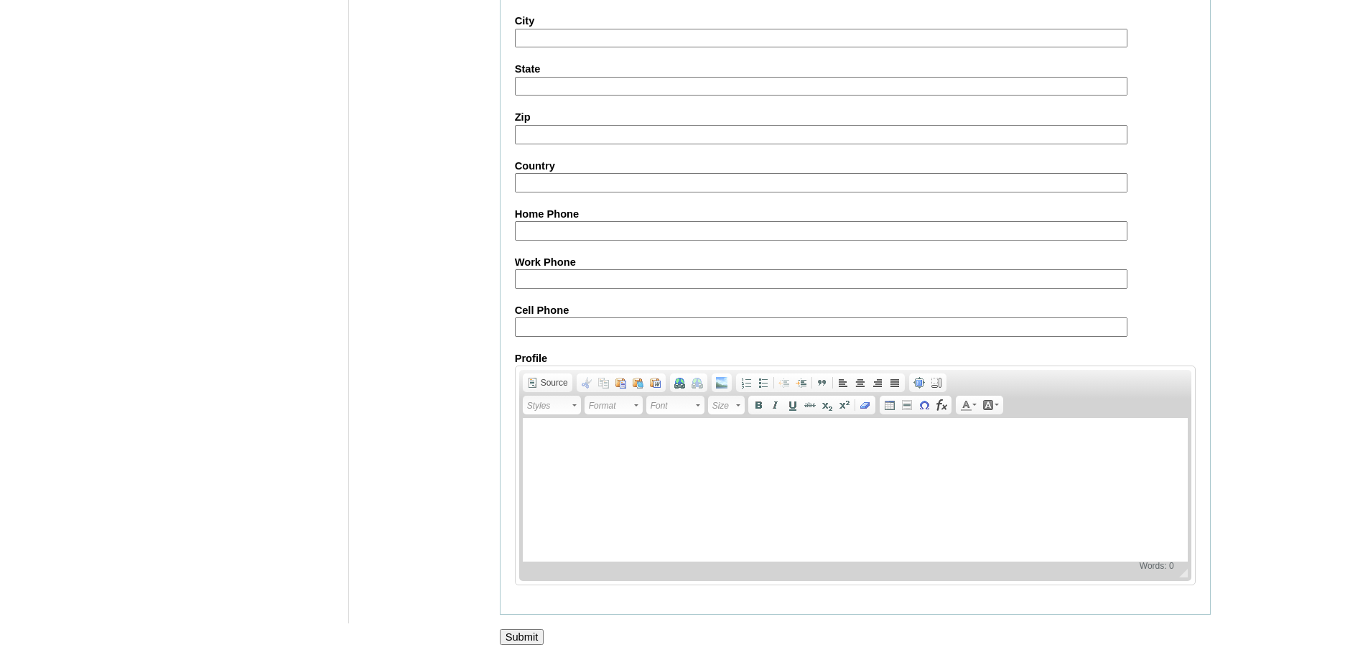
click at [504, 640] on input "Submit" at bounding box center [522, 637] width 45 height 16
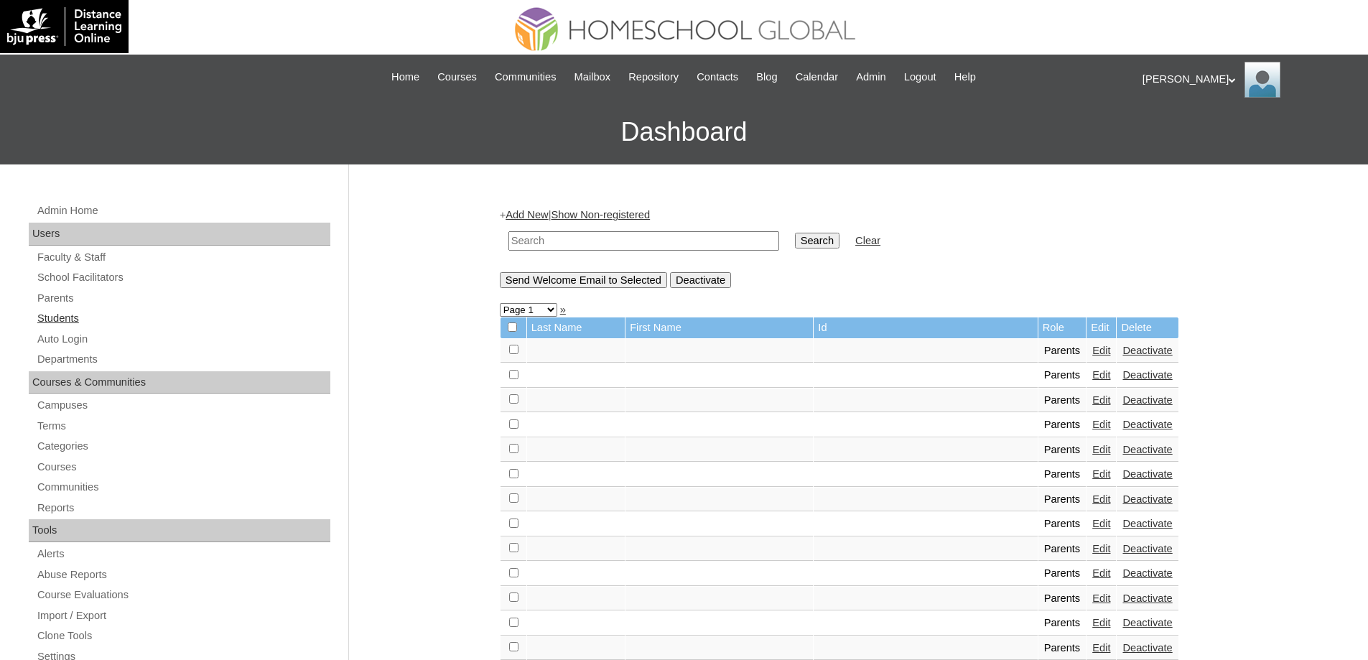
click at [96, 321] on link "Students" at bounding box center [183, 319] width 294 height 18
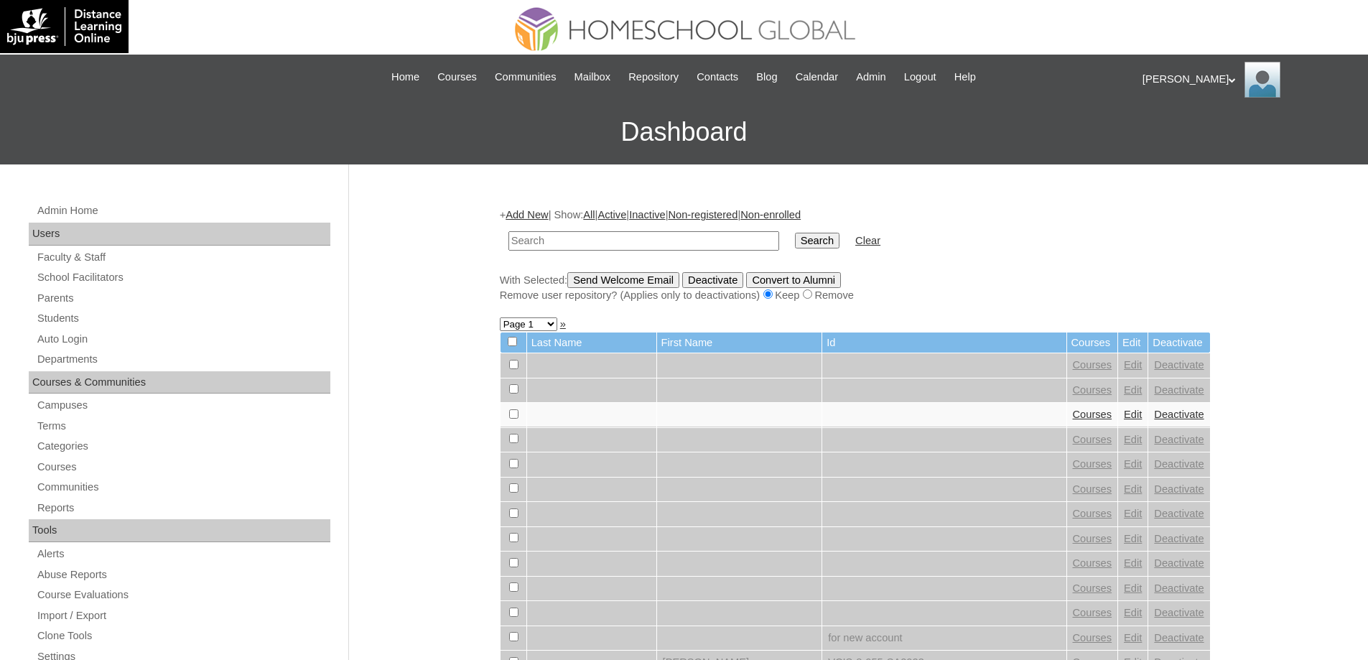
click at [621, 238] on input "text" at bounding box center [643, 240] width 271 height 19
click at [775, 236] on input "MHS00344-TECHPH2025" at bounding box center [643, 240] width 271 height 19
type input "MHS00344-TECHPH2025"
click at [836, 248] on input "Search" at bounding box center [817, 241] width 45 height 16
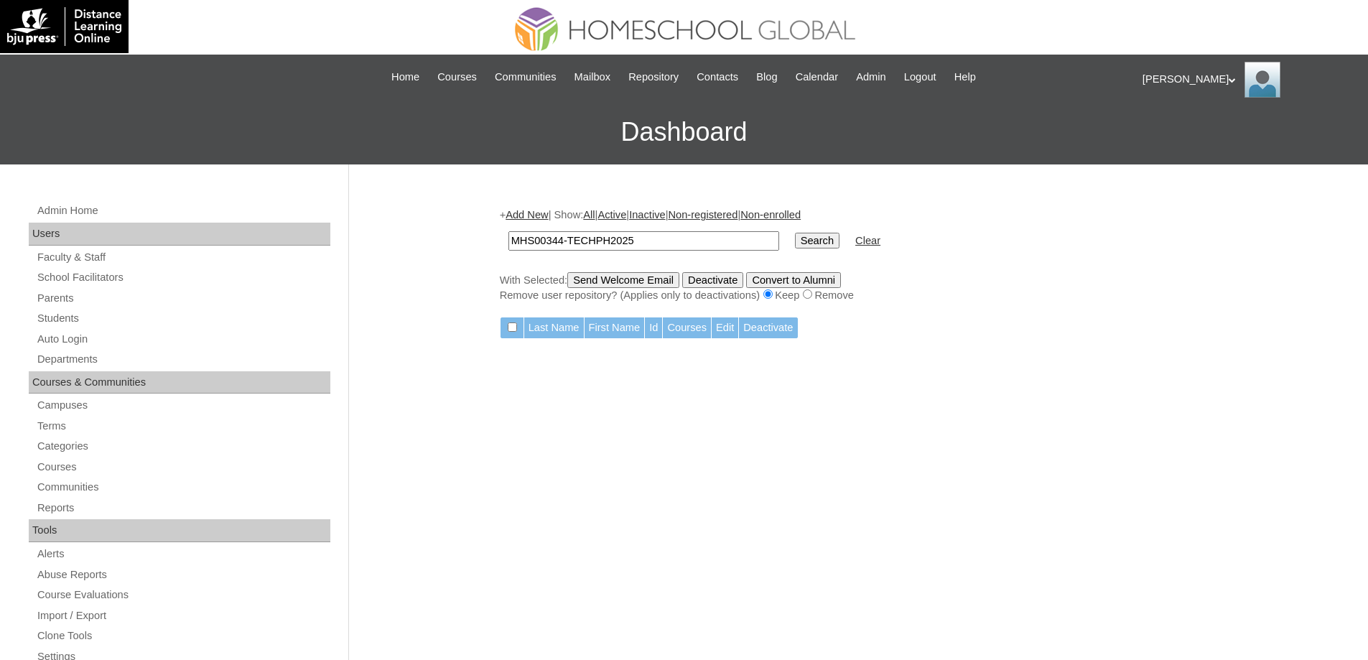
click at [542, 216] on link "Add New" at bounding box center [527, 214] width 42 height 11
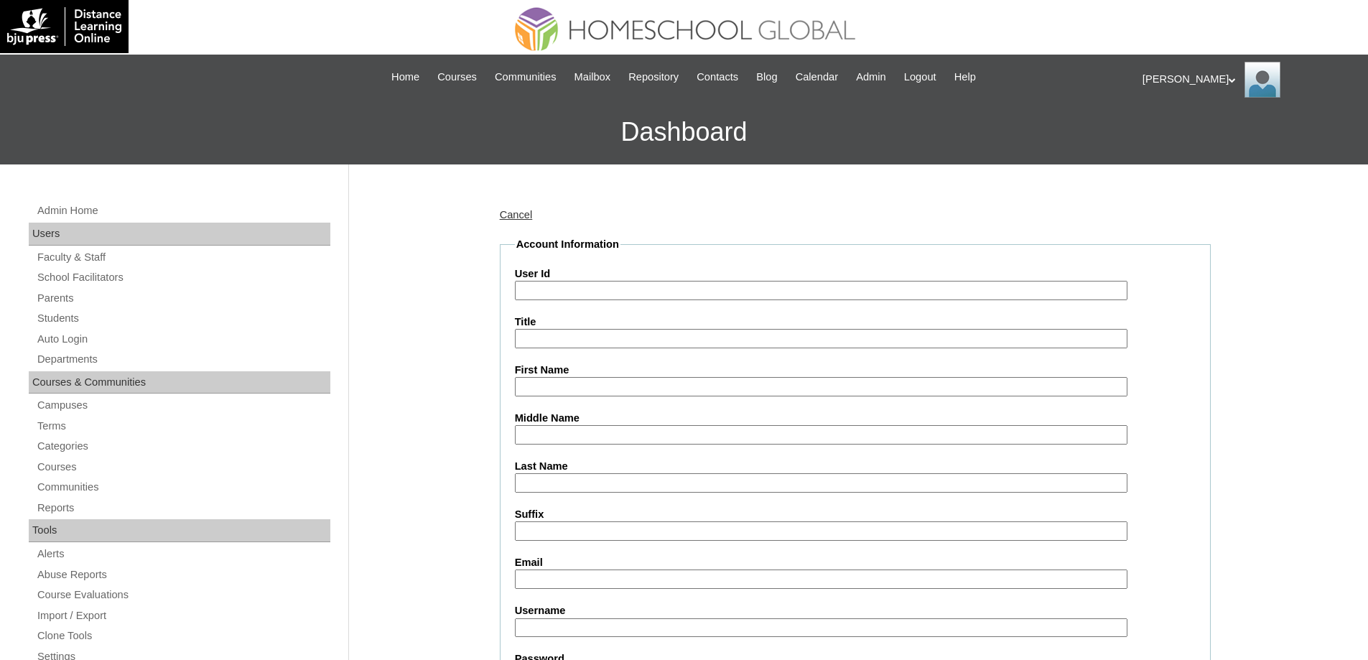
click at [563, 289] on input "User Id" at bounding box center [821, 290] width 613 height 19
paste input "MHS00344-TECHPH2025"
type input "MHS00344-TECHPH2025"
drag, startPoint x: 463, startPoint y: 326, endPoint x: 452, endPoint y: 333, distance: 12.0
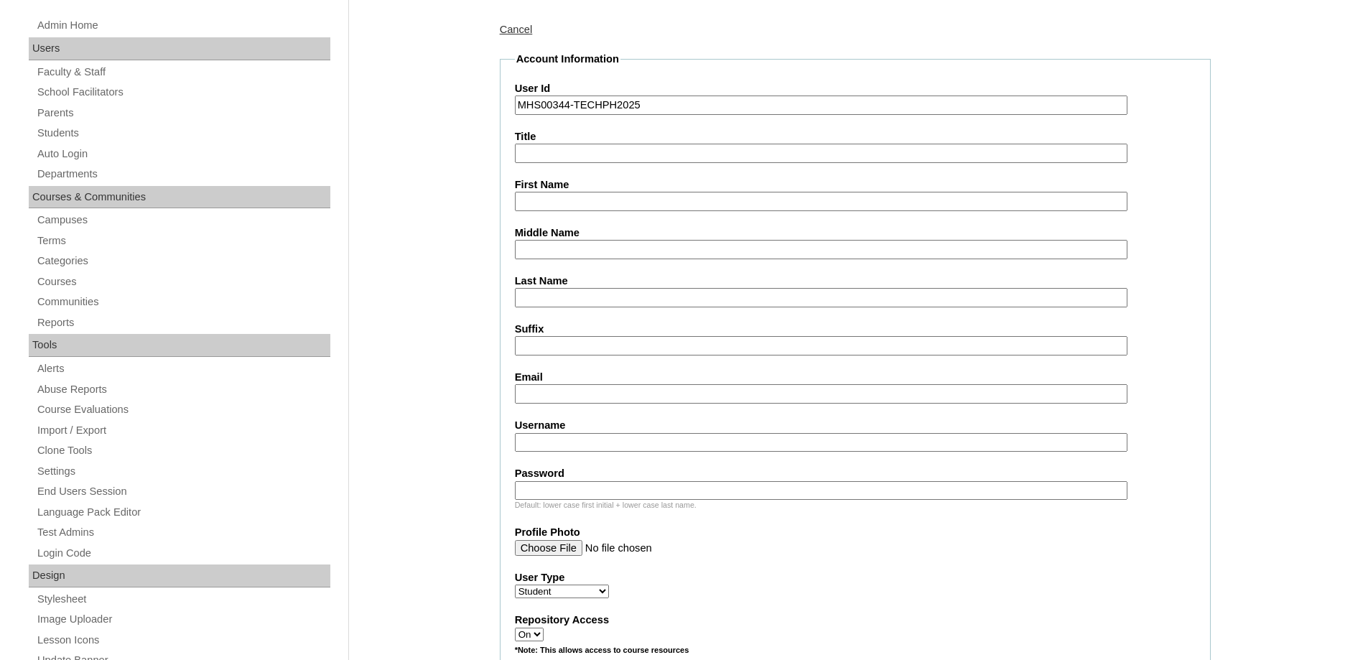
scroll to position [215, 0]
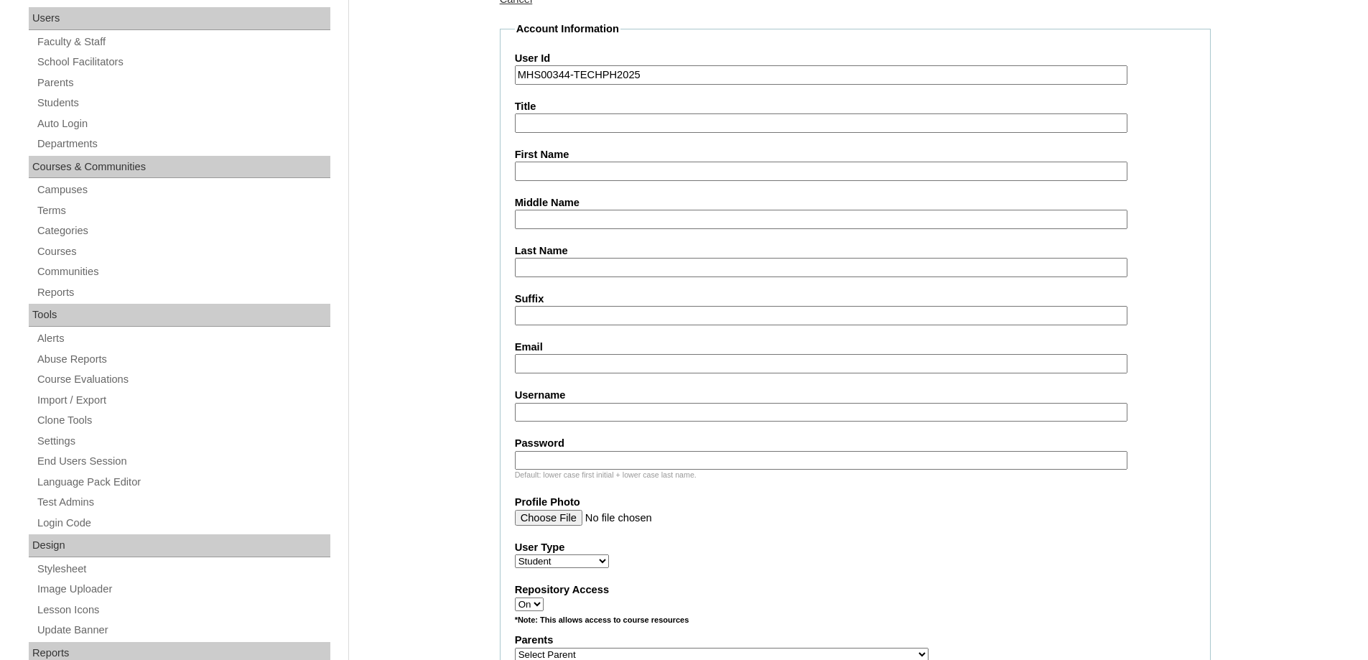
click at [547, 172] on input "First Name" at bounding box center [821, 171] width 613 height 19
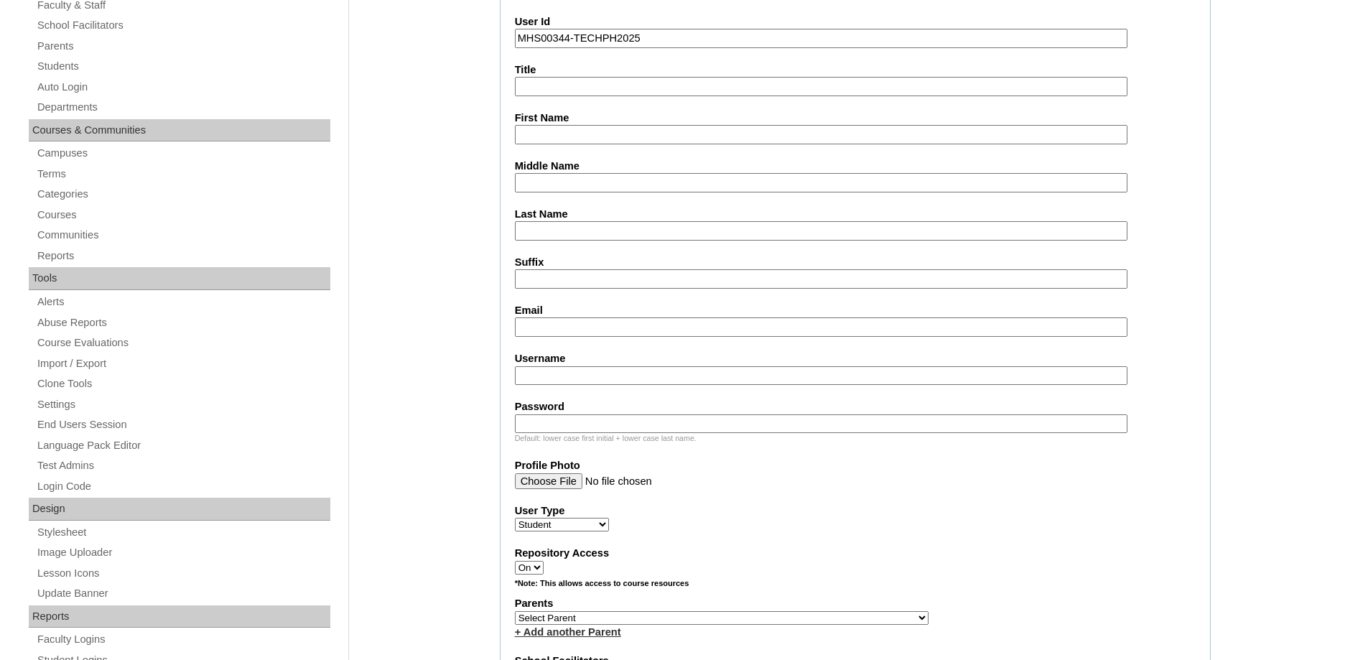
scroll to position [359, 0]
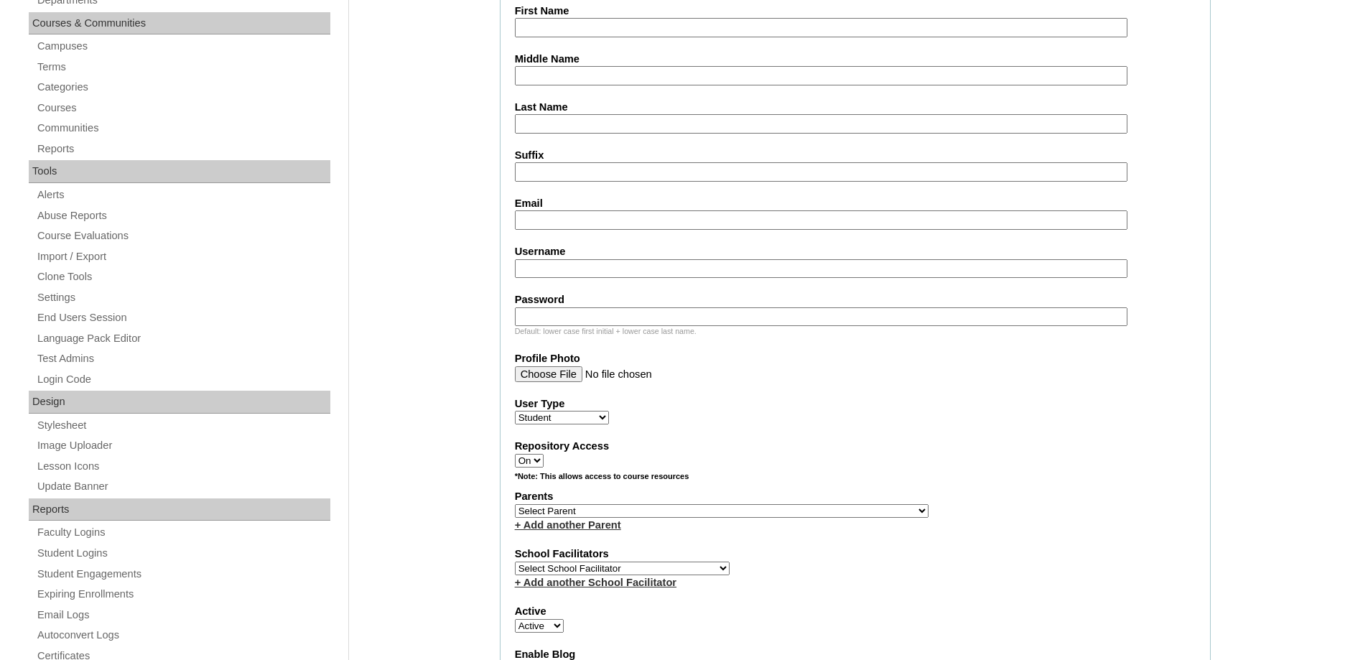
click at [562, 505] on select "Select Parent , , , , , , , , , , , , , , , , , , , , , , , , , , , , , , , , ,…" at bounding box center [722, 511] width 414 height 14
select select "44199"
click at [515, 504] on select "Select Parent , , , , , , , , , , , , , , , , , , , , , , , , , , , , , , , , ,…" at bounding box center [722, 511] width 414 height 14
drag, startPoint x: 856, startPoint y: 461, endPoint x: 854, endPoint y: 451, distance: 10.3
click at [856, 458] on div "Repository Access On Off" at bounding box center [855, 453] width 681 height 29
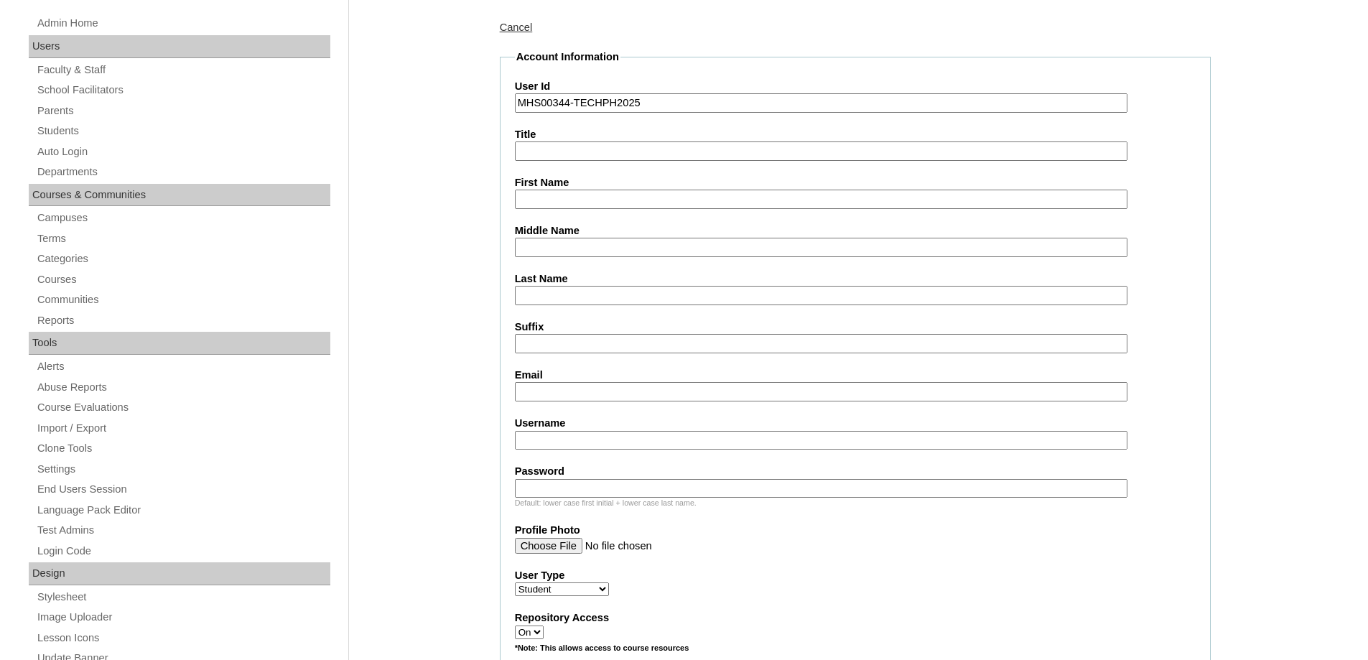
scroll to position [144, 0]
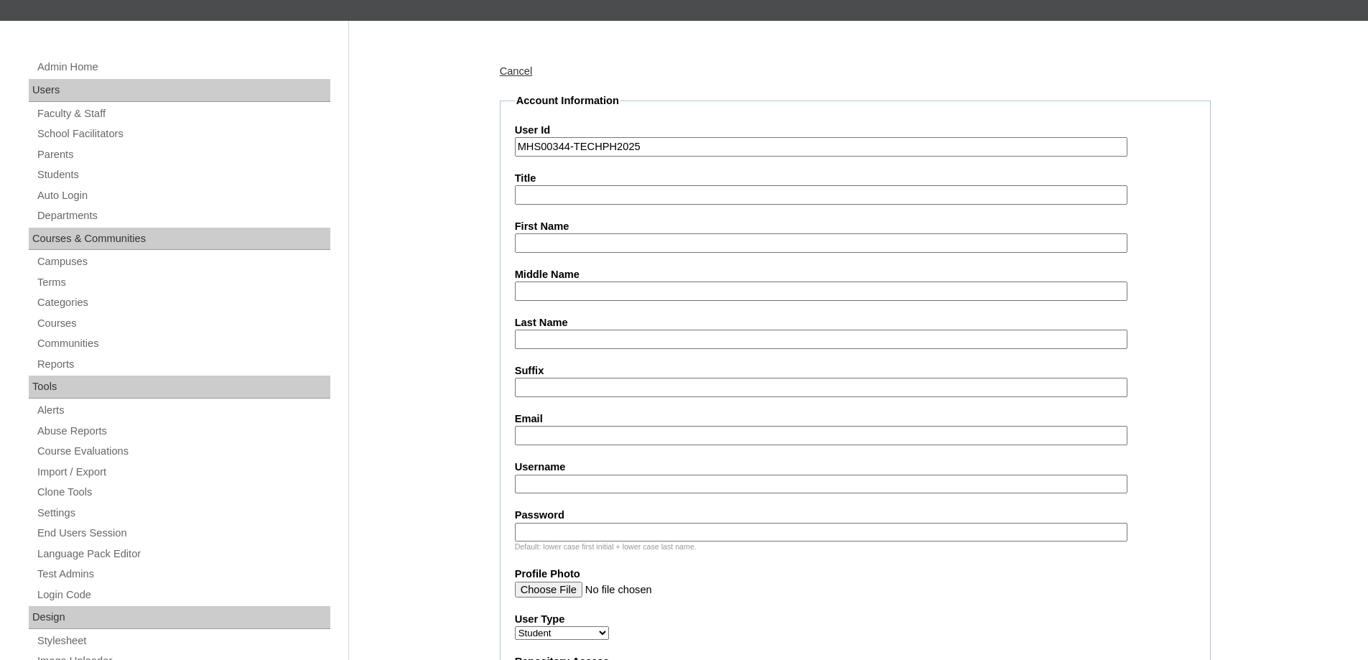
click at [576, 190] on input "Title" at bounding box center [821, 194] width 613 height 19
click at [533, 238] on input "First Name" at bounding box center [821, 242] width 613 height 19
paste input "Juan Iñigo"
type input "Juan Iñigo"
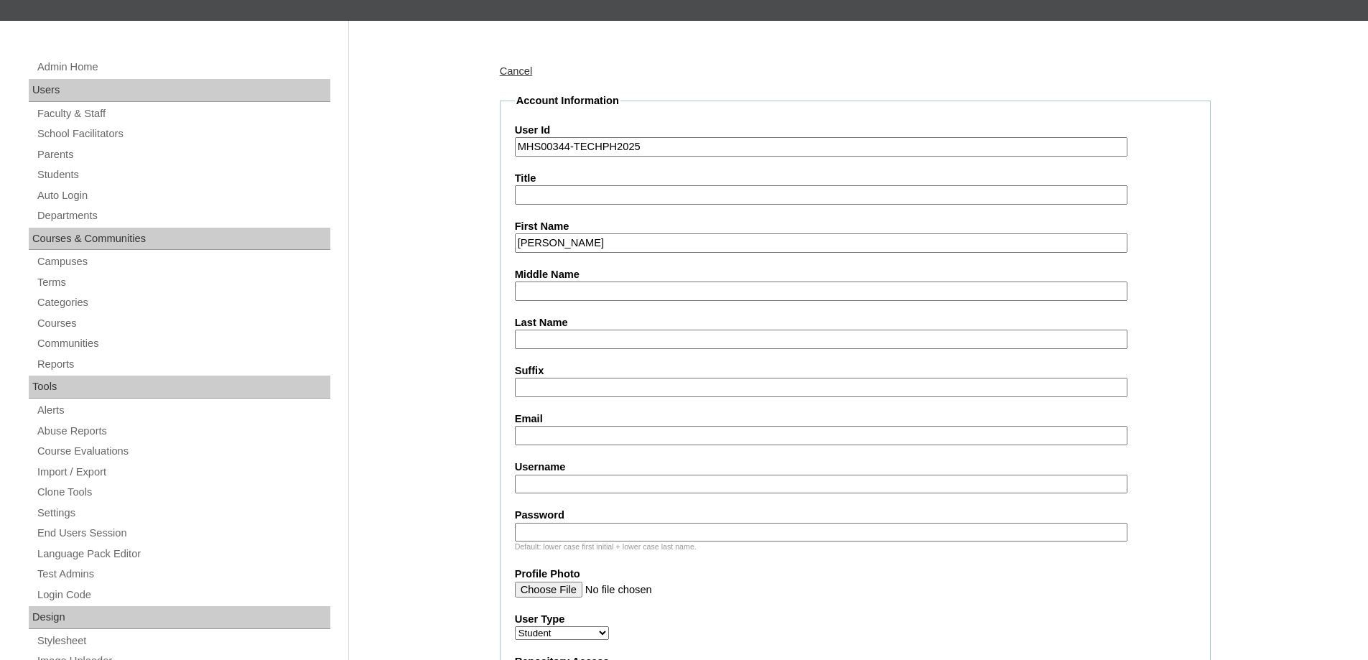
click at [564, 297] on input "Middle Name" at bounding box center [821, 291] width 613 height 19
paste input "Renong"
type input "Renong"
drag, startPoint x: 557, startPoint y: 338, endPoint x: 549, endPoint y: 341, distance: 9.1
click at [557, 338] on input "Last Name" at bounding box center [821, 339] width 613 height 19
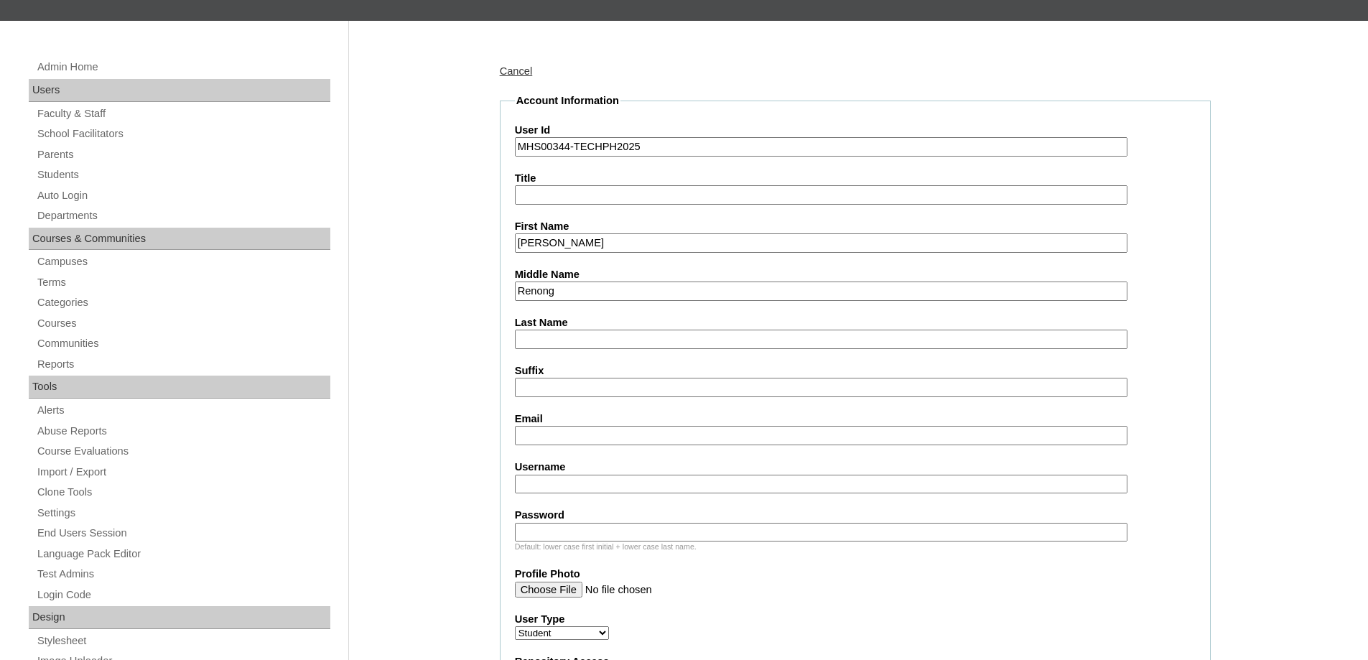
paste input "Somera"
type input "Somera"
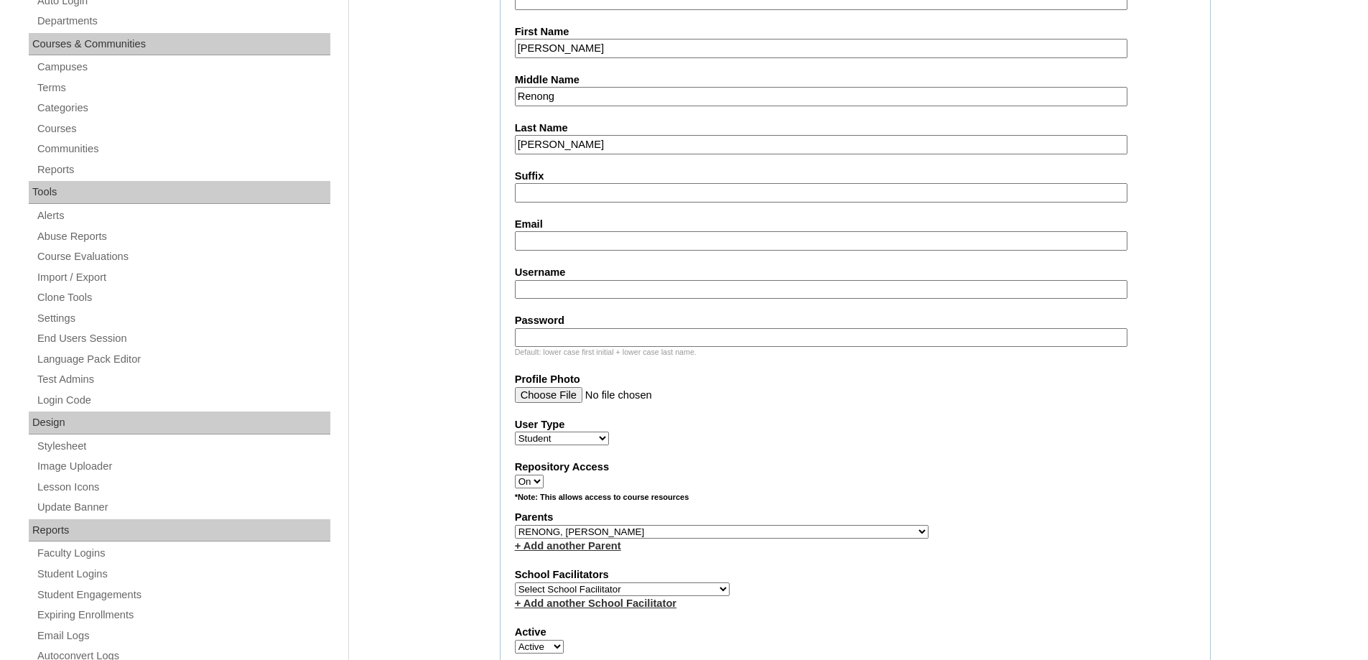
scroll to position [431, 0]
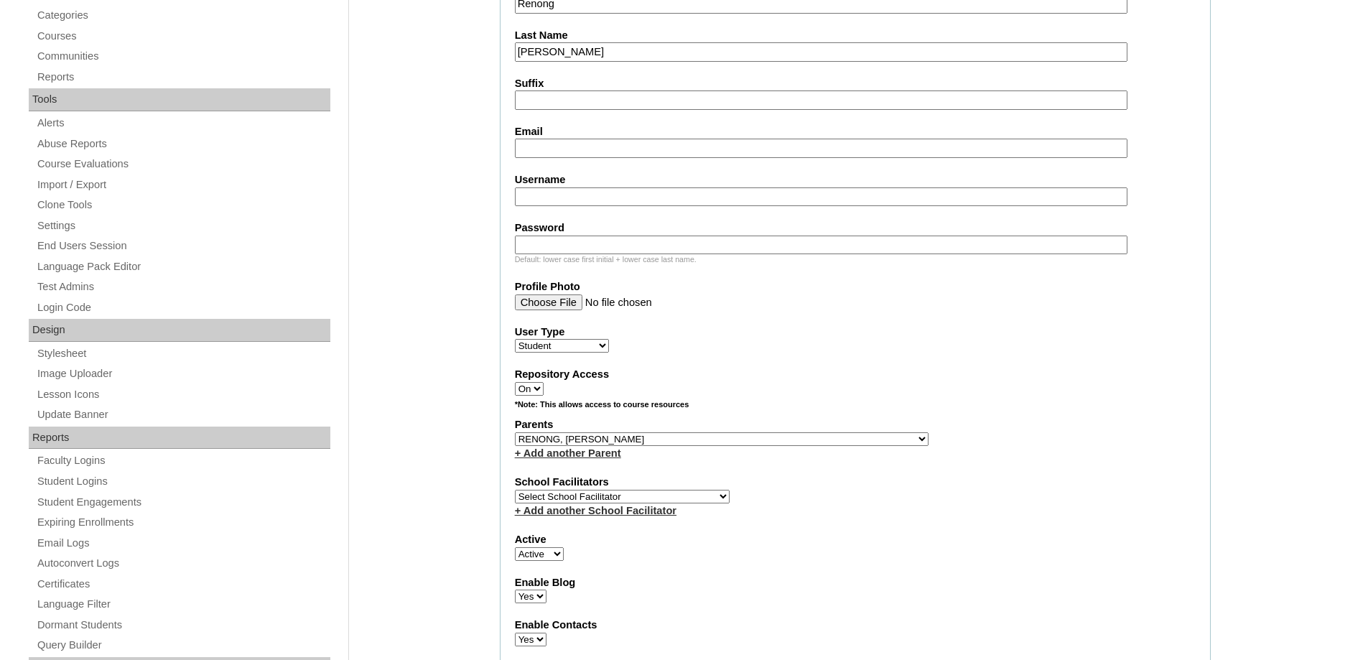
click at [565, 179] on label "Username" at bounding box center [855, 179] width 681 height 15
click at [565, 187] on input "Username" at bounding box center [821, 196] width 613 height 19
click at [548, 131] on label "Email" at bounding box center [855, 131] width 681 height 15
click at [548, 139] on input "Email" at bounding box center [821, 148] width 613 height 19
click at [545, 141] on input "Email" at bounding box center [821, 148] width 613 height 19
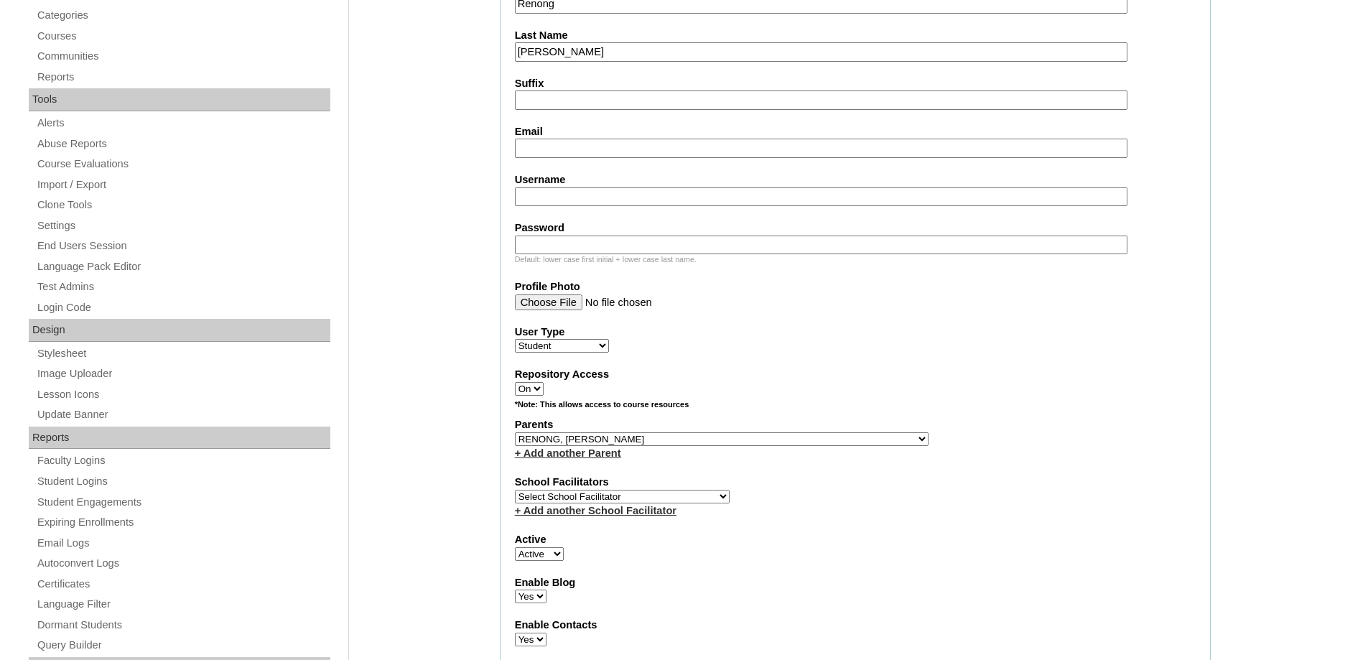
click at [558, 148] on input "Email" at bounding box center [821, 148] width 613 height 19
paste input "atty.jenna@gmail.com"
type input "atty.jenna@gmail.com"
drag, startPoint x: 575, startPoint y: 202, endPoint x: 571, endPoint y: 187, distance: 15.7
click at [575, 202] on input "Username" at bounding box center [821, 196] width 613 height 19
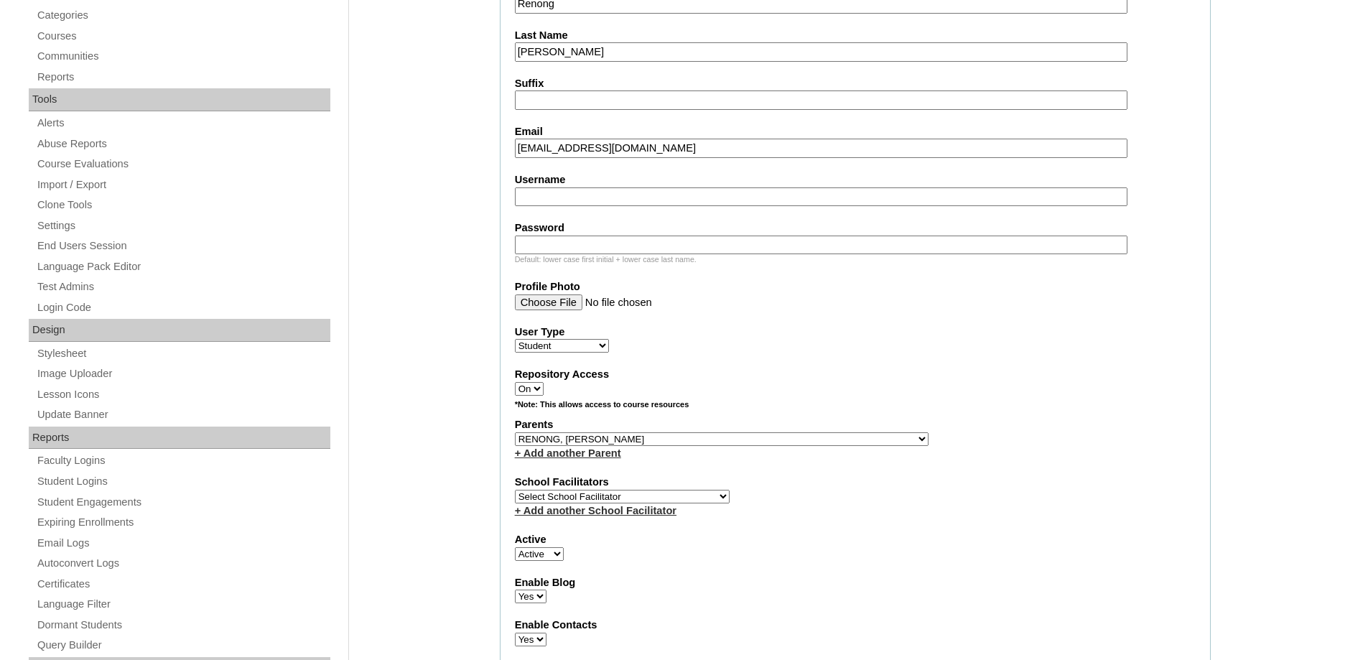
paste input "juansomera"
type input "juansomera"
drag, startPoint x: 619, startPoint y: 251, endPoint x: 533, endPoint y: 274, distance: 89.2
click at [619, 251] on input "Password" at bounding box center [821, 245] width 613 height 19
paste input "210008647"
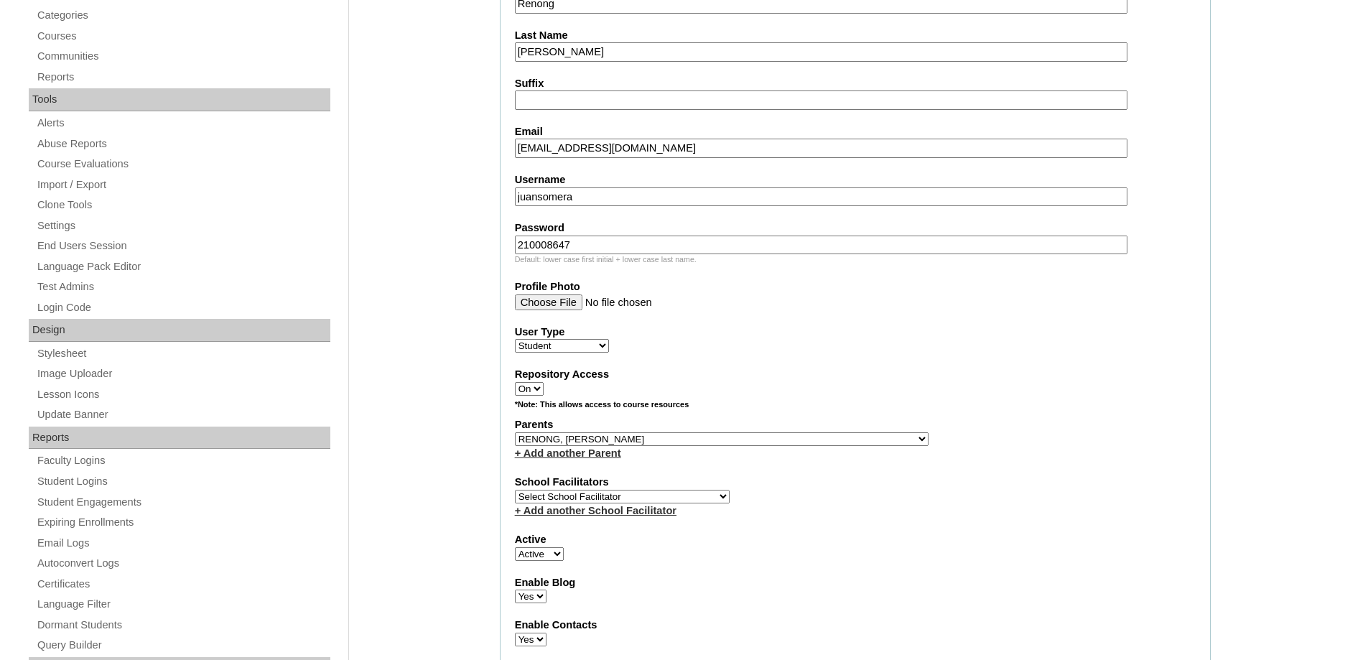
type input "210008647"
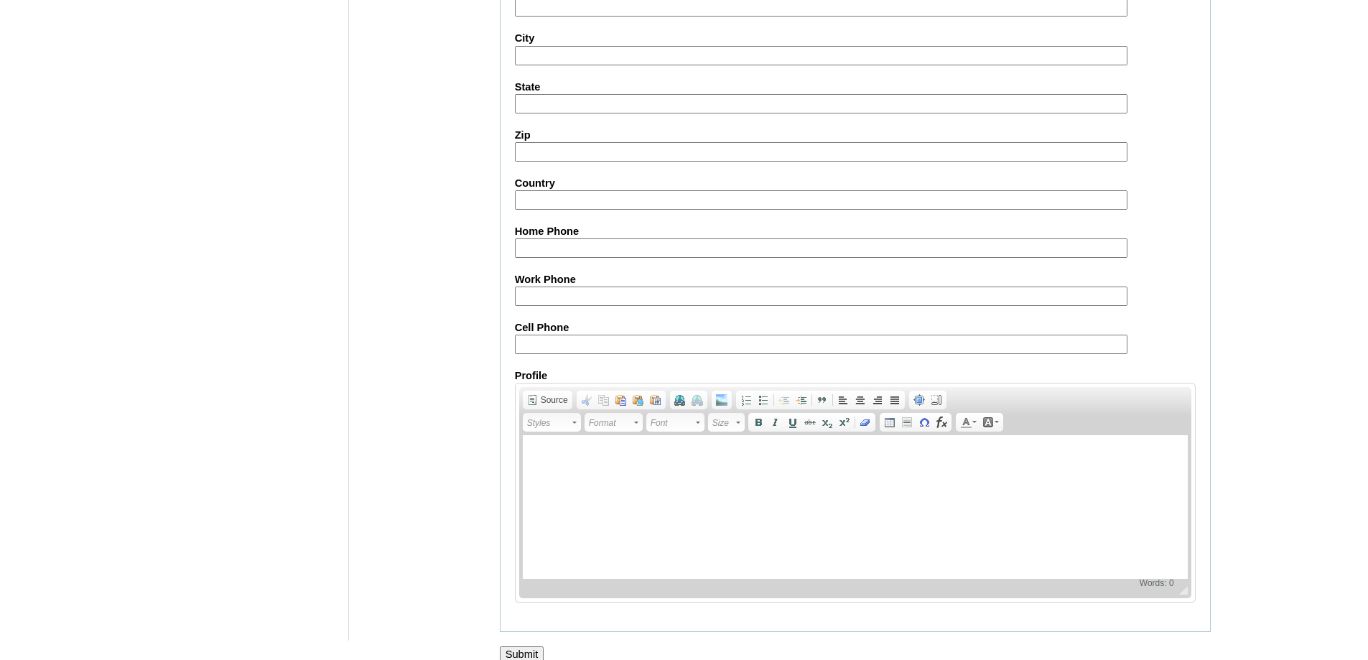
scroll to position [1525, 0]
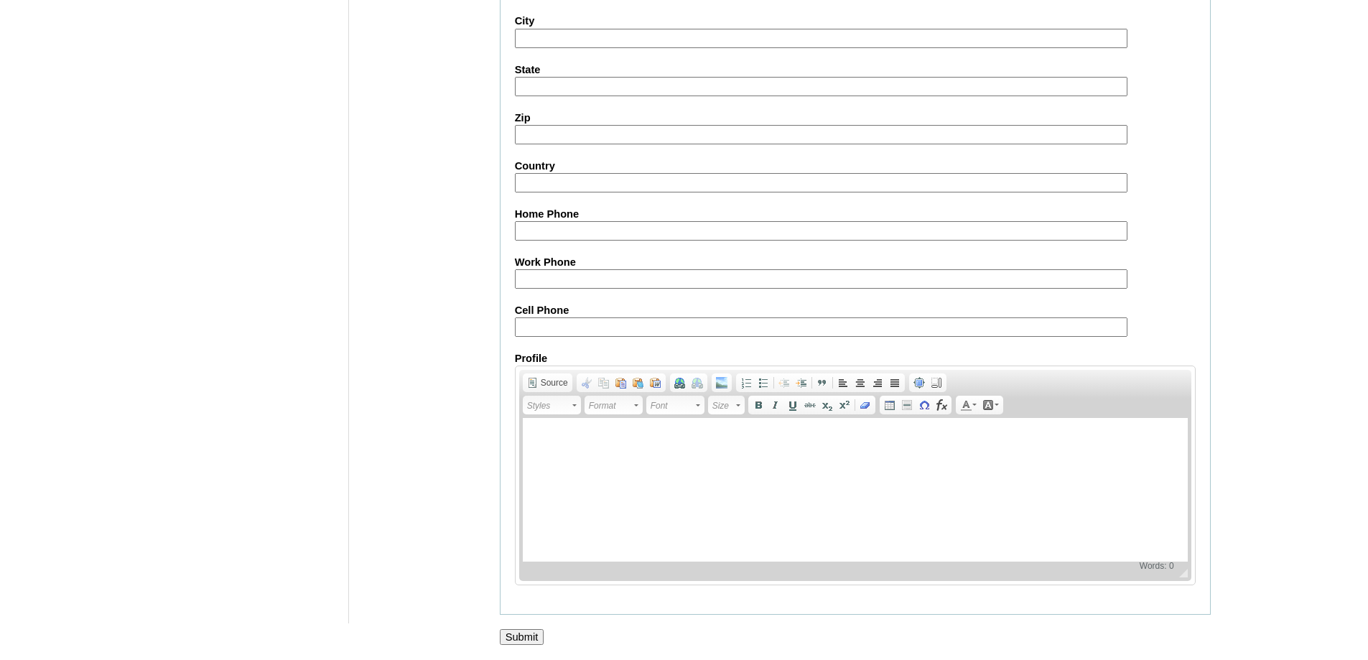
click at [531, 637] on input "Submit" at bounding box center [522, 637] width 45 height 16
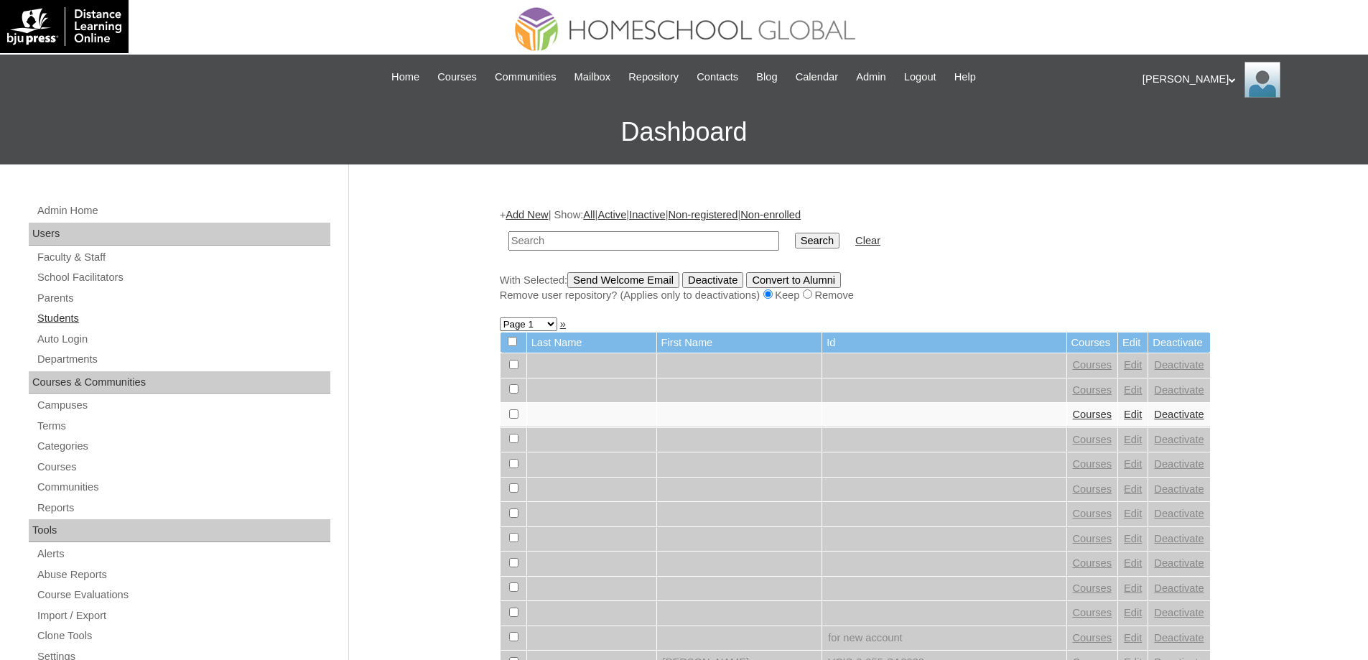
click at [137, 312] on link "Students" at bounding box center [183, 319] width 294 height 18
drag, startPoint x: 0, startPoint y: 0, endPoint x: 768, endPoint y: 239, distance: 804.1
click at [621, 243] on input "text" at bounding box center [643, 240] width 271 height 19
type input "MHS00344-TECHPH2025"
click at [817, 235] on input "Search" at bounding box center [817, 241] width 45 height 16
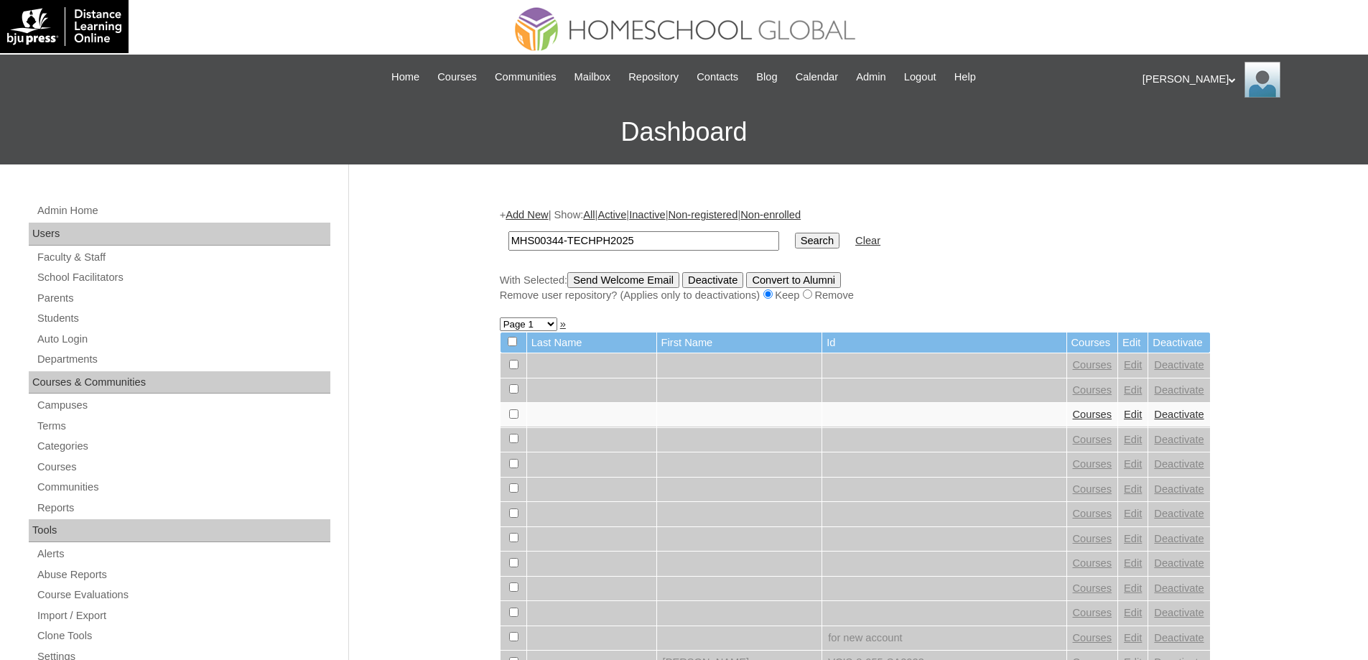
click at [830, 237] on input "Search" at bounding box center [817, 241] width 45 height 16
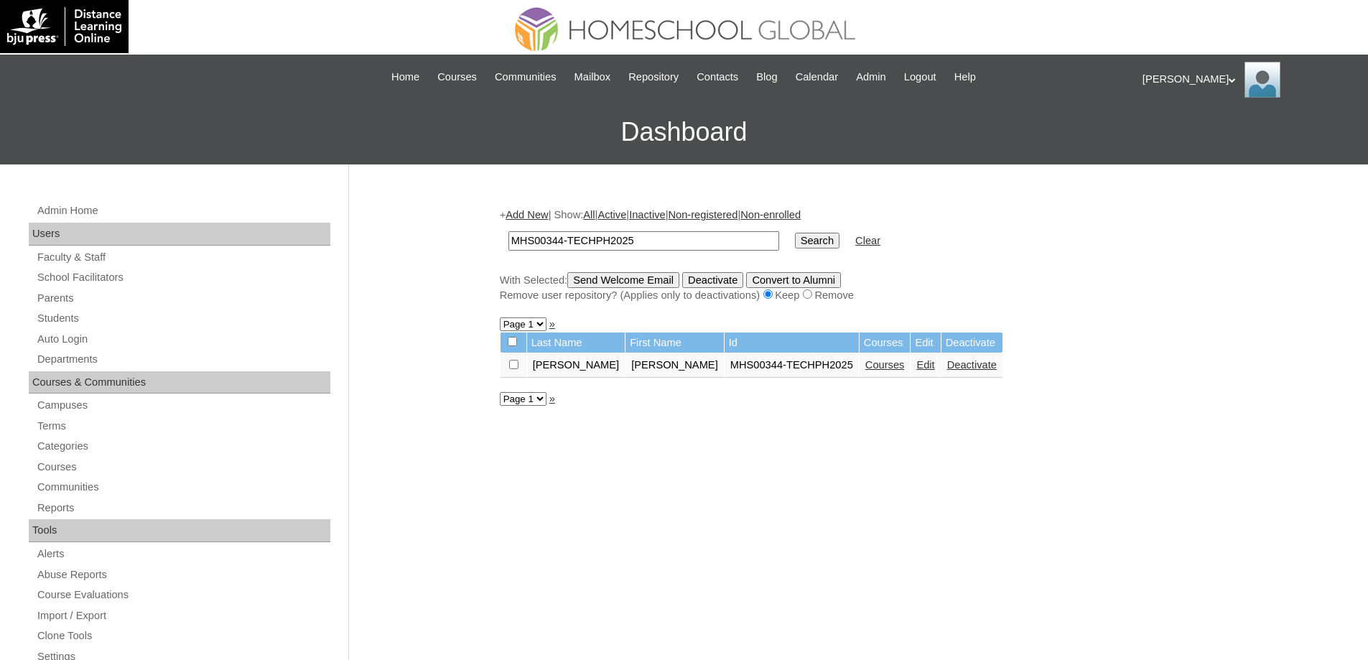
click at [865, 371] on link "Courses" at bounding box center [884, 364] width 39 height 11
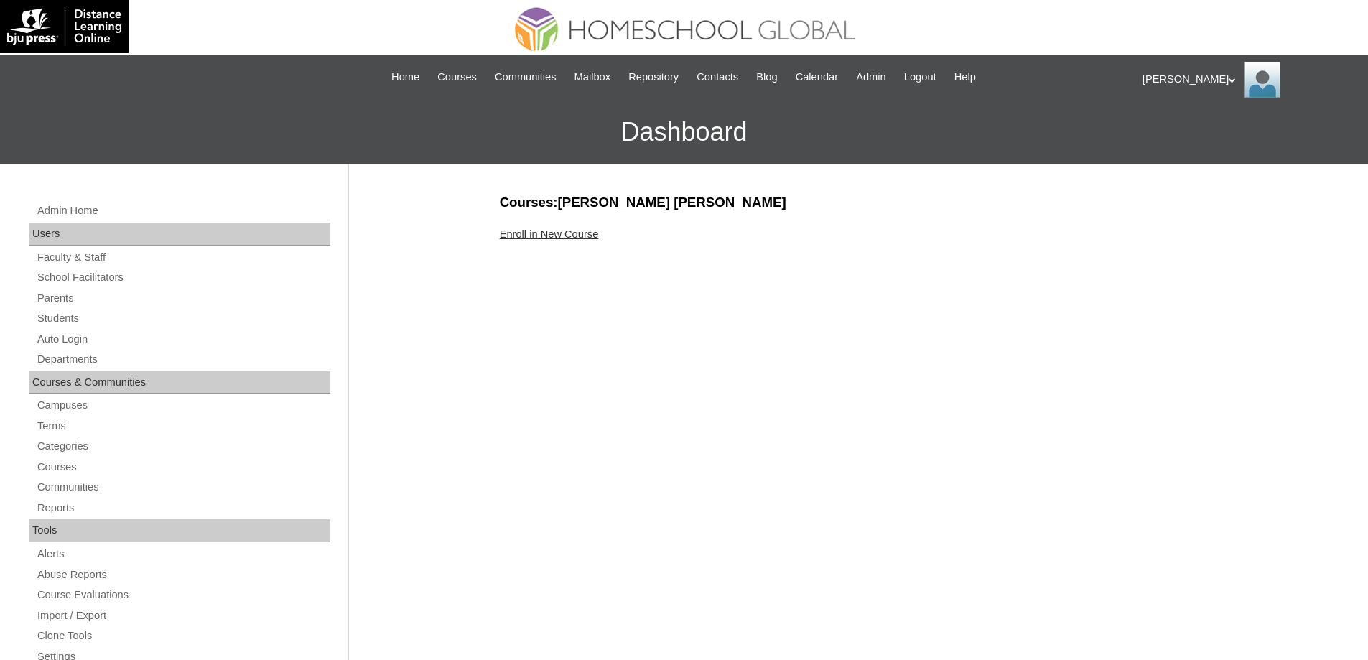
click at [554, 233] on link "Enroll in New Course" at bounding box center [549, 233] width 99 height 11
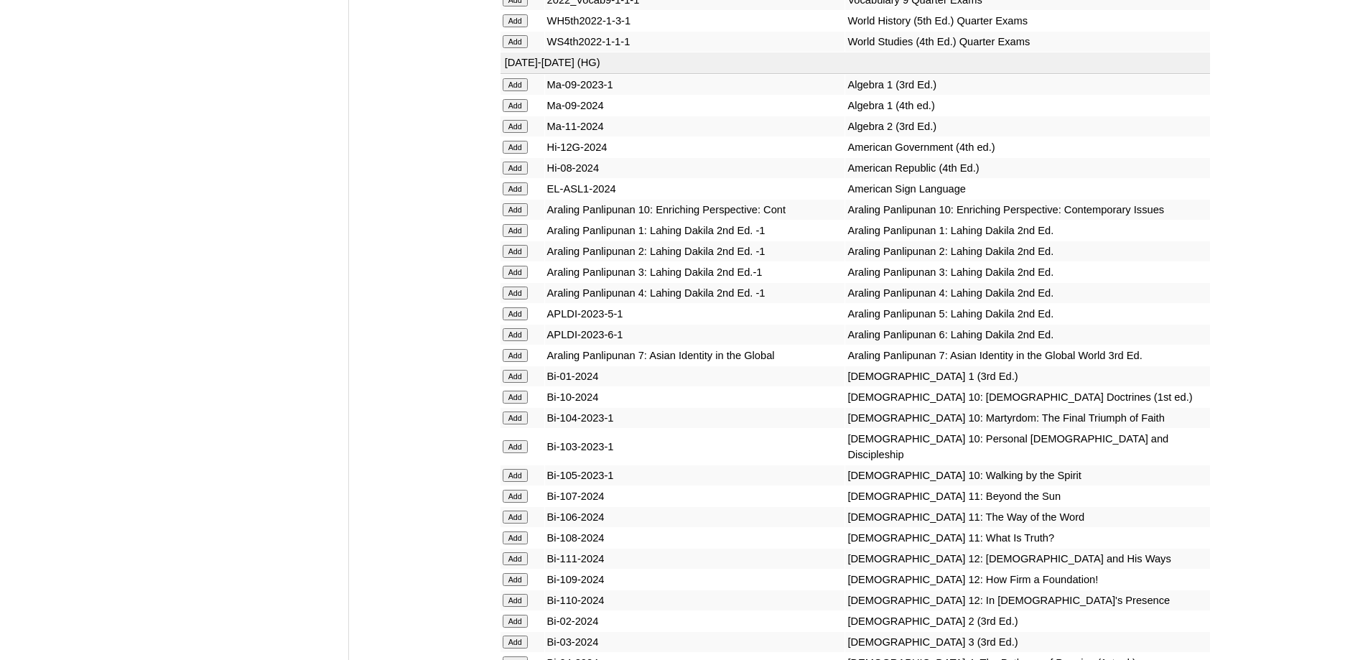
scroll to position [3950, 0]
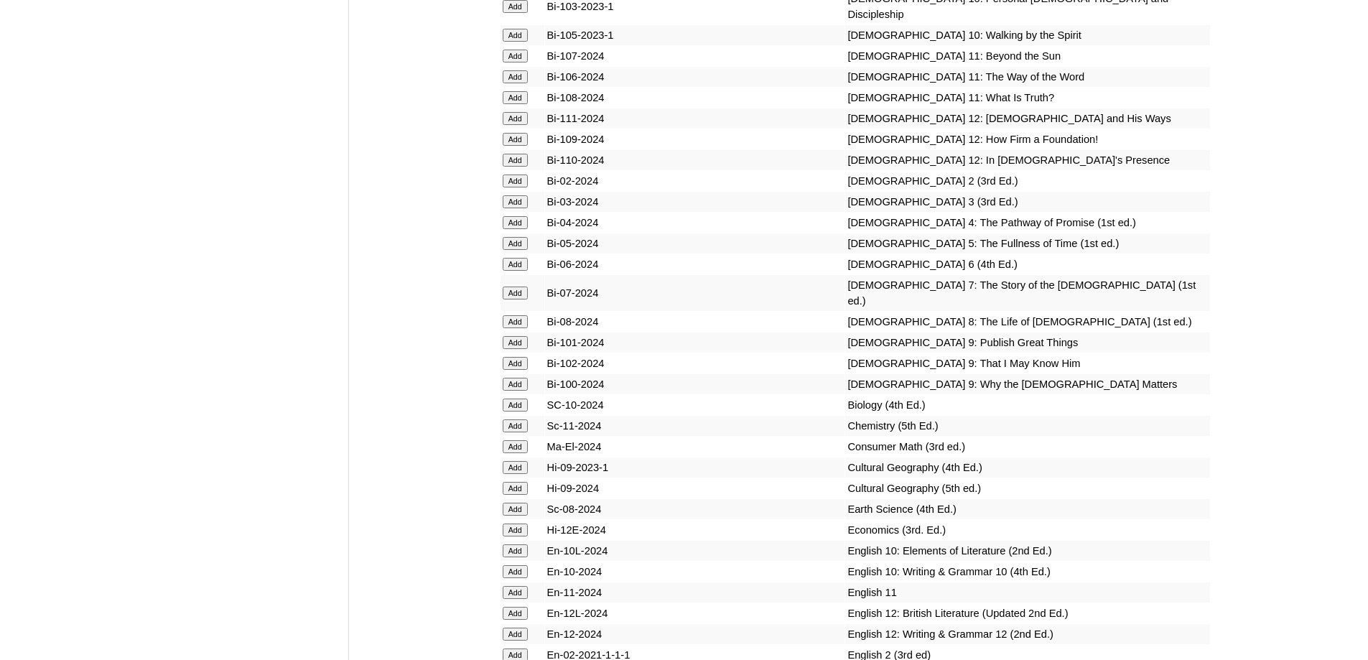
click at [520, 229] on input "Add" at bounding box center [515, 222] width 25 height 13
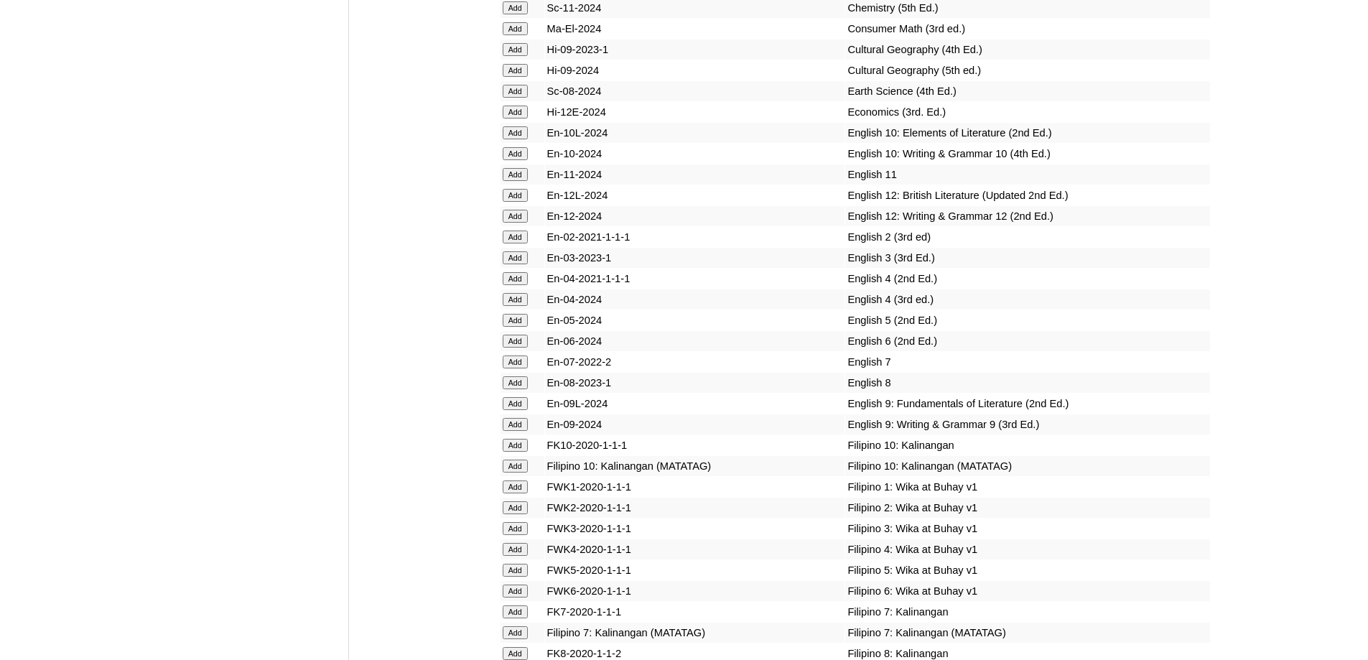
scroll to position [4367, 0]
click at [522, 307] on input "Add" at bounding box center [515, 300] width 25 height 13
drag, startPoint x: 522, startPoint y: 441, endPoint x: 896, endPoint y: 361, distance: 381.9
click at [523, 307] on input "Add" at bounding box center [515, 300] width 25 height 13
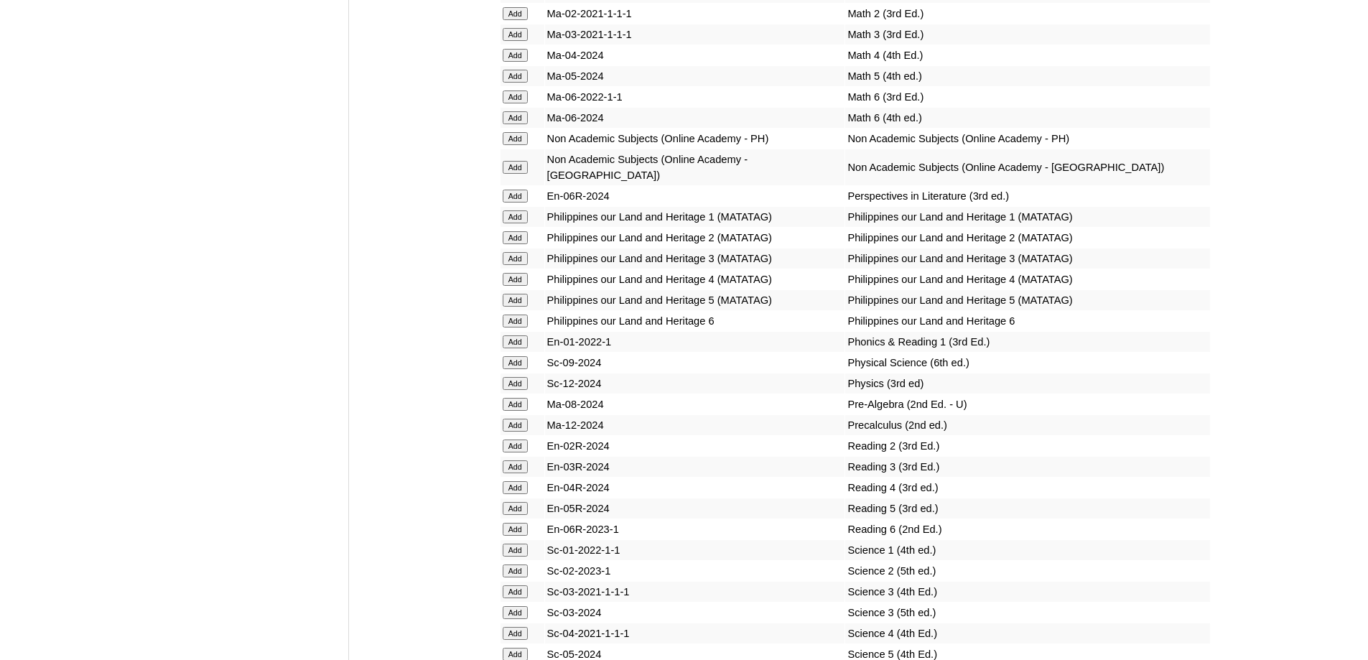
scroll to position [5646, 0]
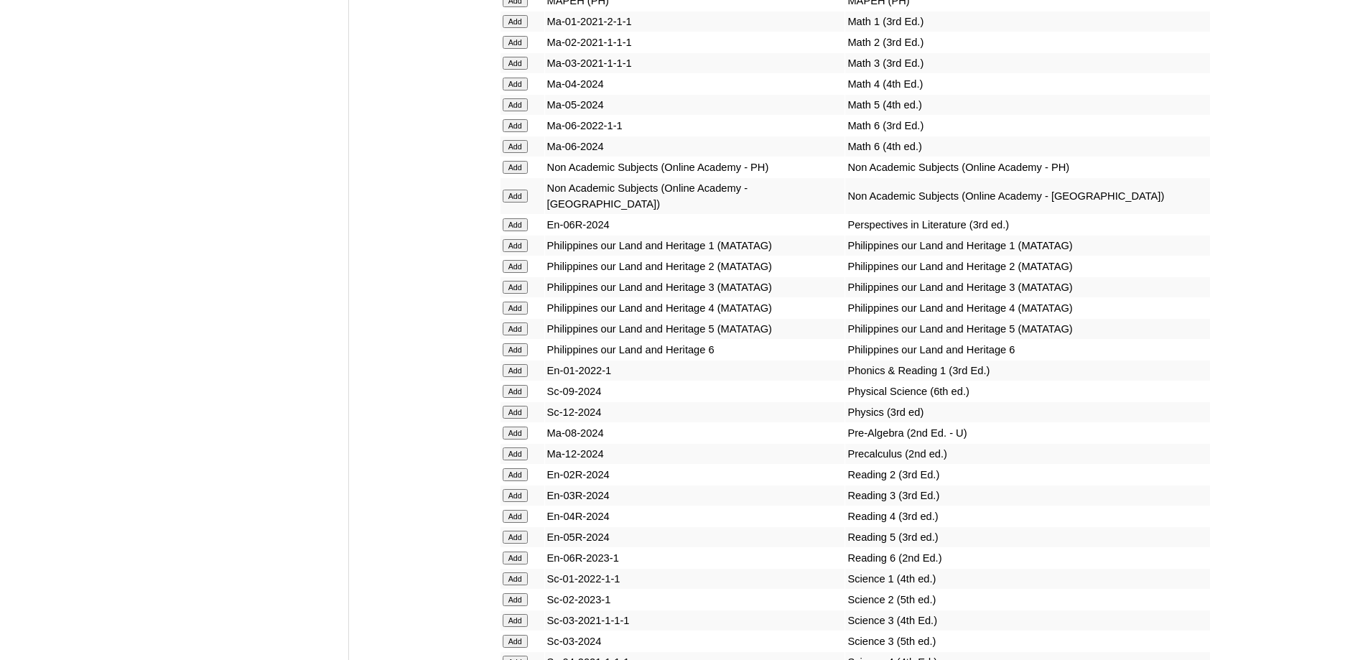
click at [516, 90] on input "Add" at bounding box center [515, 84] width 25 height 13
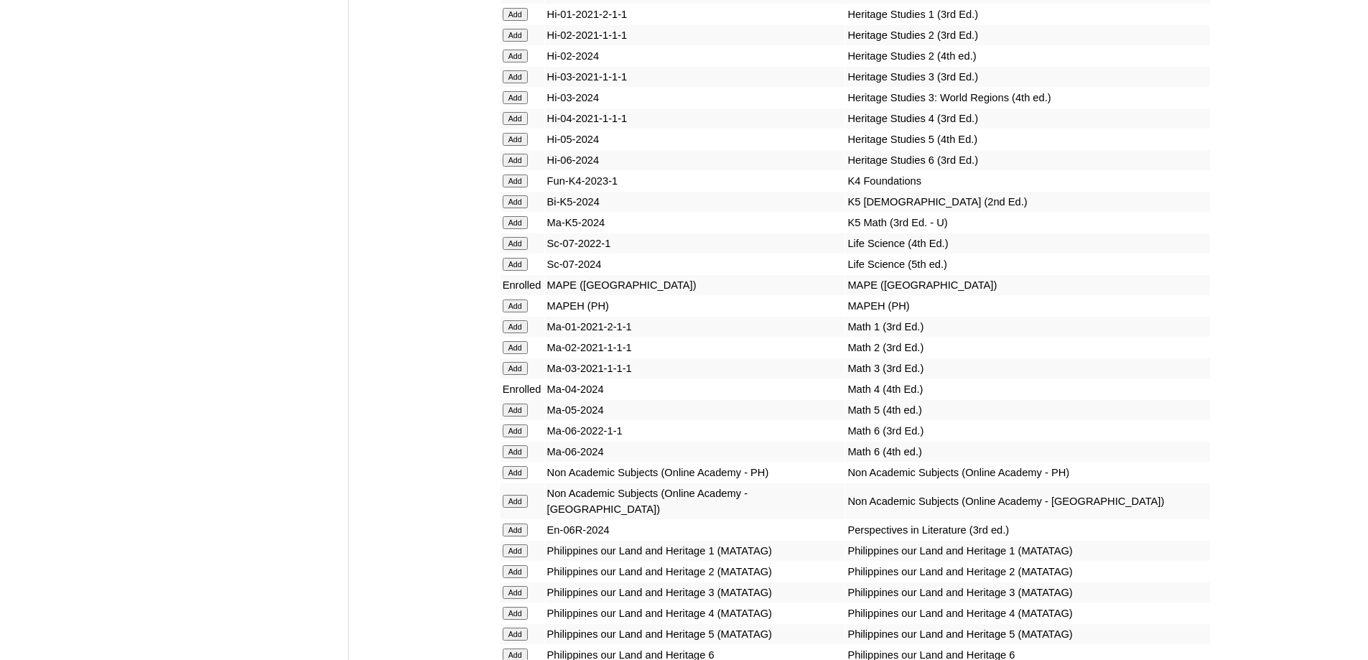
scroll to position [5697, 0]
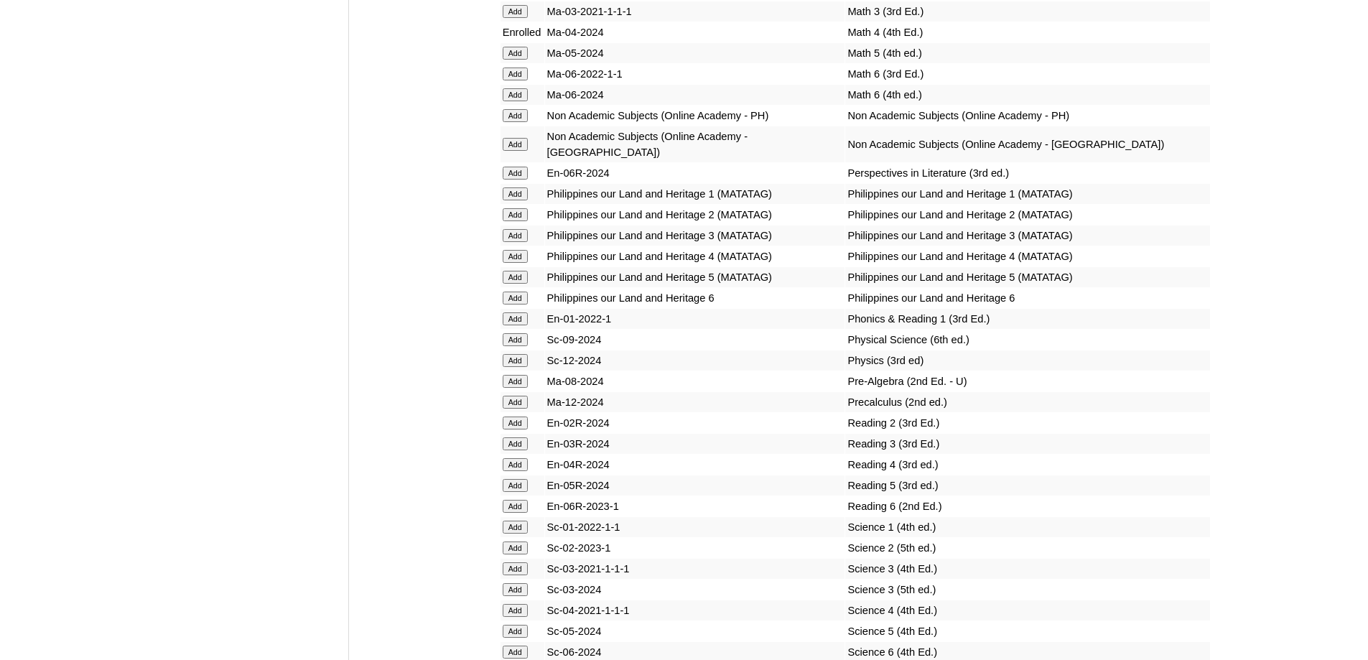
click at [511, 471] on input "Add" at bounding box center [515, 464] width 25 height 13
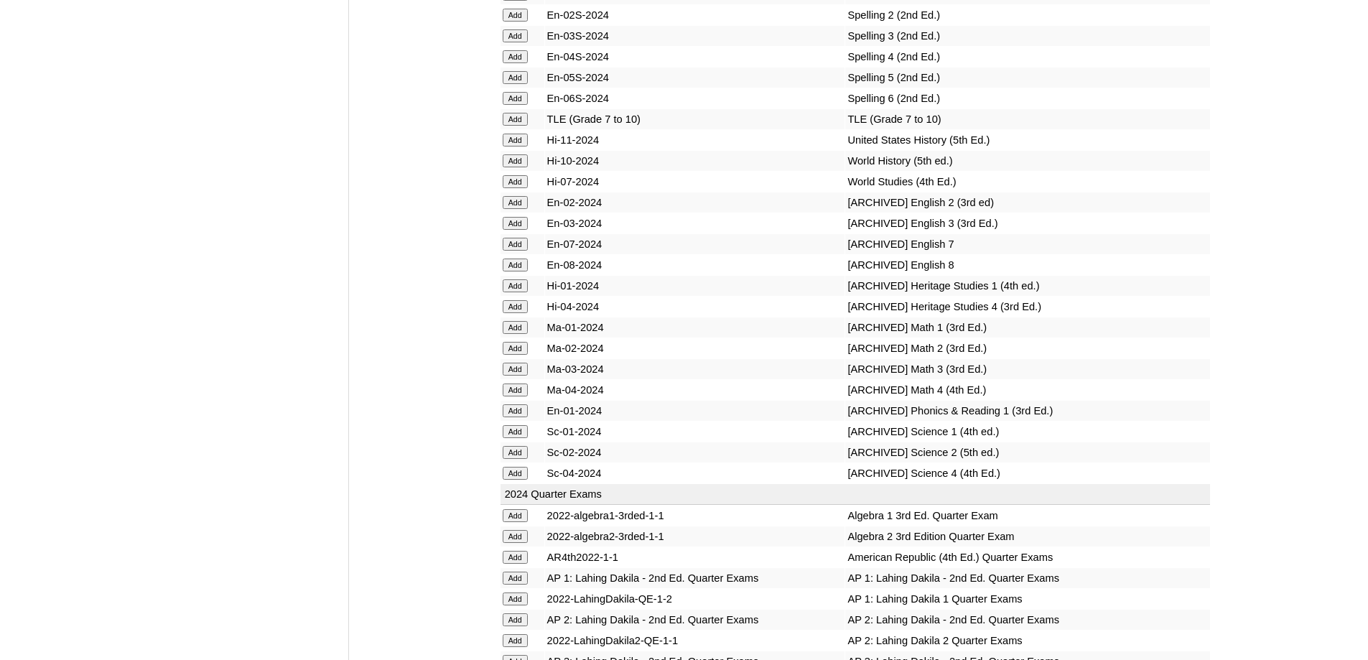
scroll to position [6482, 0]
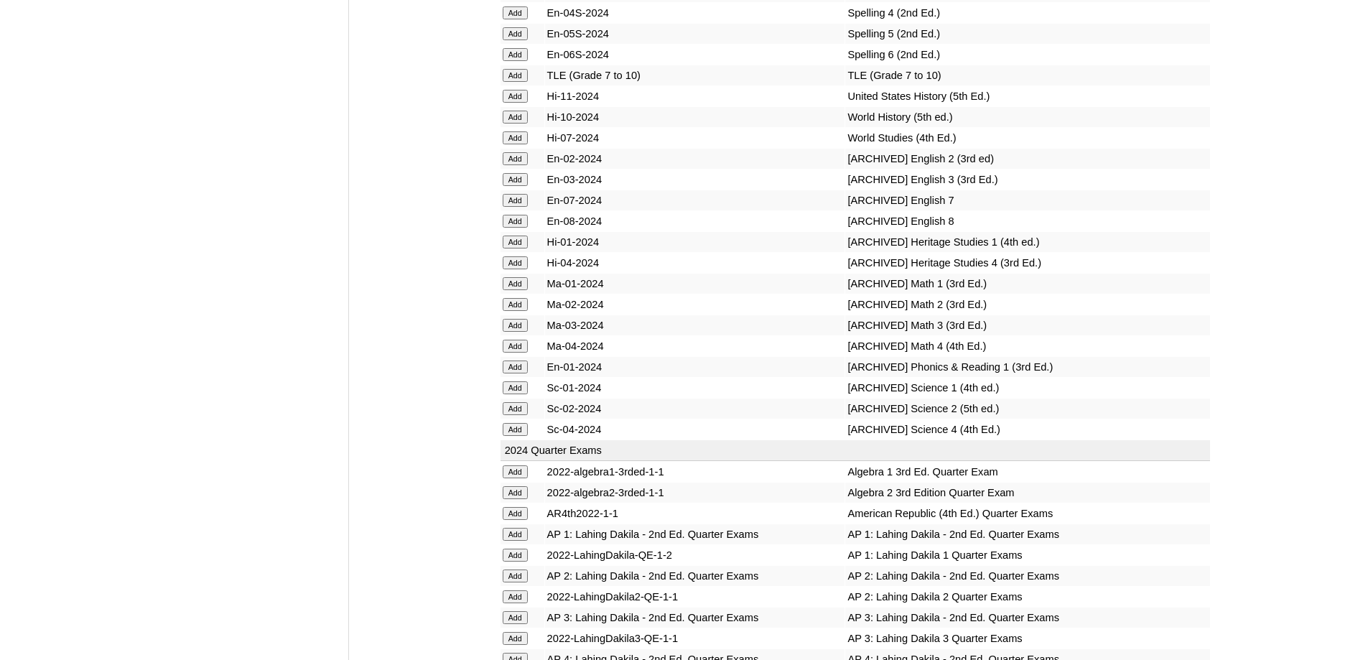
click at [513, 19] on input "Add" at bounding box center [515, 12] width 25 height 13
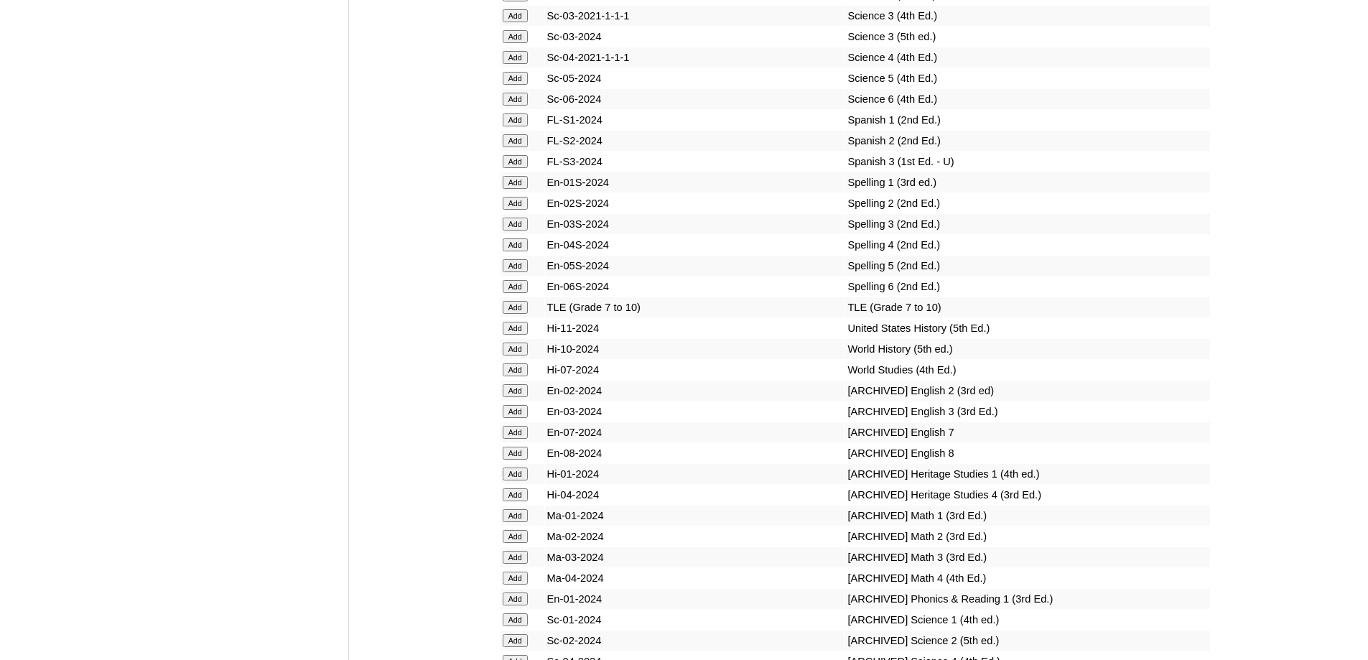
scroll to position [6195, 0]
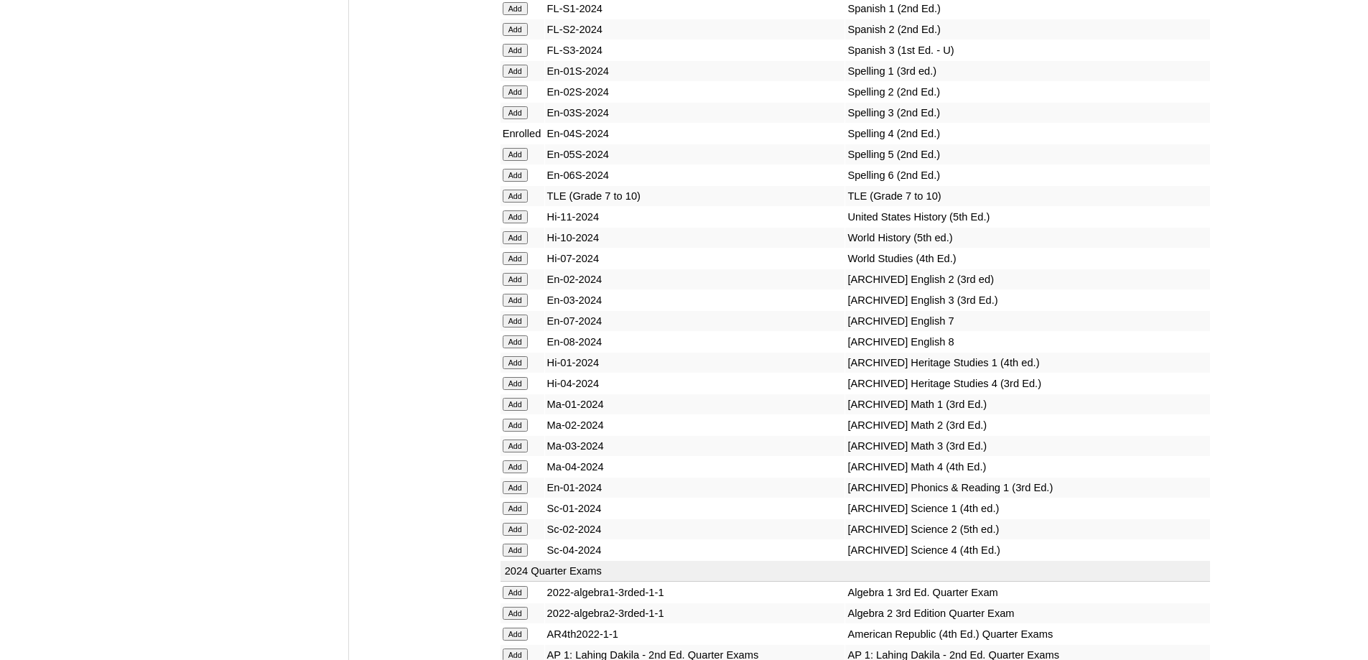
scroll to position [6362, 0]
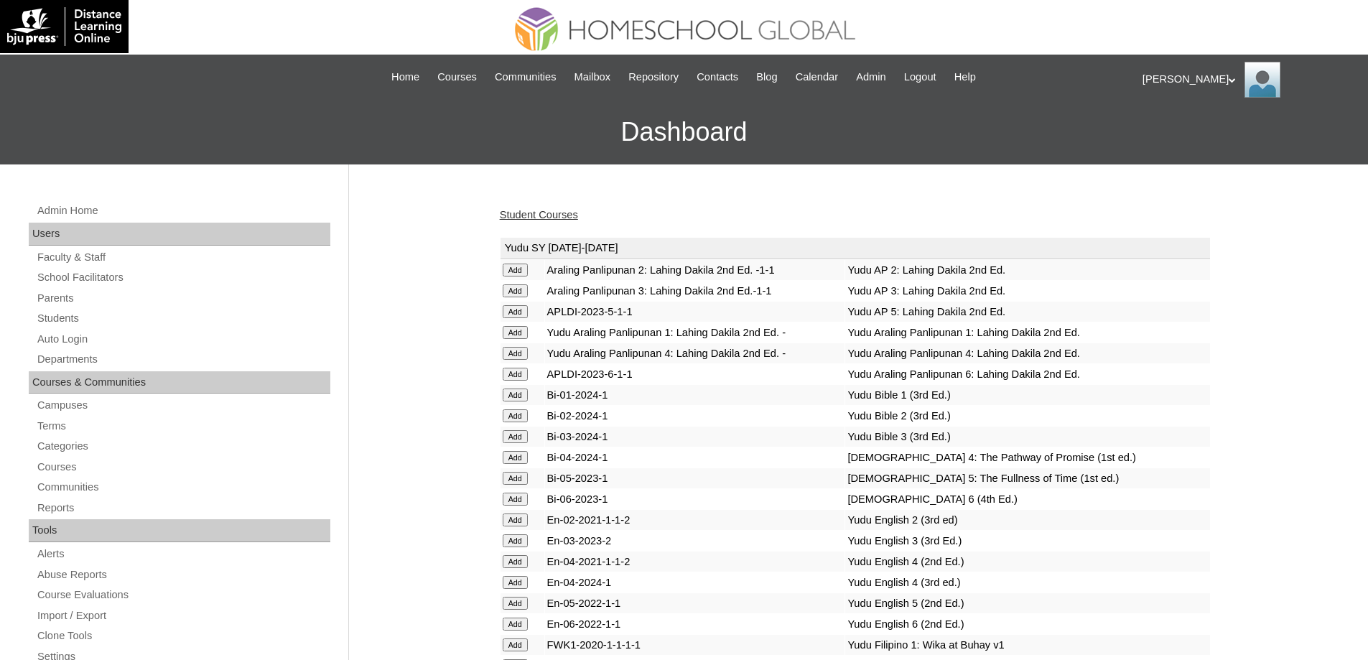
click at [554, 212] on link "Student Courses" at bounding box center [539, 214] width 78 height 11
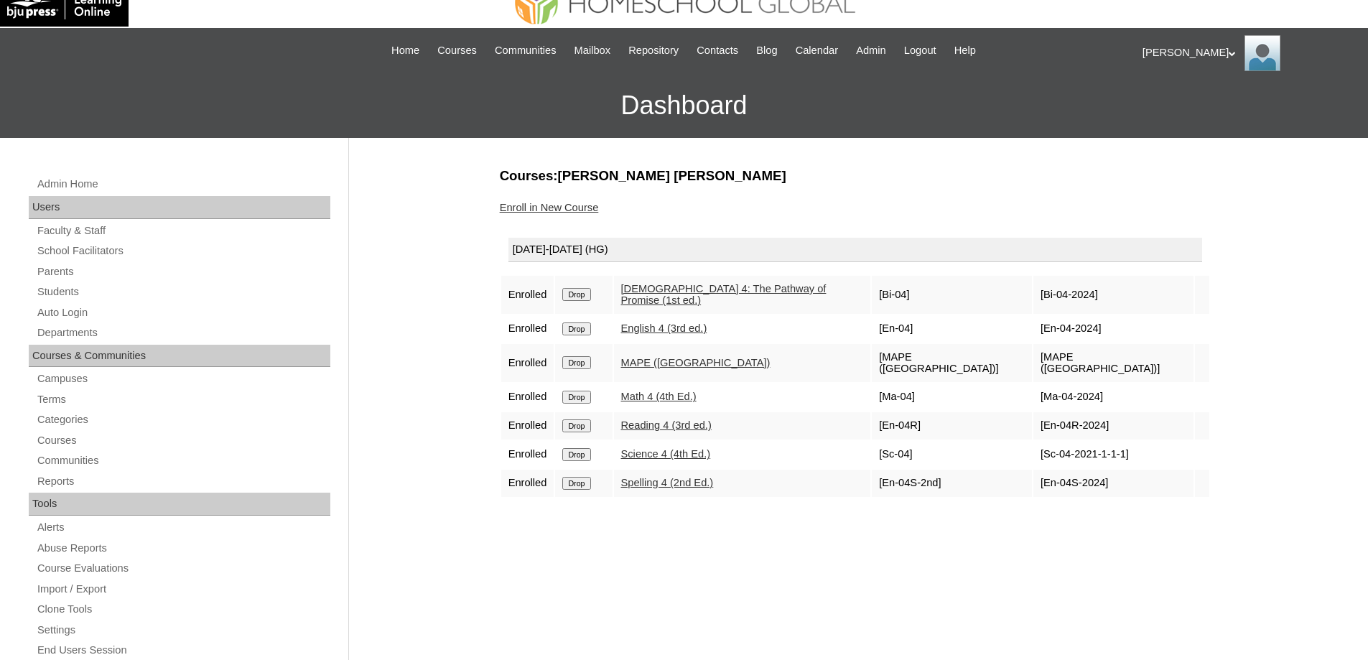
scroll to position [72, 0]
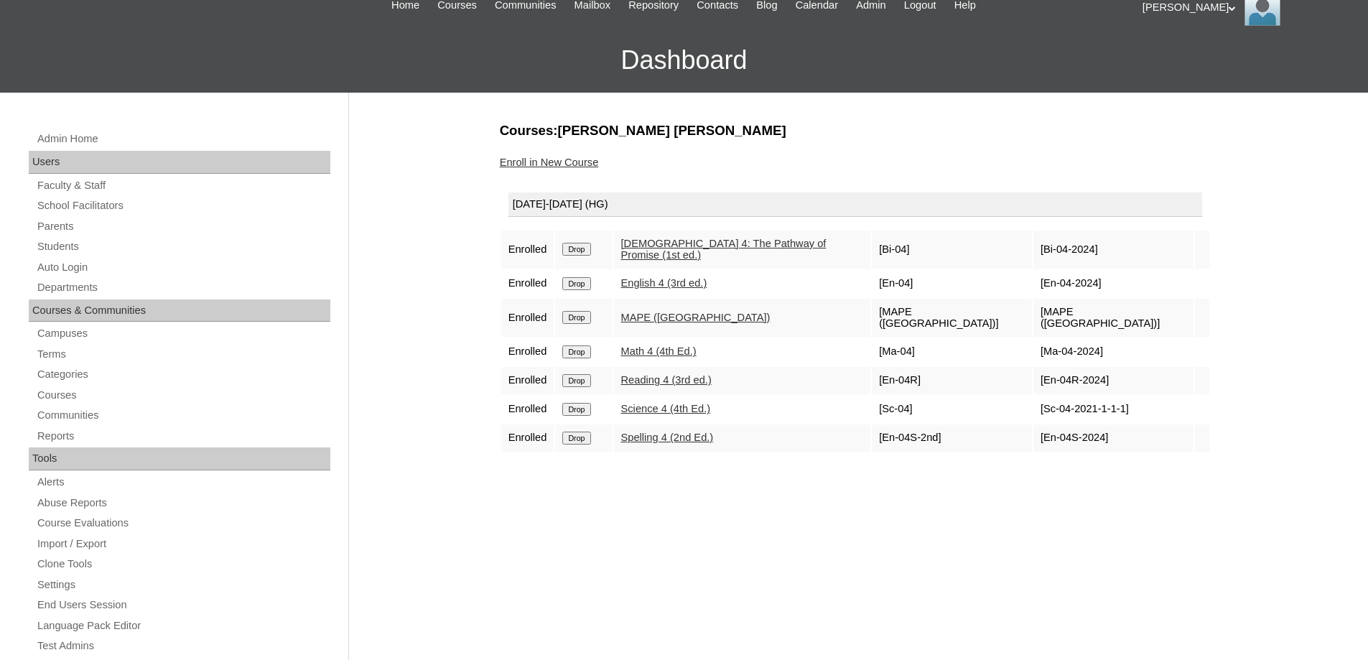
click at [575, 167] on link "Enroll in New Course" at bounding box center [549, 162] width 99 height 11
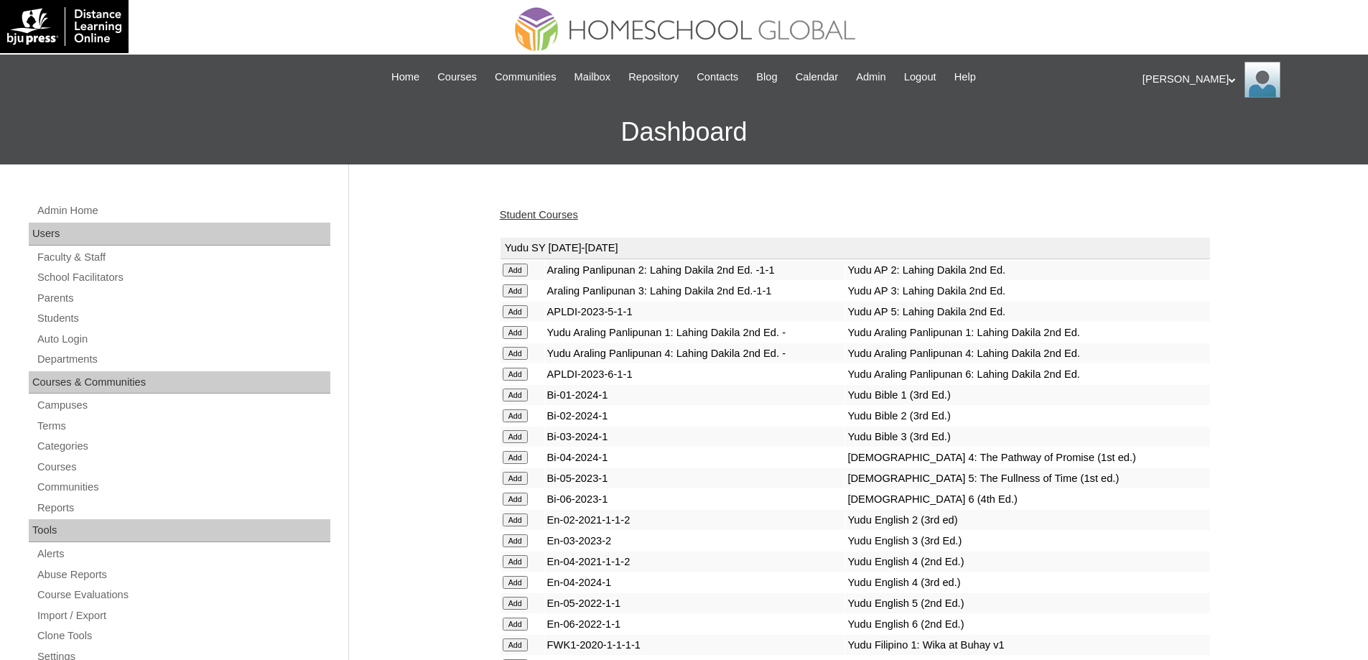
click at [560, 215] on link "Student Courses" at bounding box center [539, 214] width 78 height 11
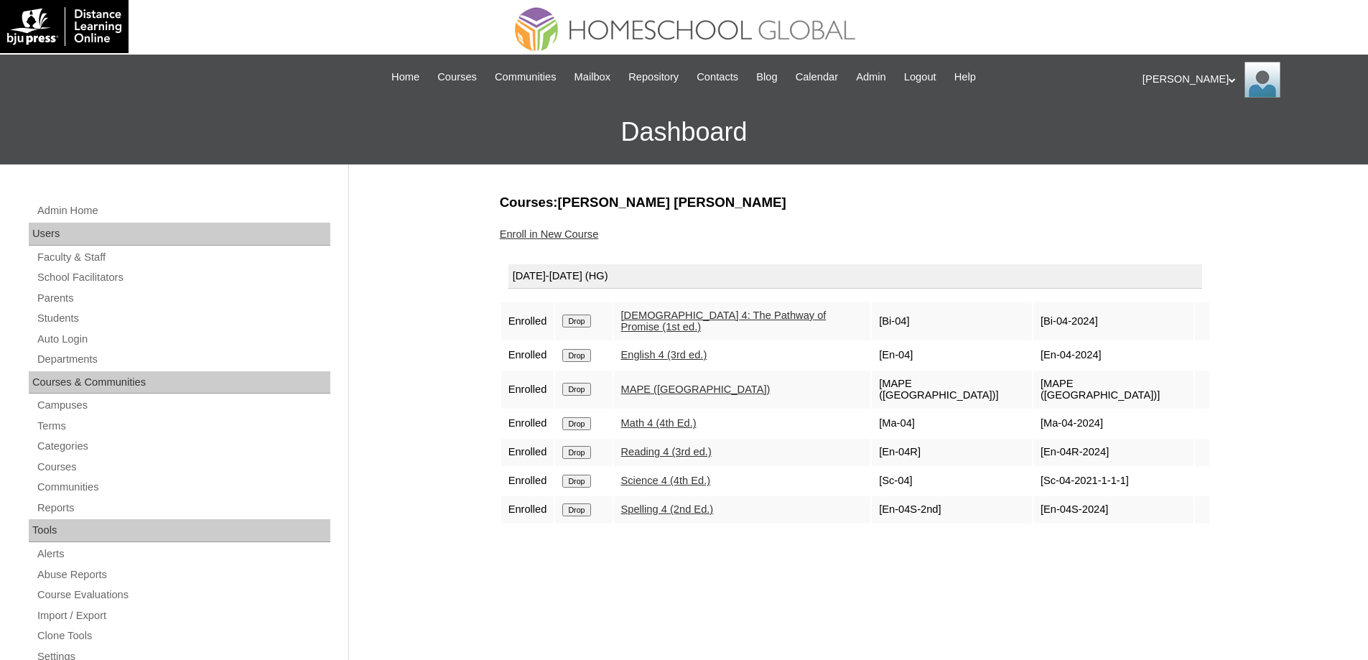
click at [546, 233] on link "Enroll in New Course" at bounding box center [549, 233] width 99 height 11
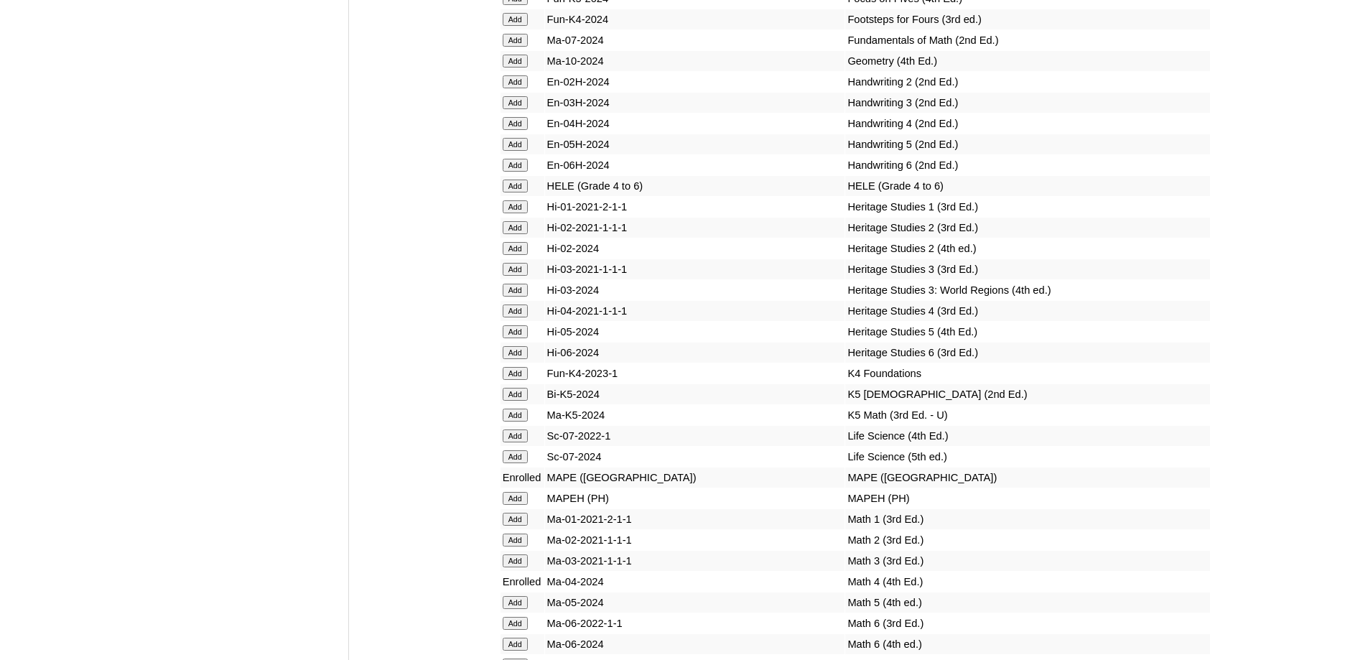
scroll to position [5126, 0]
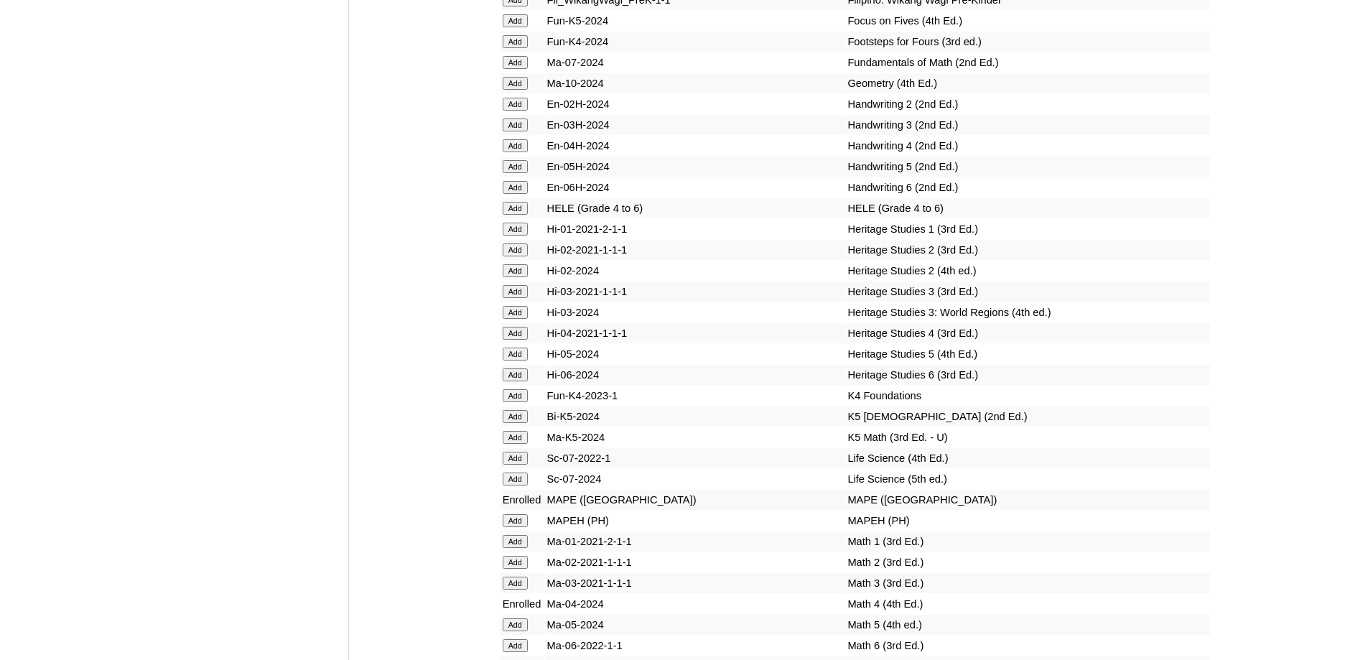
click at [521, 340] on input "Add" at bounding box center [515, 333] width 25 height 13
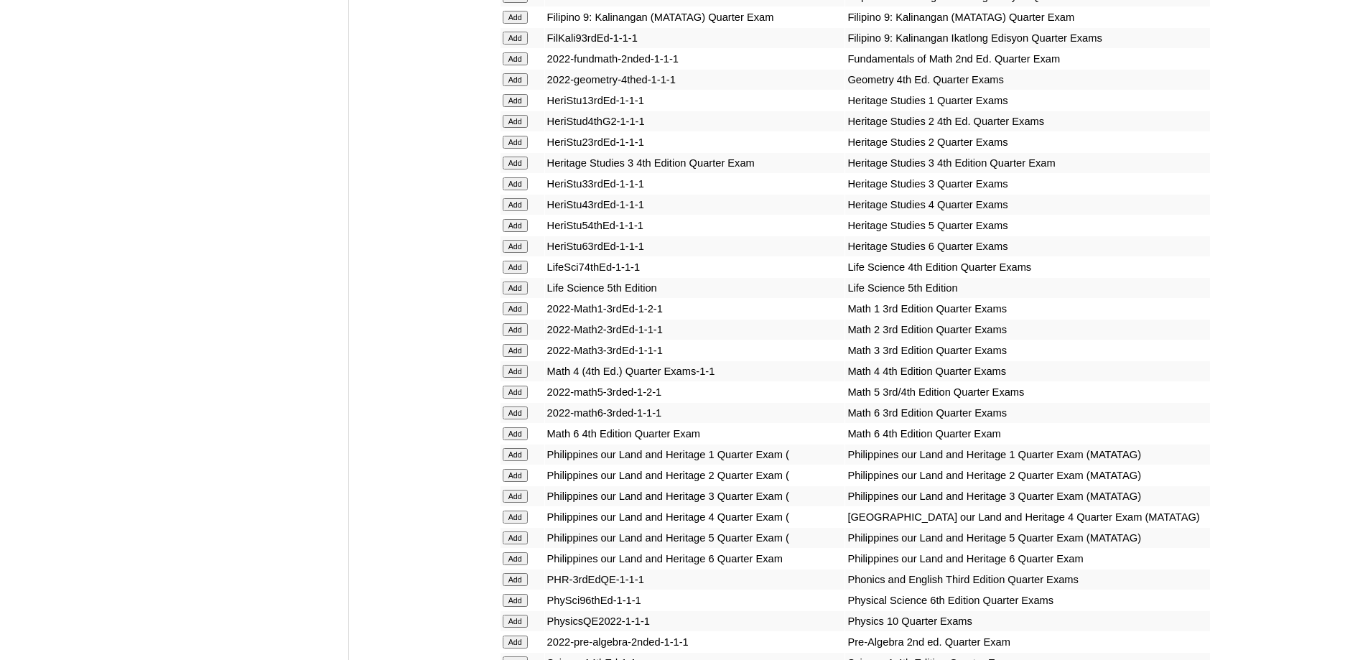
scroll to position [2011, 0]
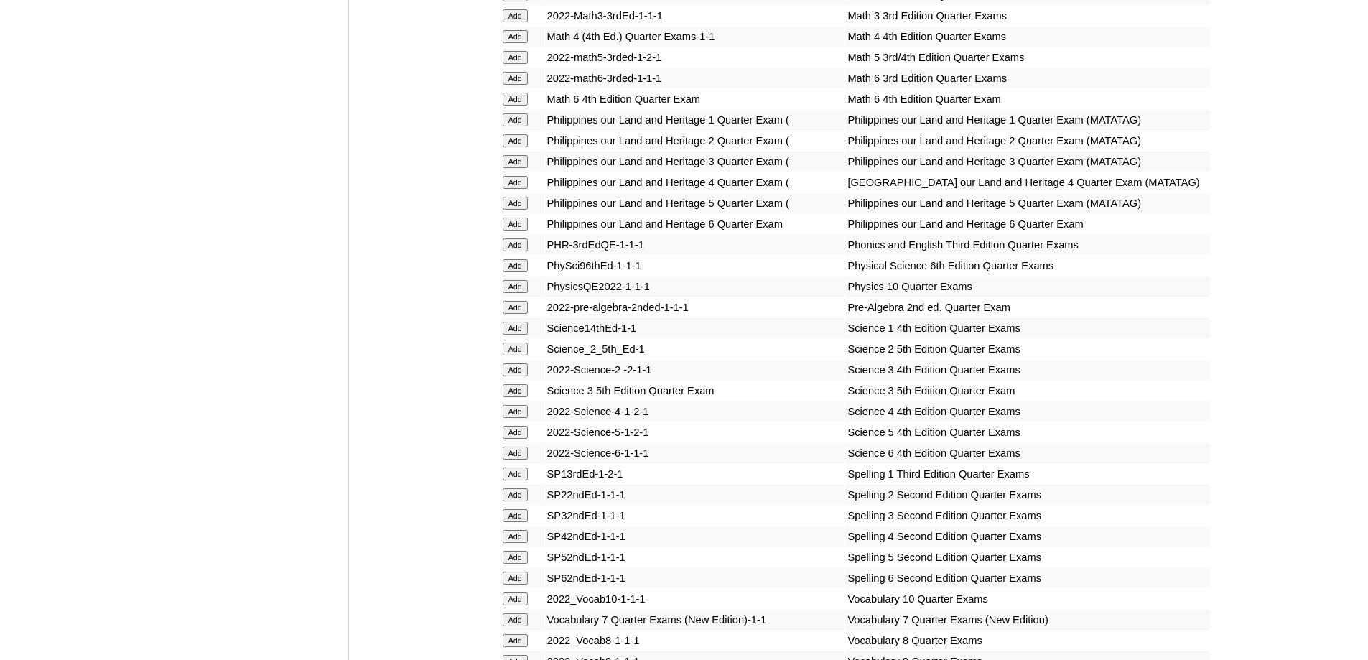
scroll to position [2839, 0]
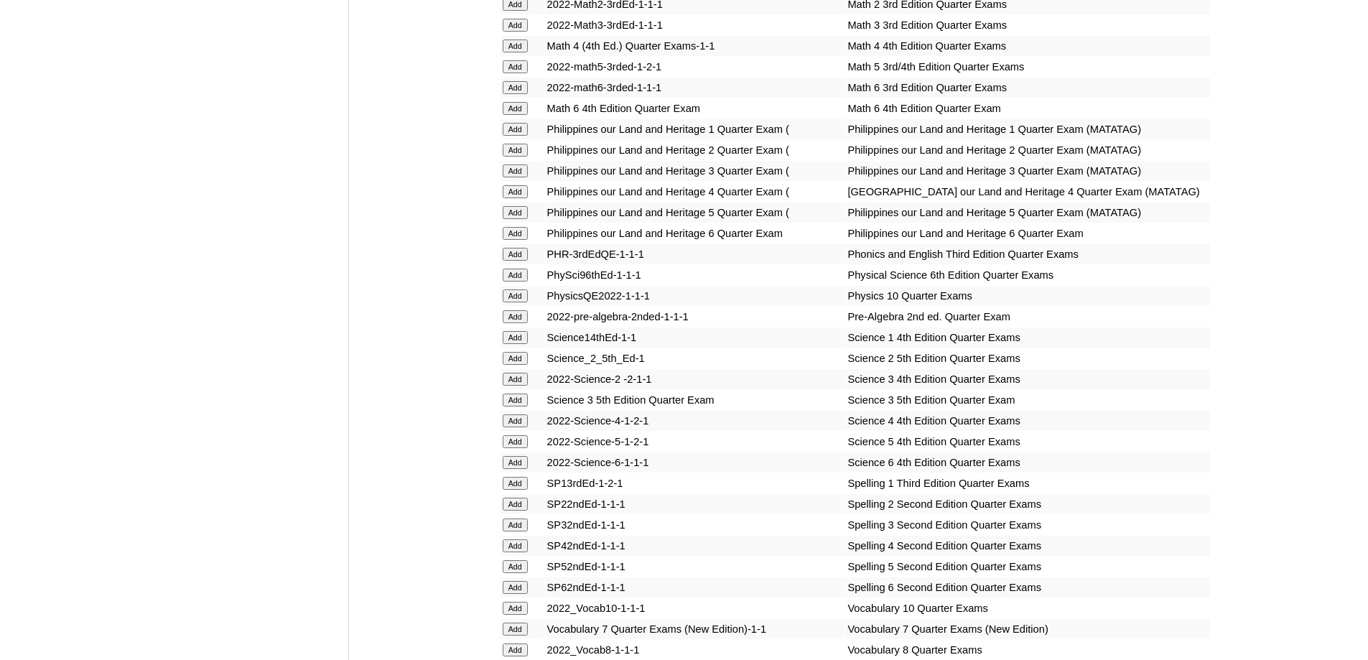
click at [521, 52] on input "Add" at bounding box center [515, 45] width 25 height 13
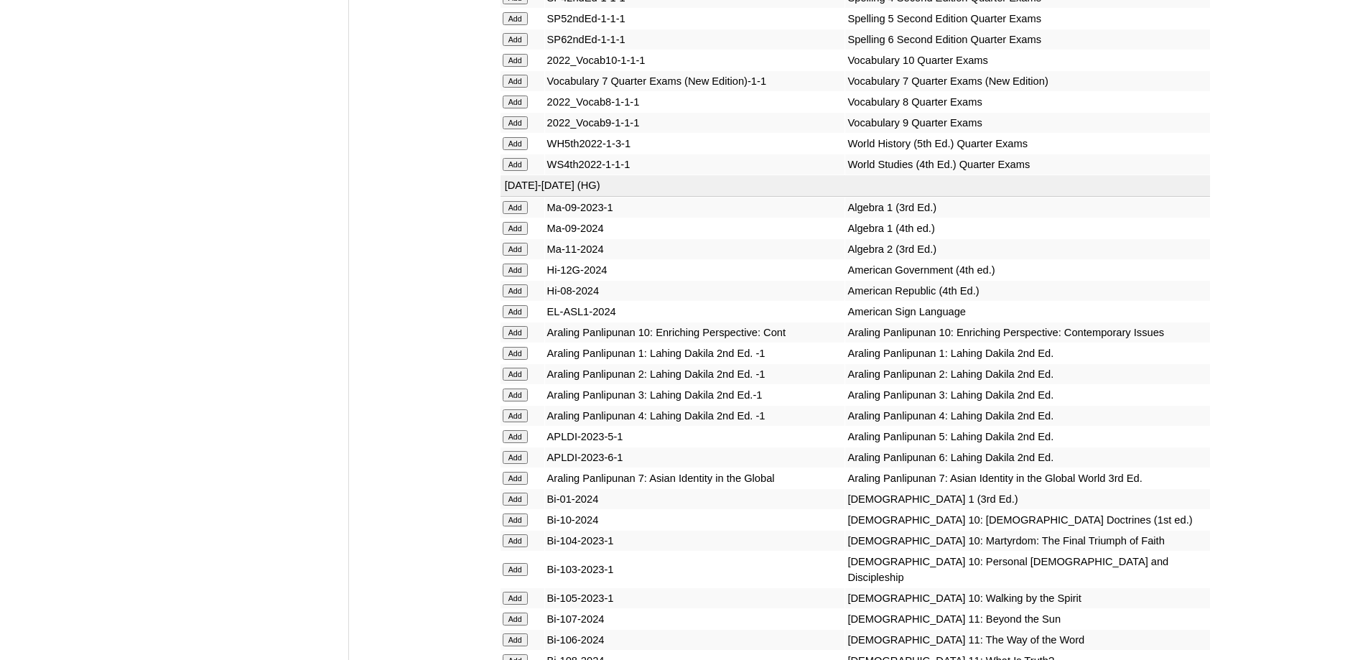
scroll to position [3386, 0]
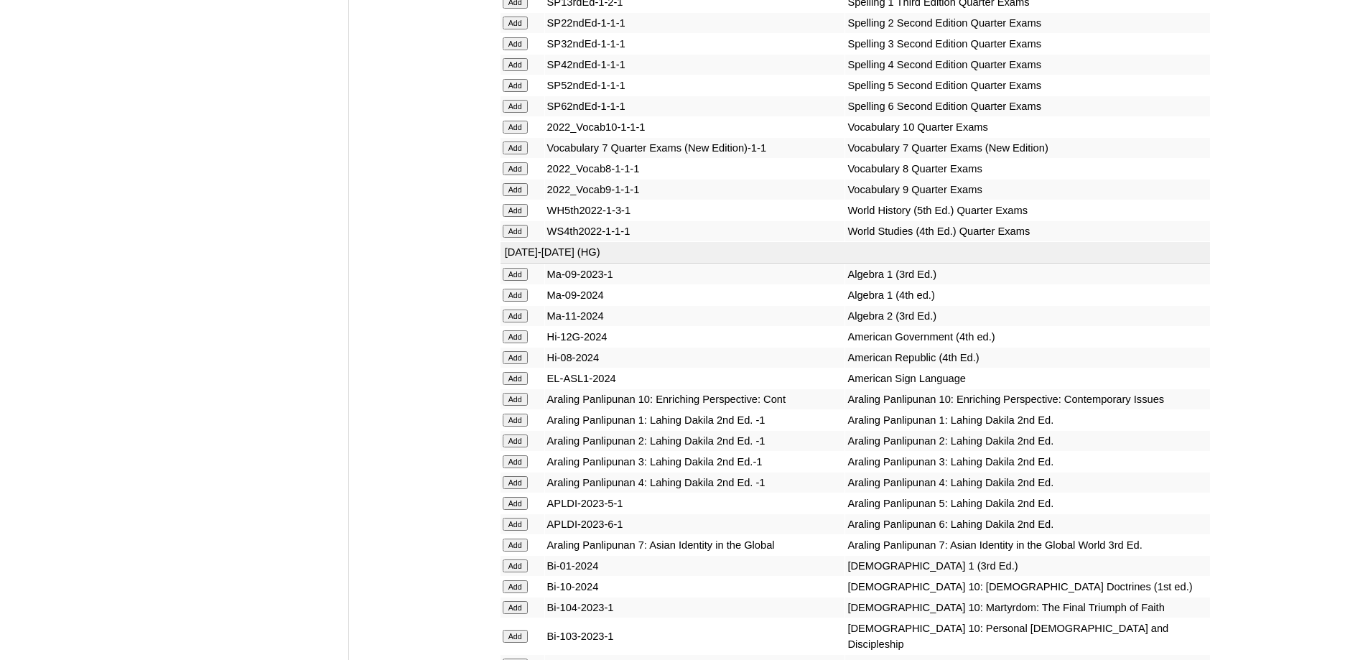
scroll to position [3314, 0]
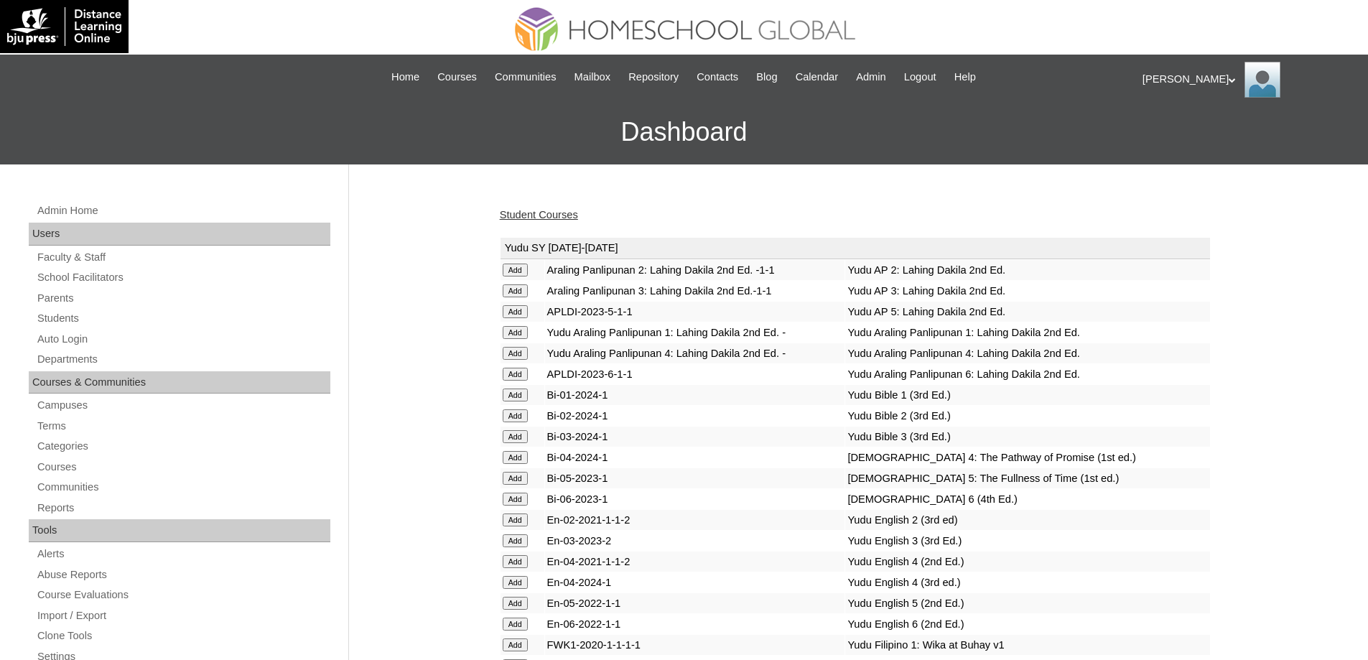
click at [560, 215] on link "Student Courses" at bounding box center [539, 214] width 78 height 11
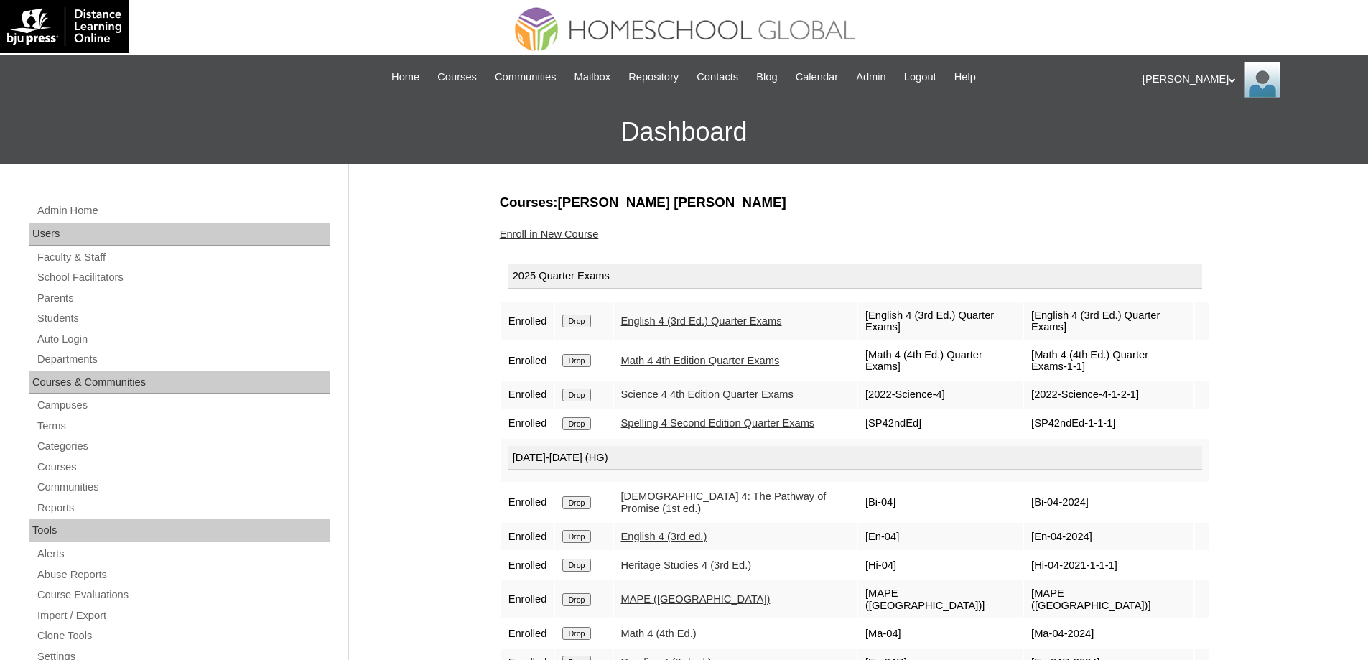
click at [598, 234] on link "Enroll in New Course" at bounding box center [549, 233] width 99 height 11
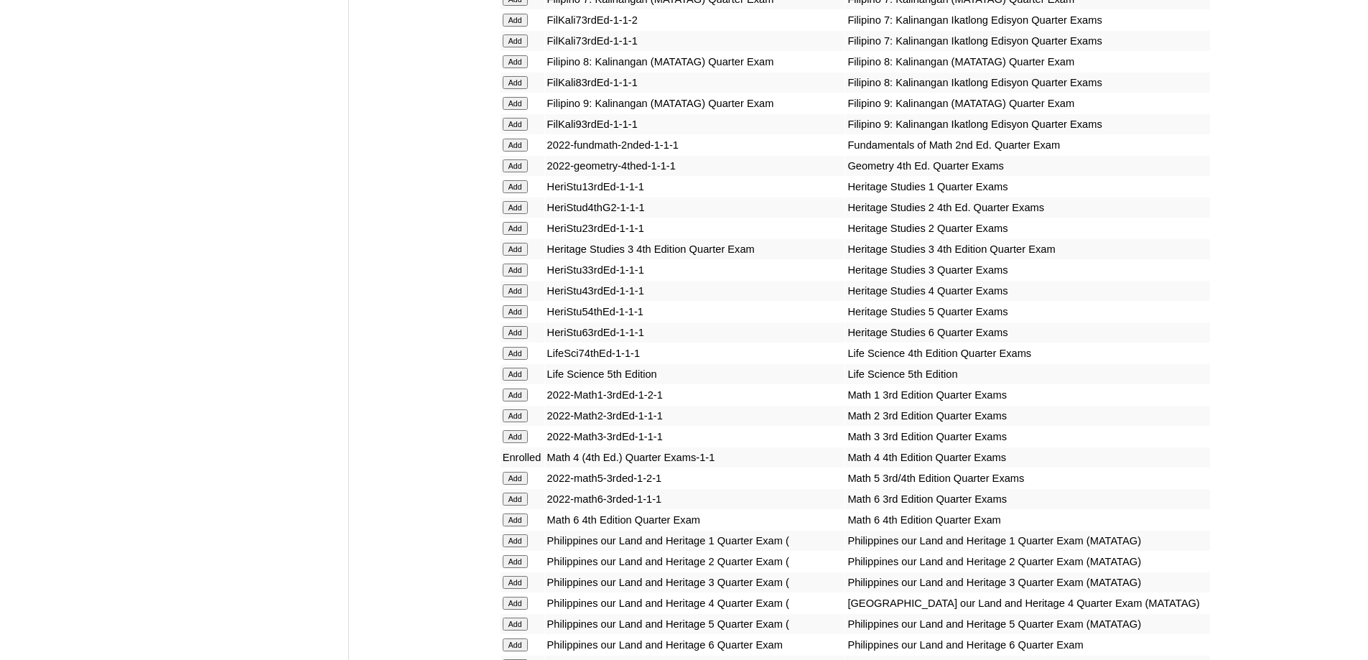
scroll to position [2442, 0]
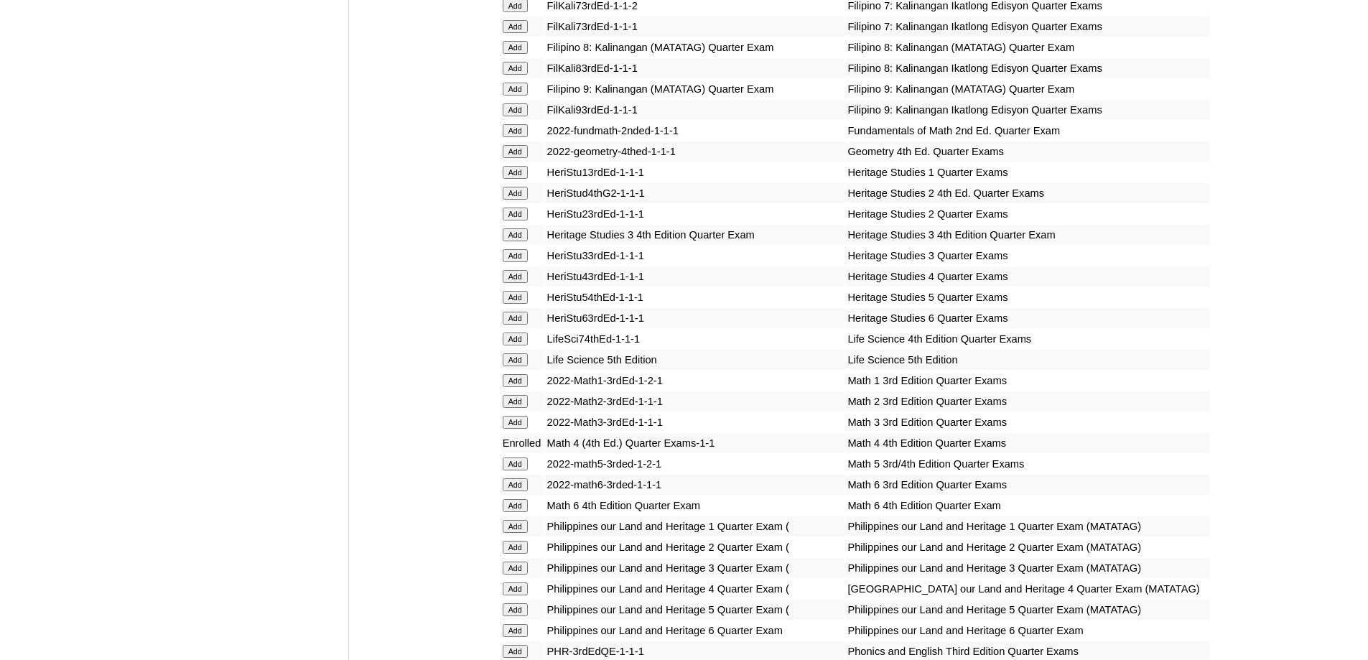
click at [520, 287] on td "Add" at bounding box center [523, 276] width 44 height 20
click at [519, 283] on input "Add" at bounding box center [515, 276] width 25 height 13
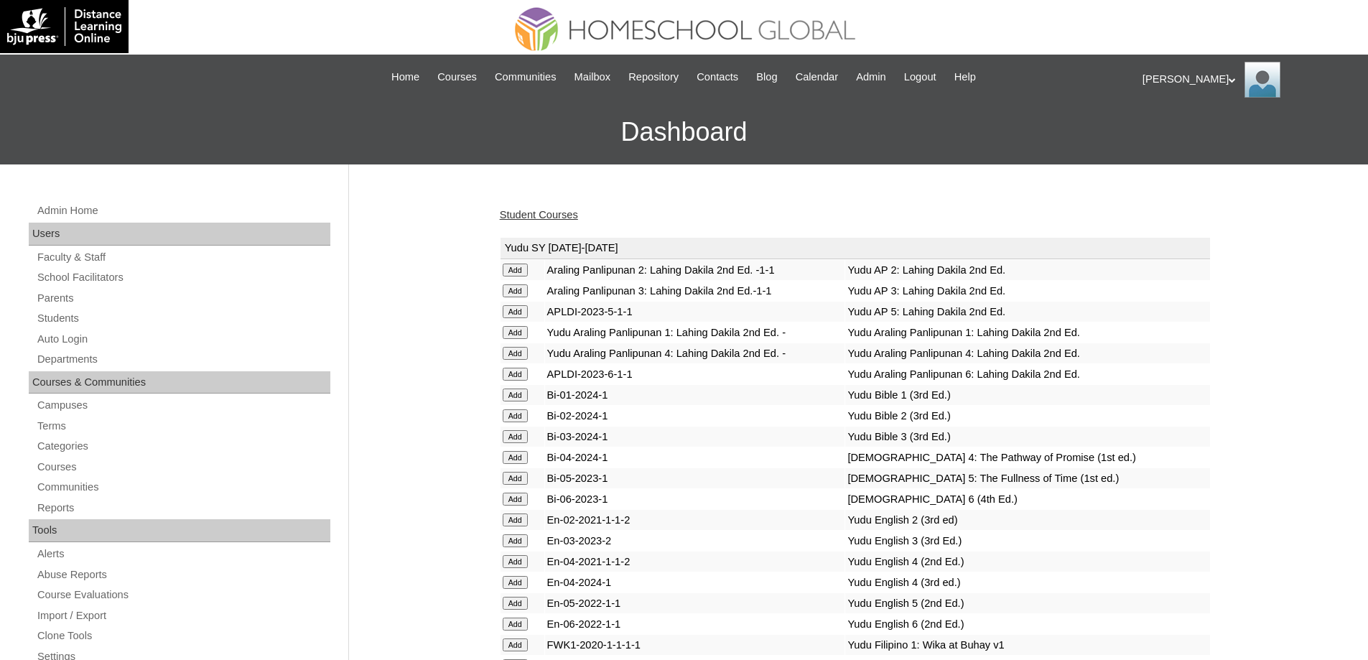
click at [539, 210] on link "Student Courses" at bounding box center [539, 214] width 78 height 11
